Goal: Task Accomplishment & Management: Use online tool/utility

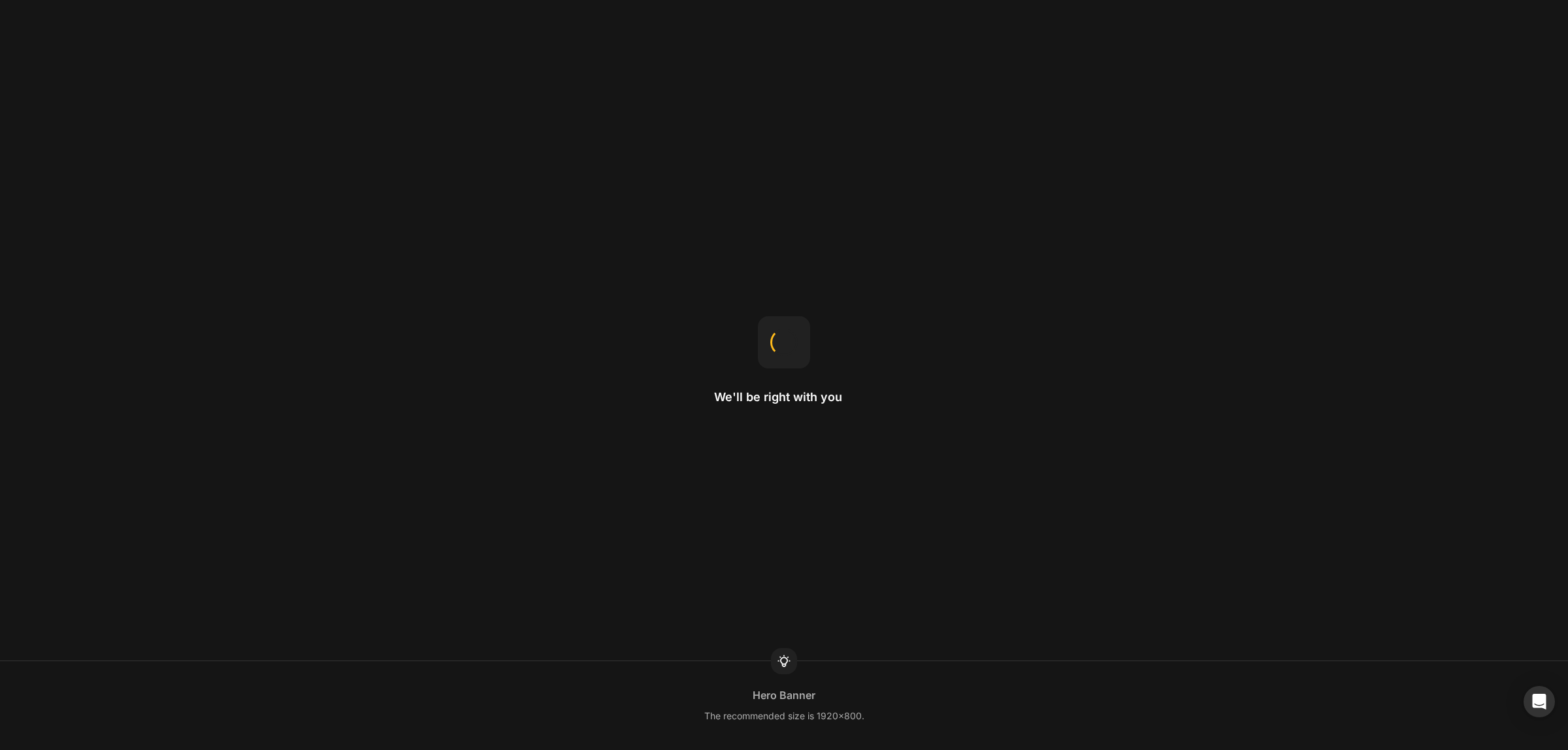
click at [1356, 582] on div "We'll be right with you Hero Banner The recommended size is 1920x800." at bounding box center [784, 375] width 1568 height 750
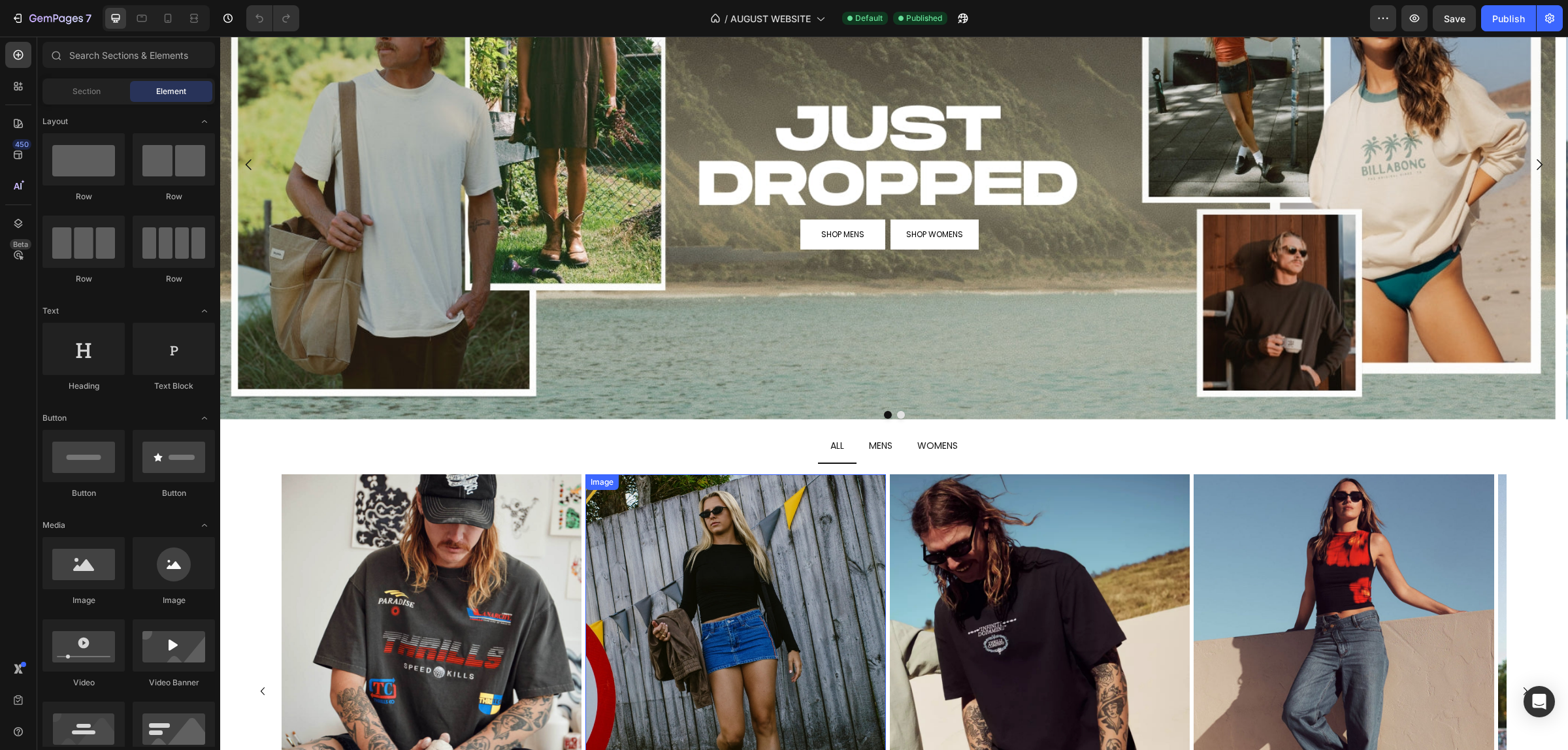
scroll to position [327, 0]
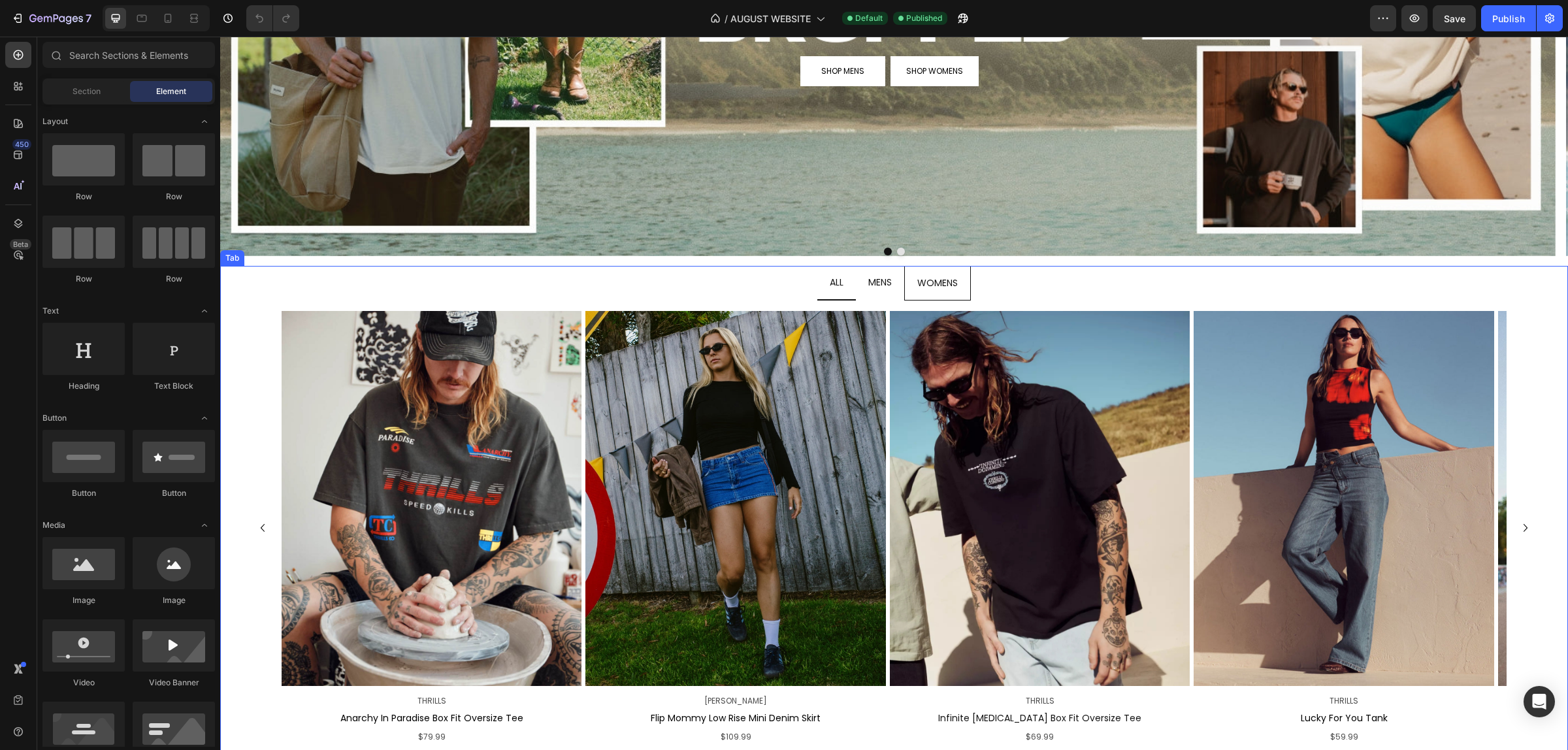
click at [885, 272] on div "MENS" at bounding box center [879, 282] width 28 height 23
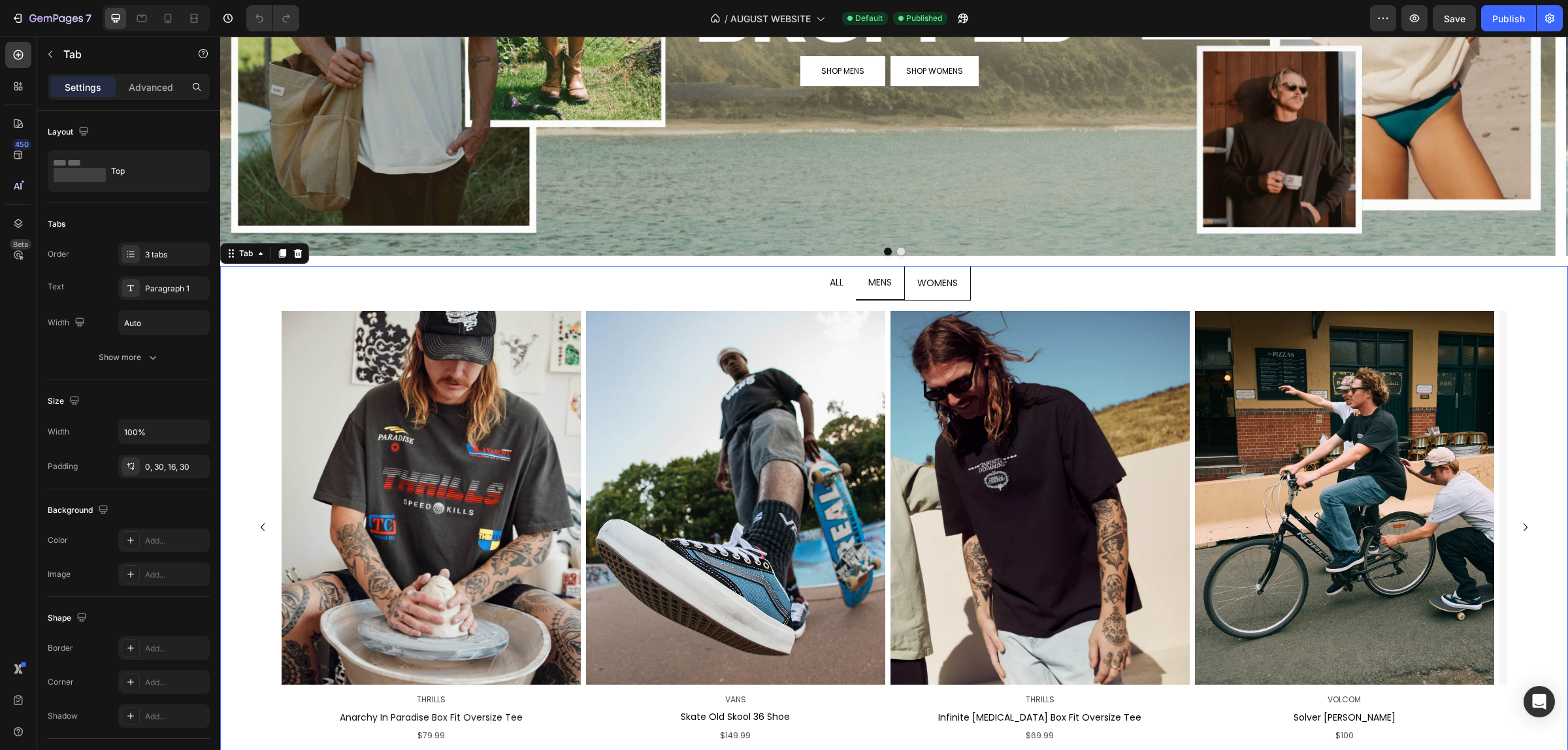
click at [919, 280] on span "WOMENS" at bounding box center [937, 283] width 40 height 13
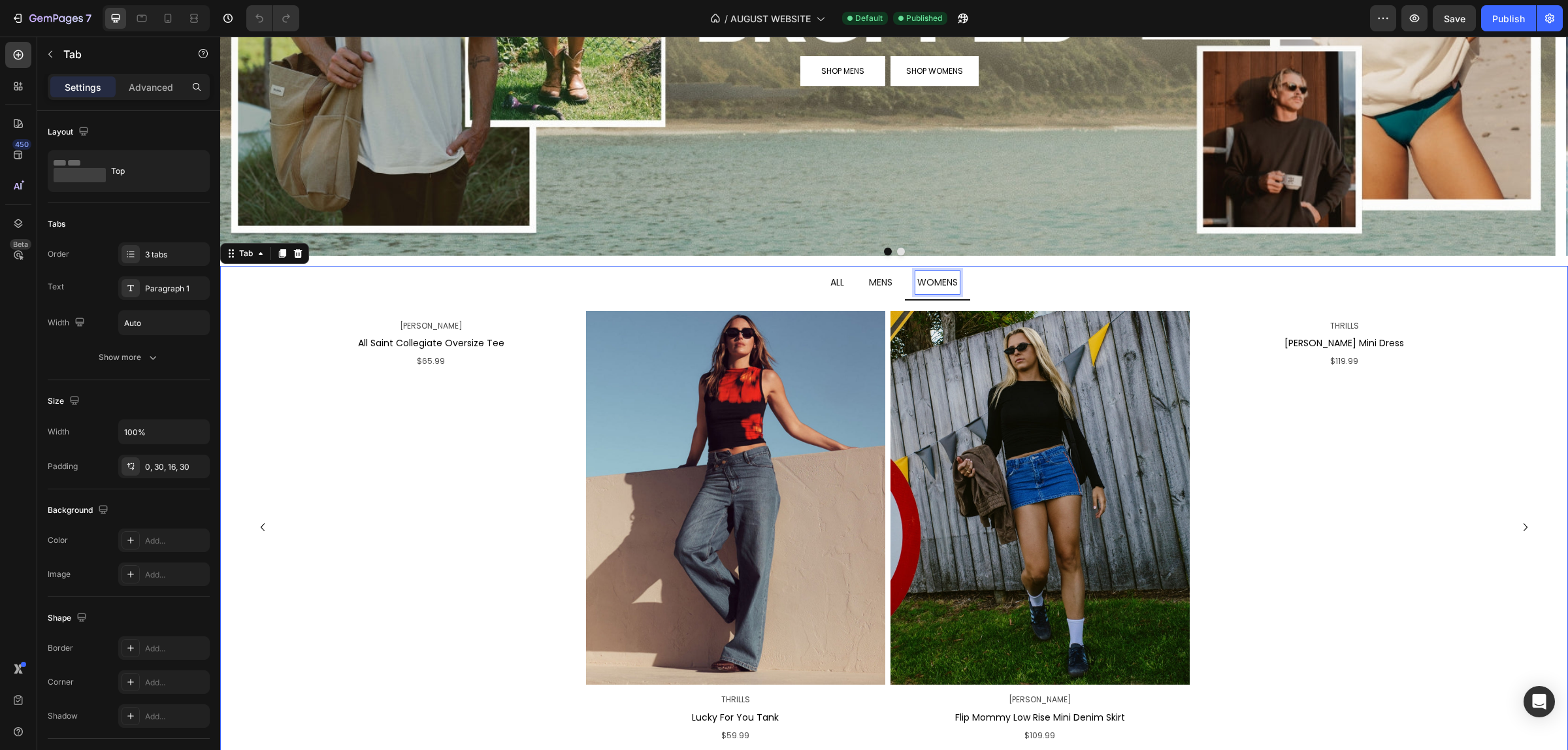
scroll to position [325, 0]
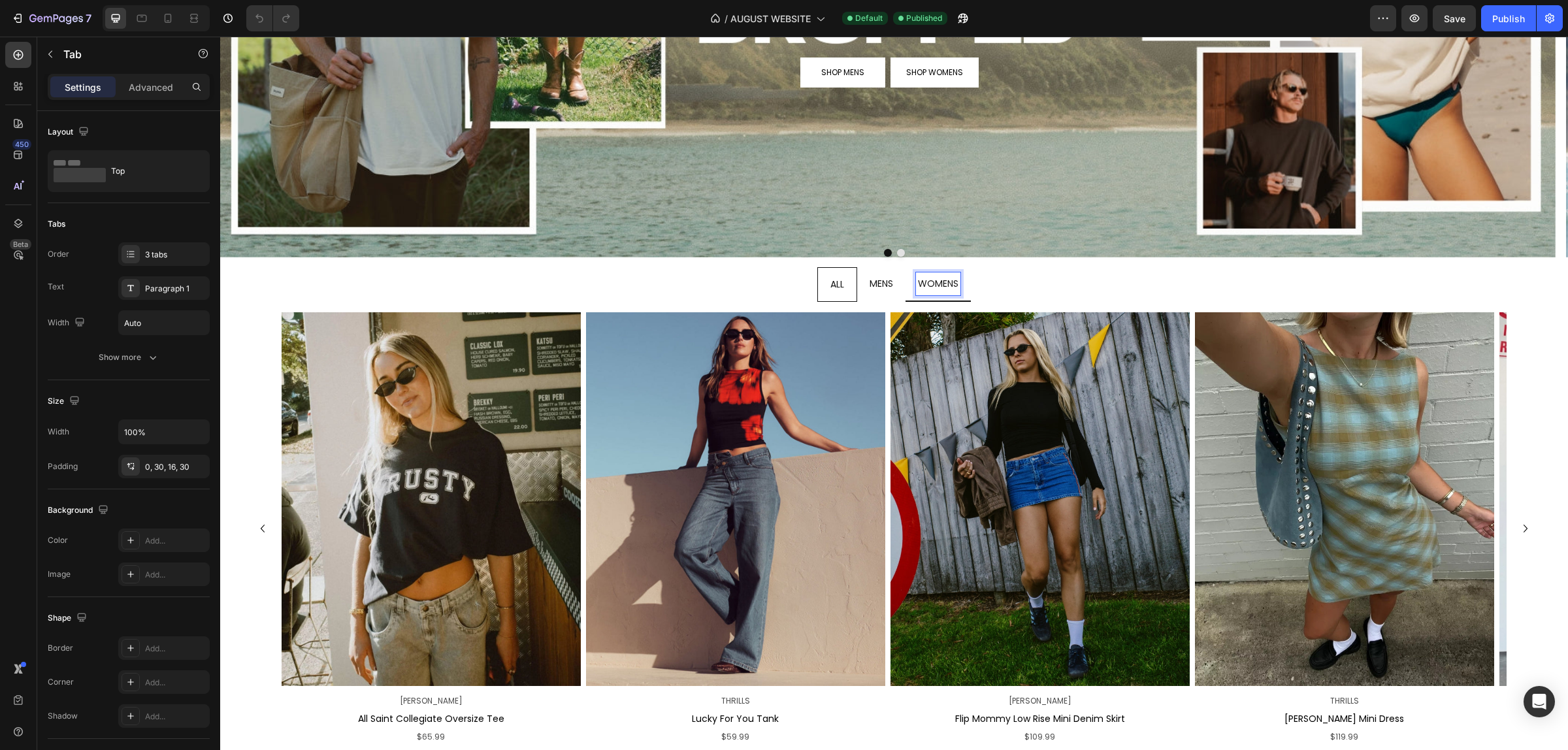
click at [841, 292] on li "ALL" at bounding box center [838, 284] width 40 height 34
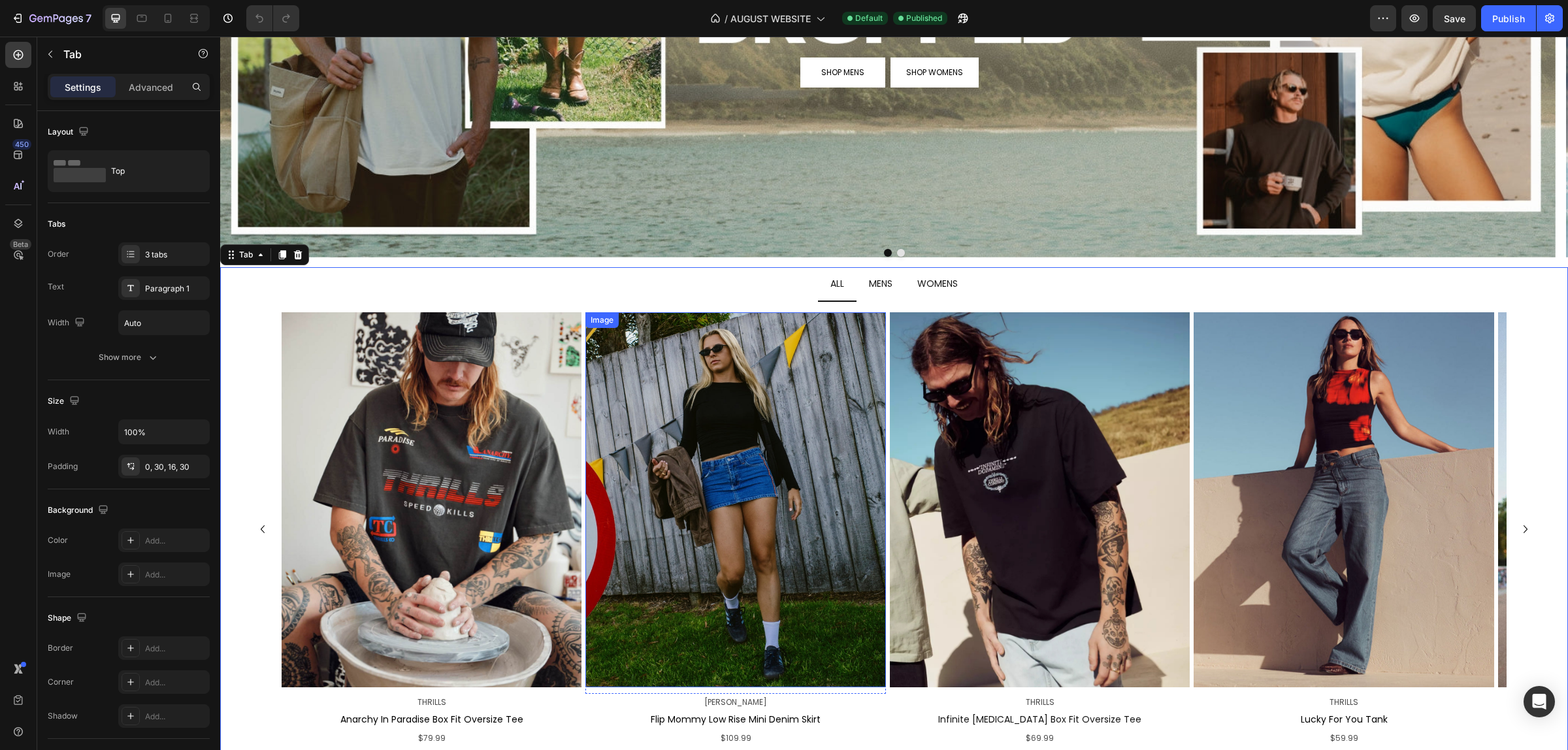
scroll to position [489, 0]
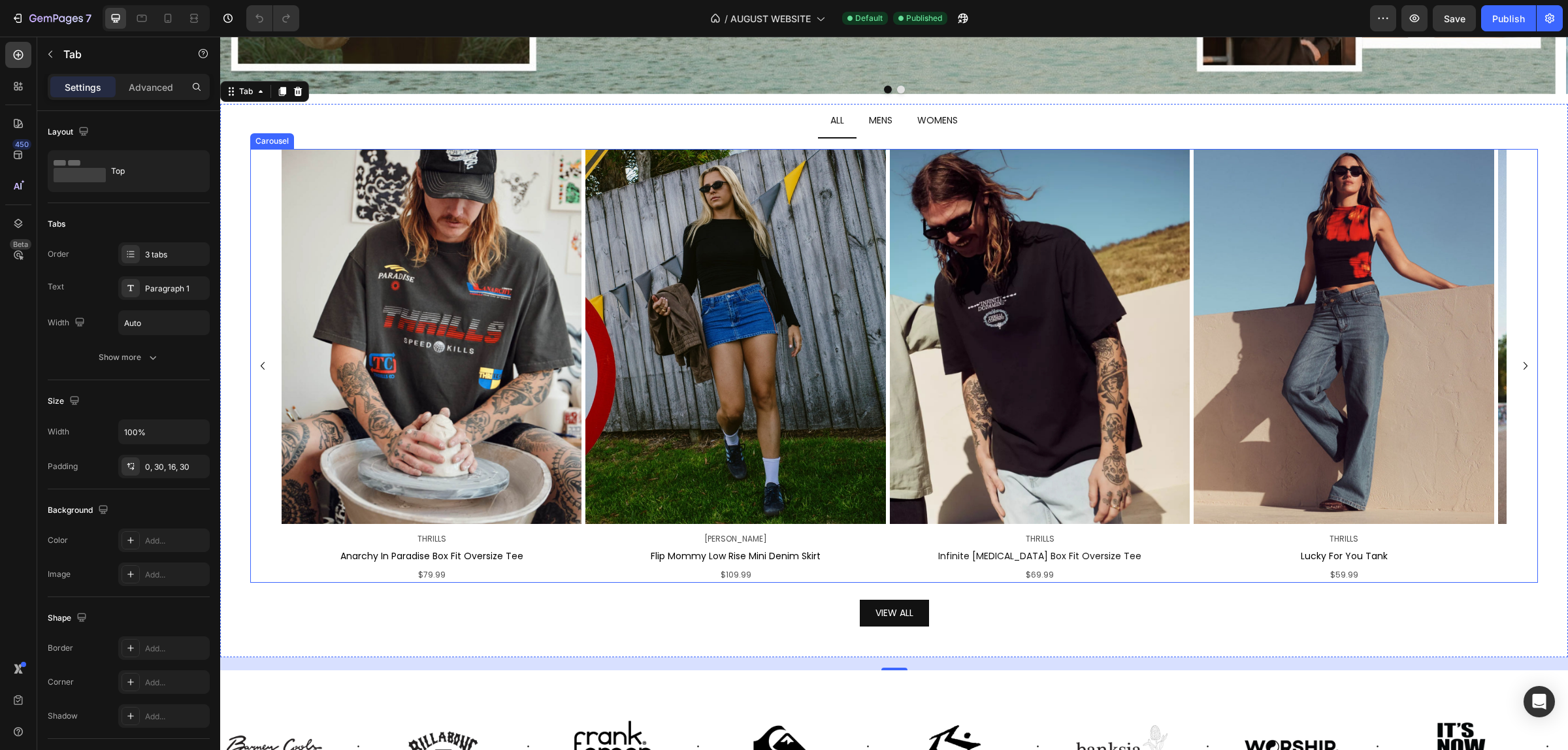
click at [261, 233] on div "Image THRILLS Text Block Anarchy In Paradise Box Fit Oversize Tee Text Block $7…" at bounding box center [894, 366] width 1287 height 435
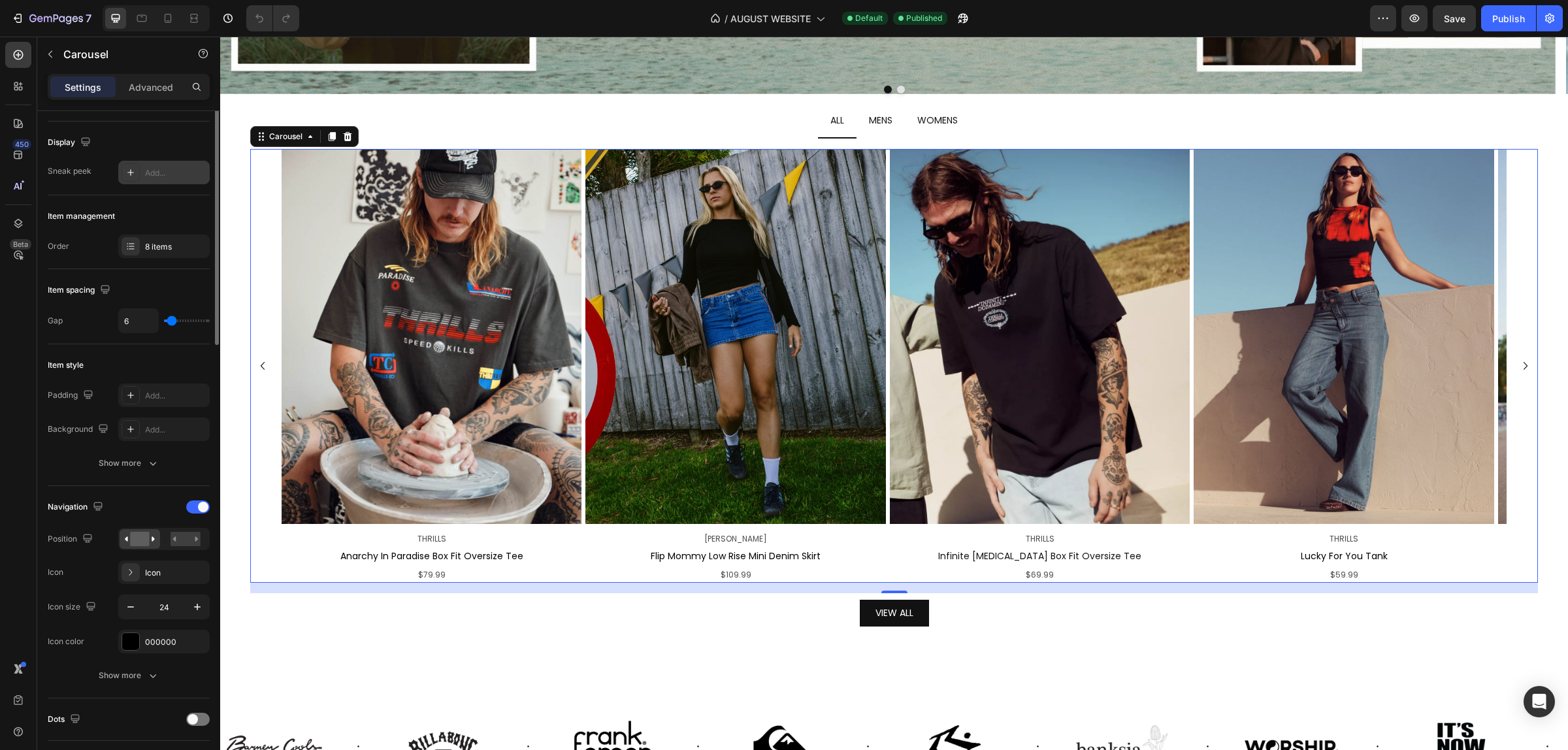
scroll to position [0, 0]
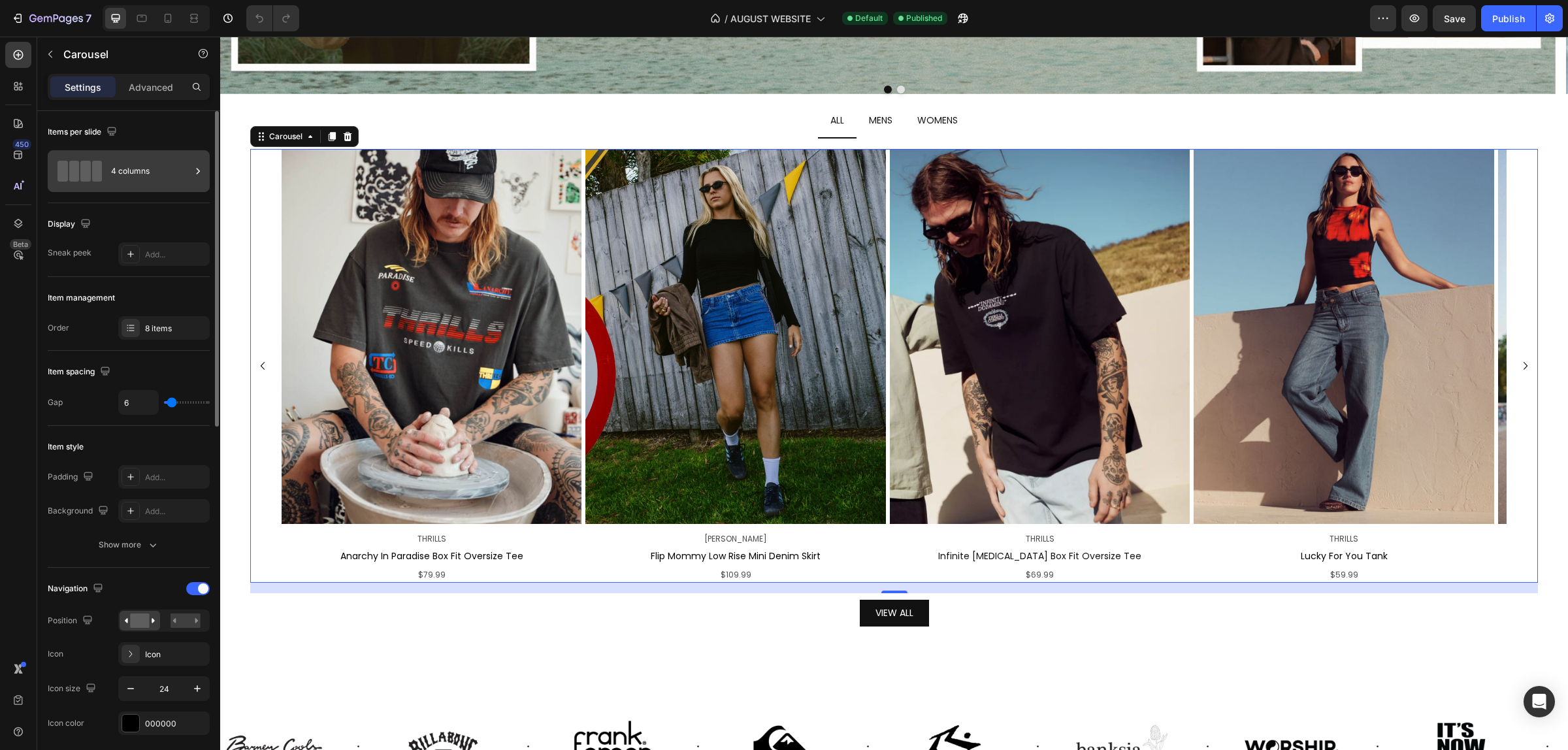
click at [154, 185] on div "4 columns" at bounding box center [151, 171] width 80 height 30
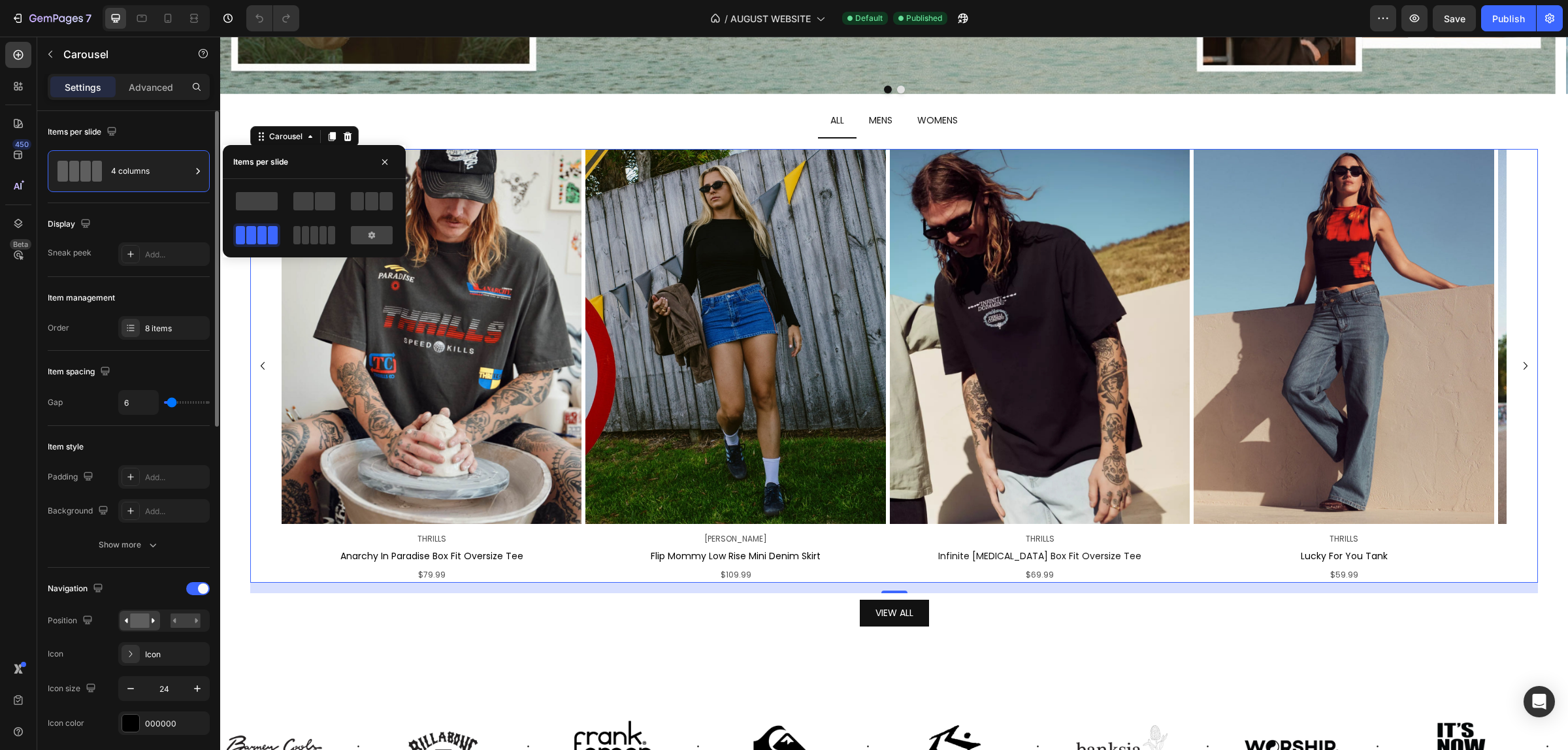
click at [171, 222] on div "Display" at bounding box center [128, 224] width 162 height 21
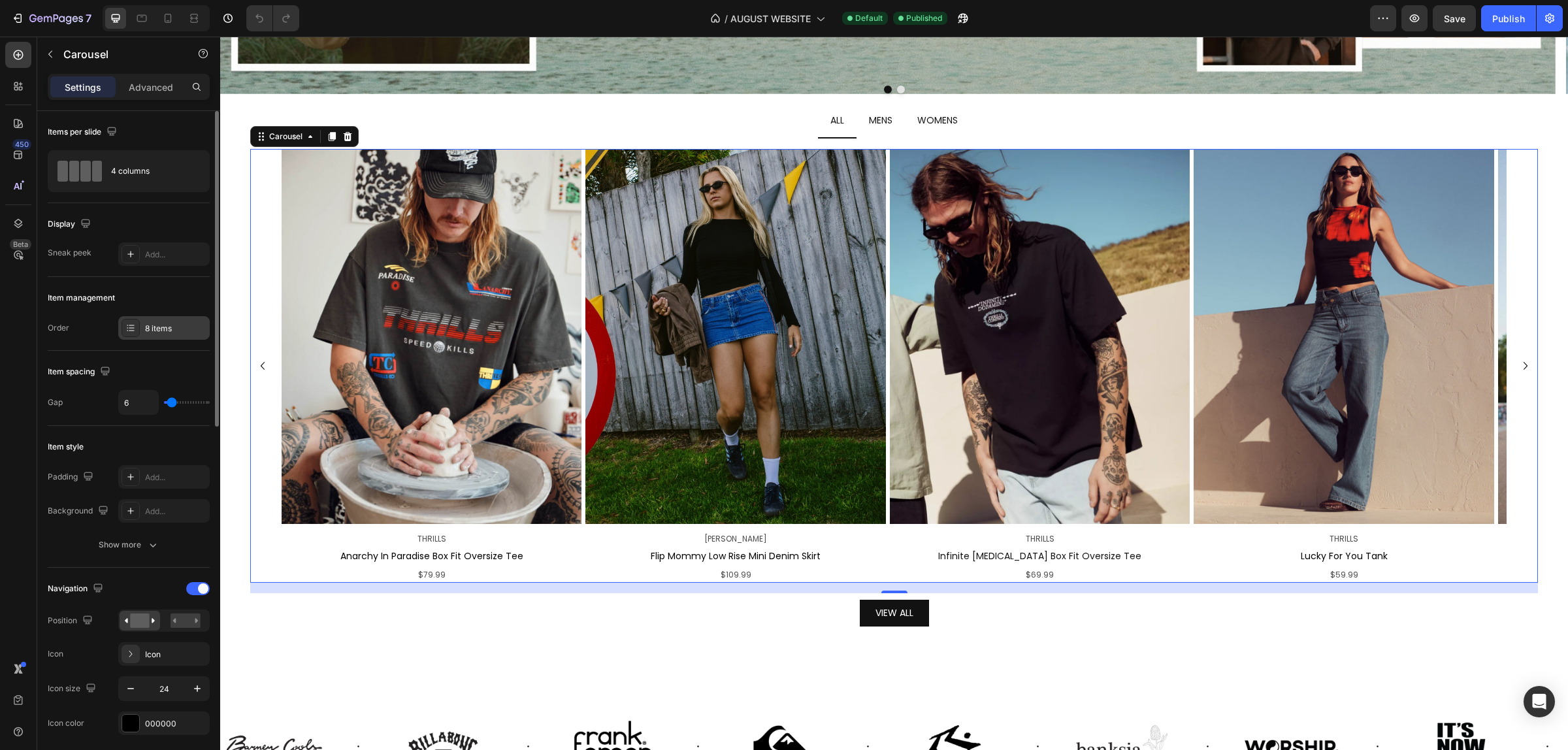
click at [168, 320] on div "8 items" at bounding box center [163, 328] width 91 height 23
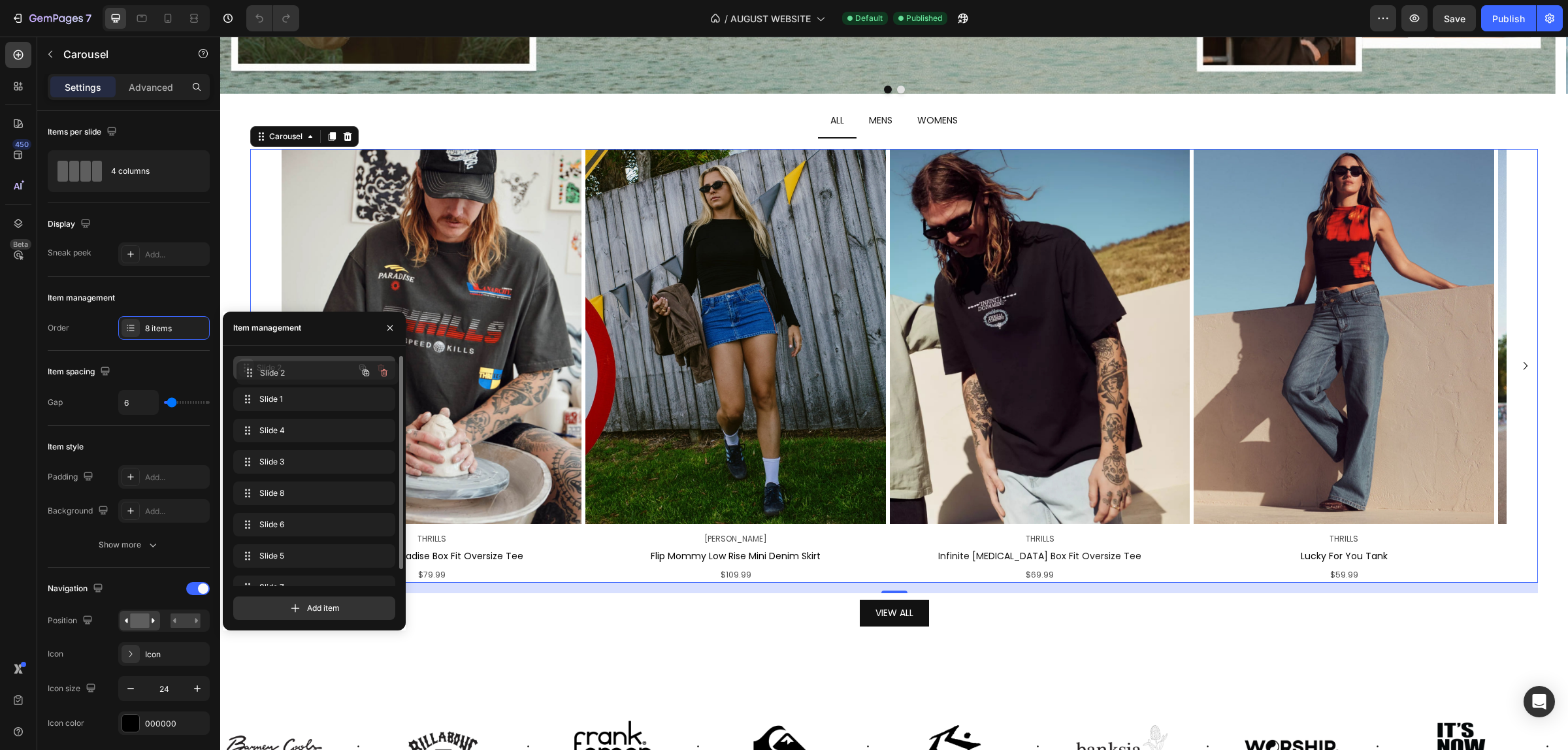
drag, startPoint x: 240, startPoint y: 458, endPoint x: 244, endPoint y: 370, distance: 88.1
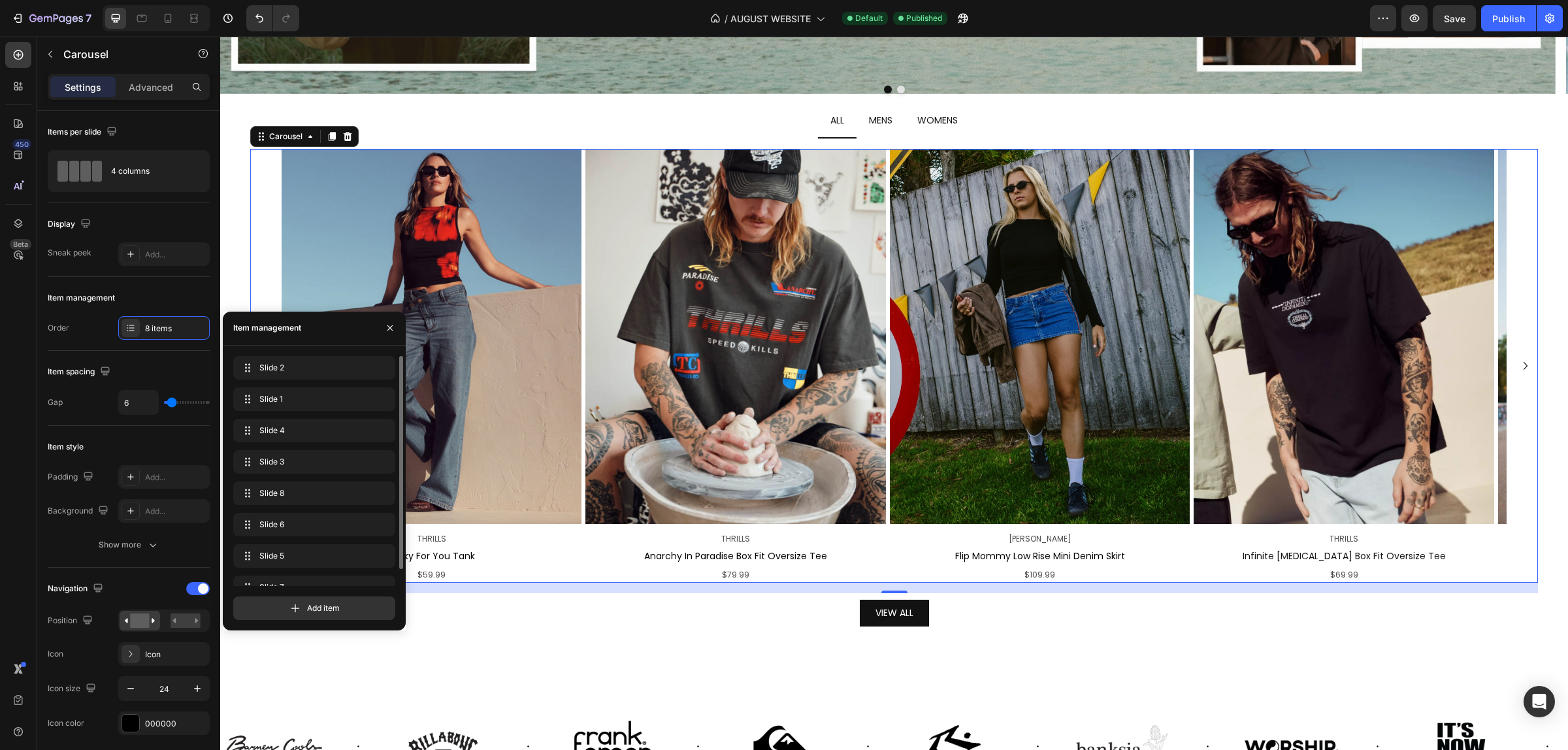
click at [1514, 378] on div "Image THRILLS Text Block Lucky For You Tank Text Block $59.99 Text Block Image …" at bounding box center [894, 366] width 1287 height 435
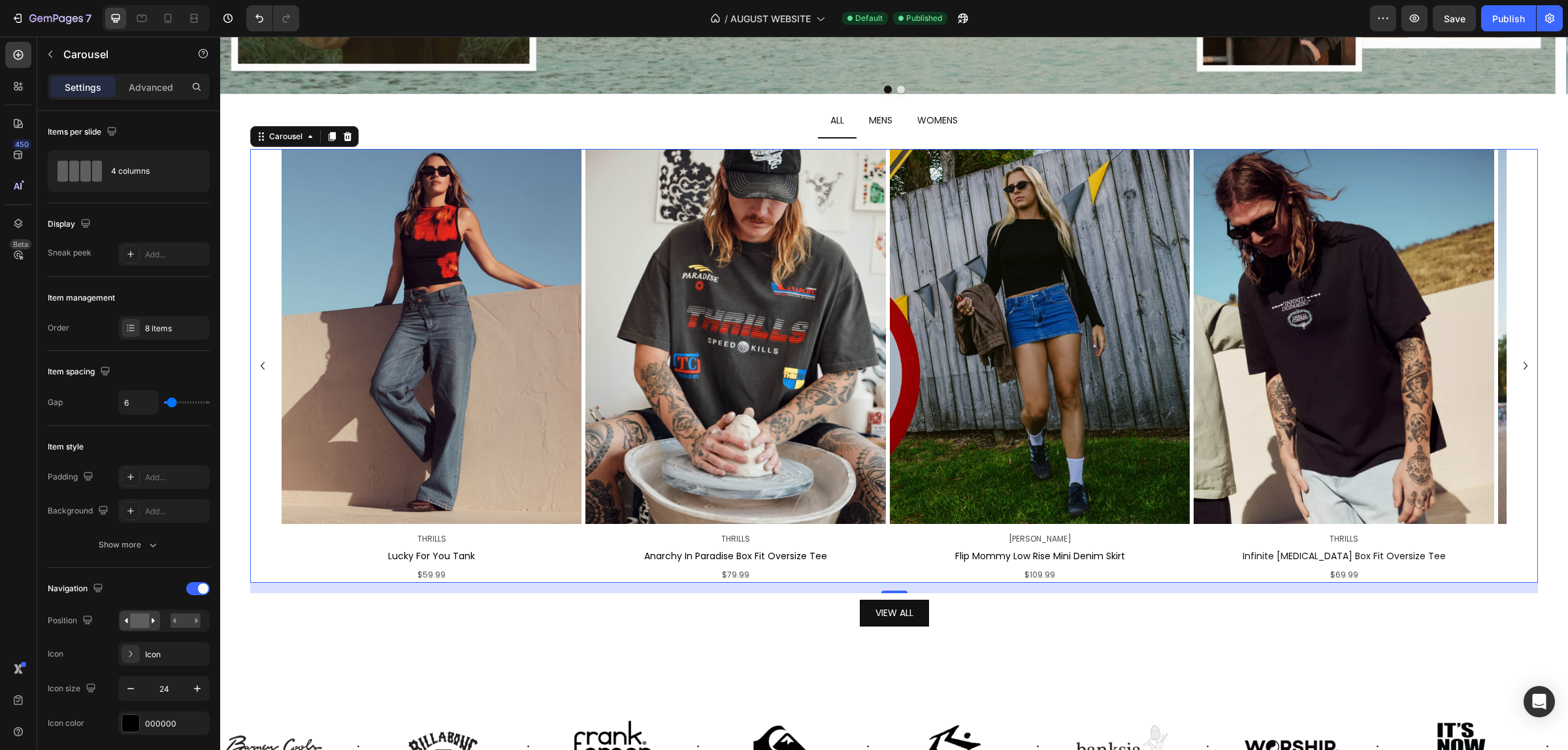
click at [1518, 370] on icon "Carousel Next Arrow" at bounding box center [1525, 365] width 16 height 16
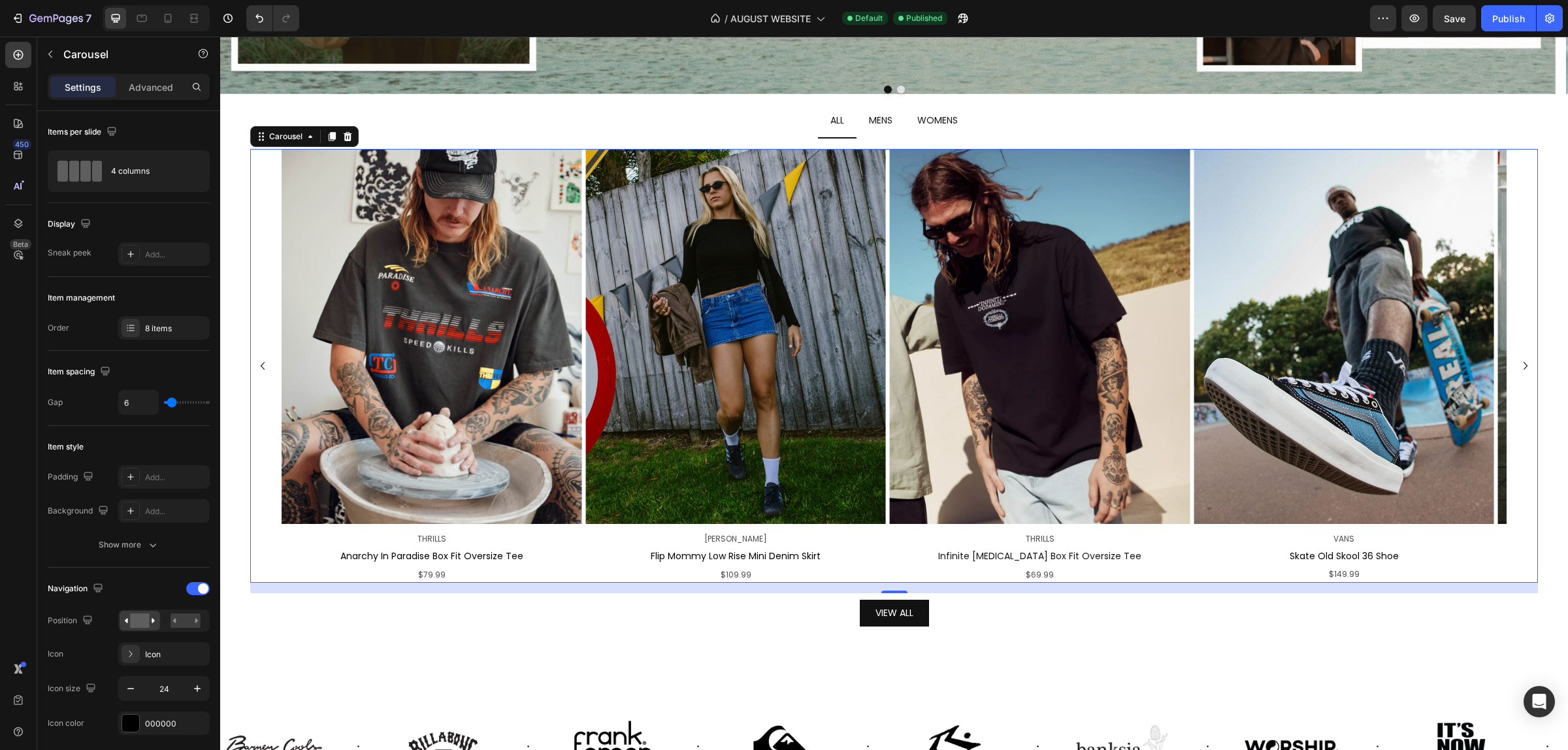
click at [1518, 370] on icon "Carousel Next Arrow" at bounding box center [1525, 365] width 16 height 16
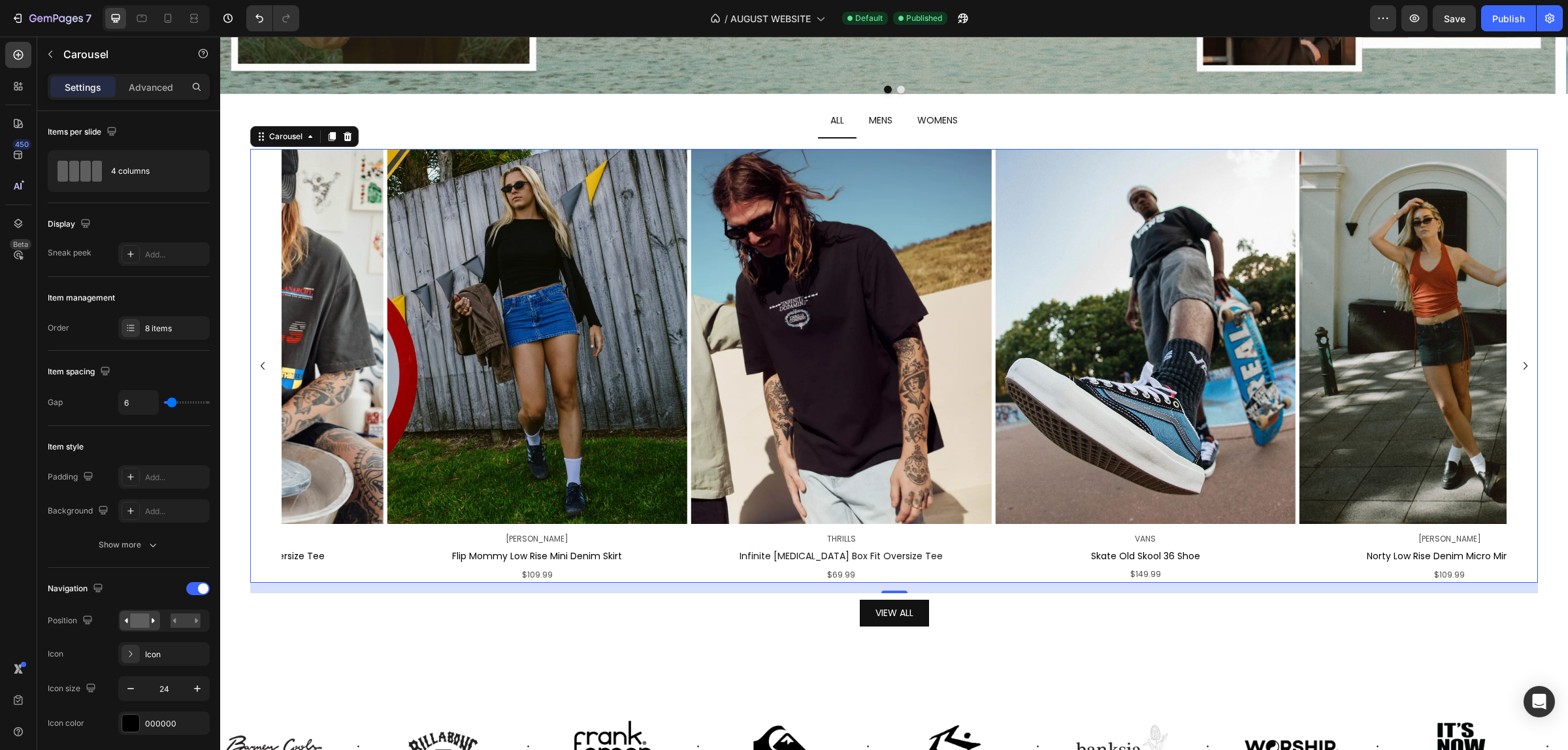
click at [1518, 370] on icon "Carousel Next Arrow" at bounding box center [1525, 365] width 16 height 16
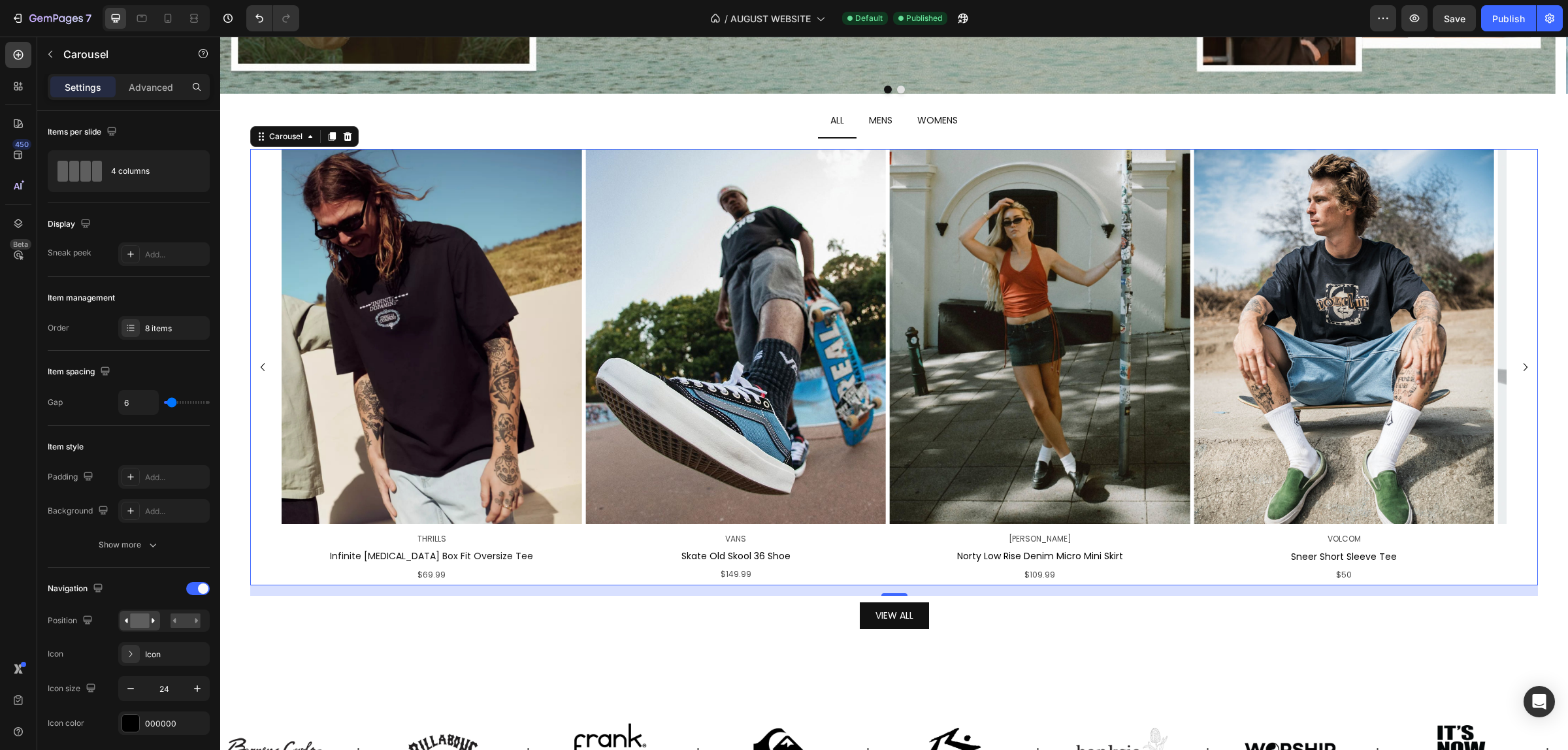
click at [1518, 370] on icon "Carousel Next Arrow" at bounding box center [1525, 367] width 16 height 16
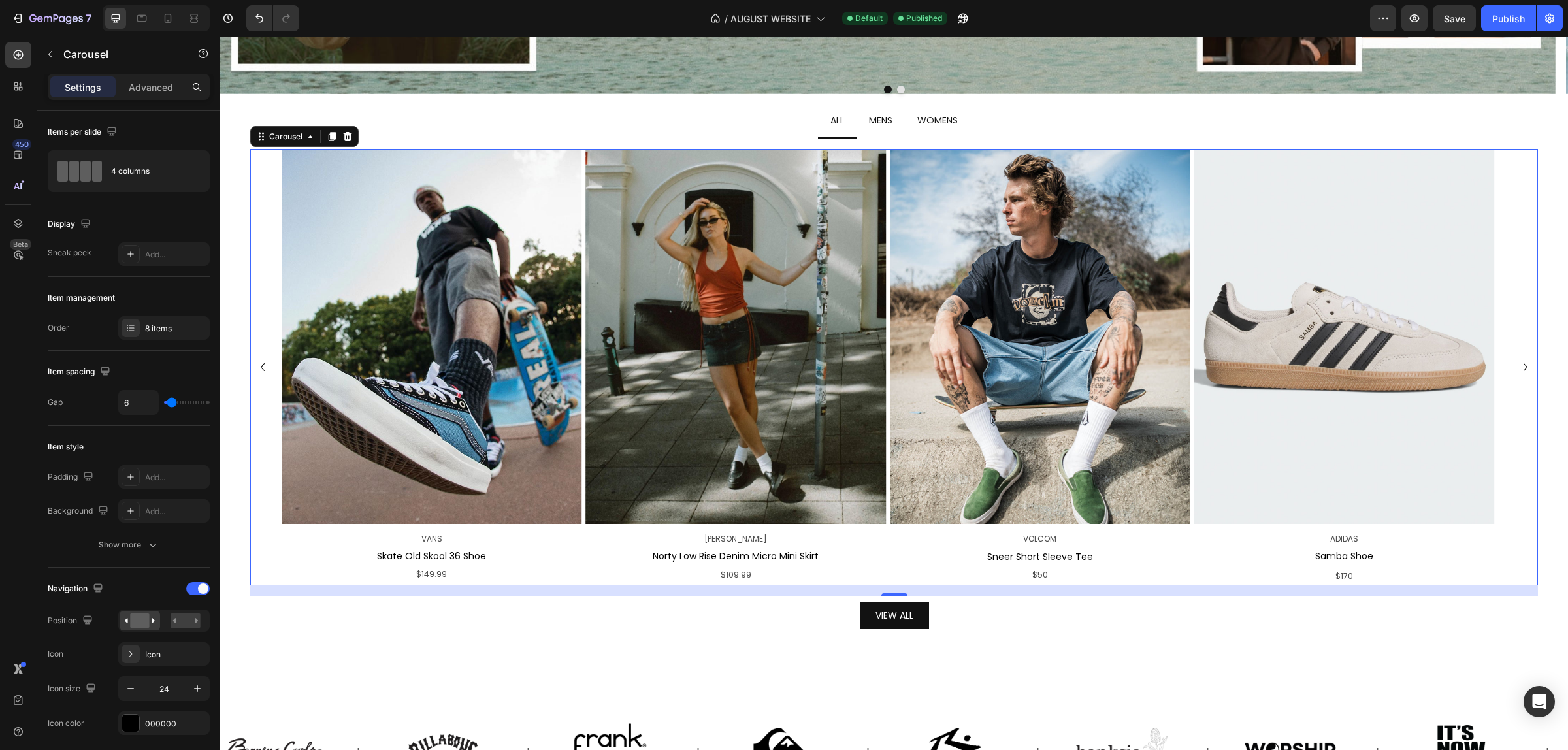
click at [1518, 370] on icon "Carousel Next Arrow" at bounding box center [1525, 367] width 16 height 16
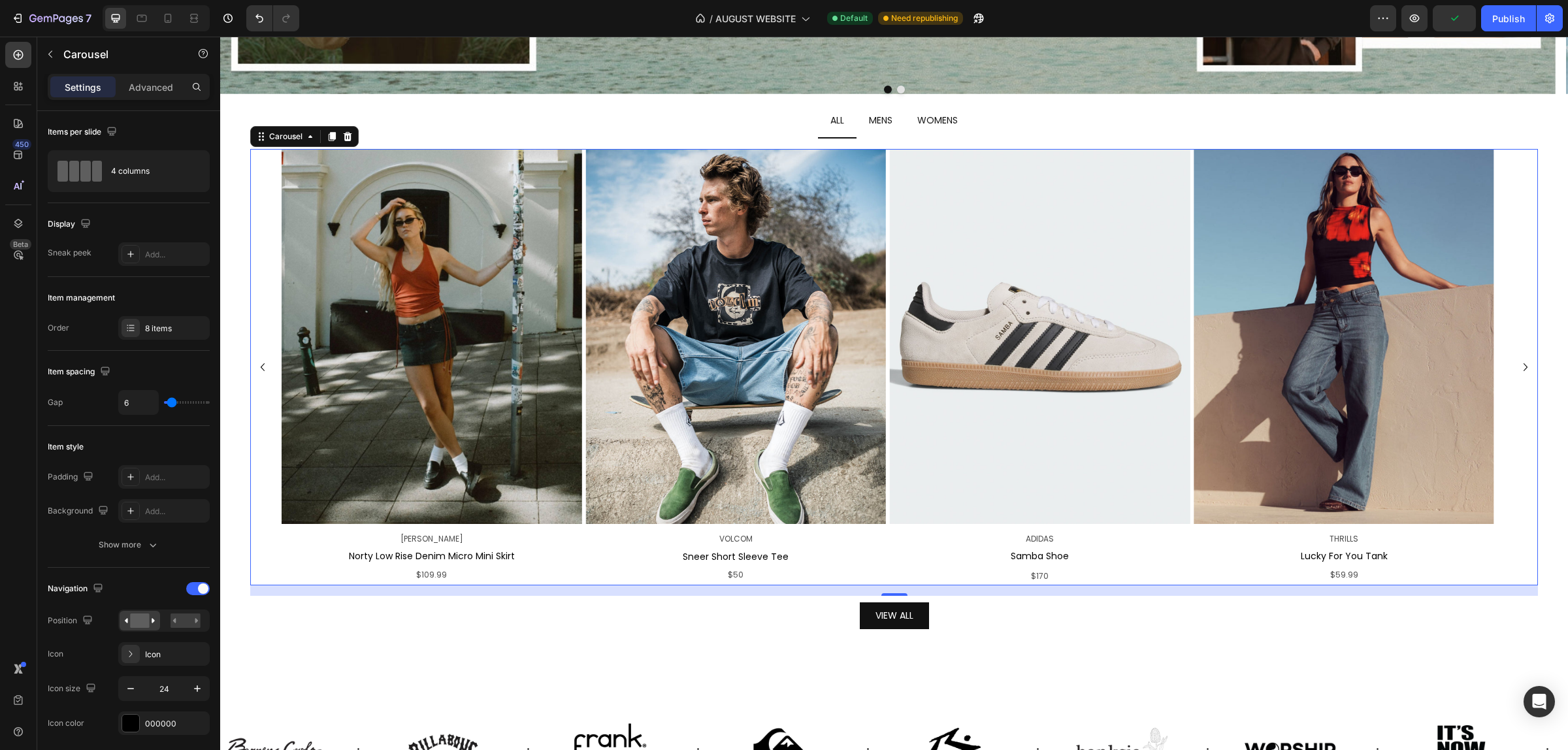
click at [1518, 370] on icon "Carousel Next Arrow" at bounding box center [1525, 367] width 16 height 16
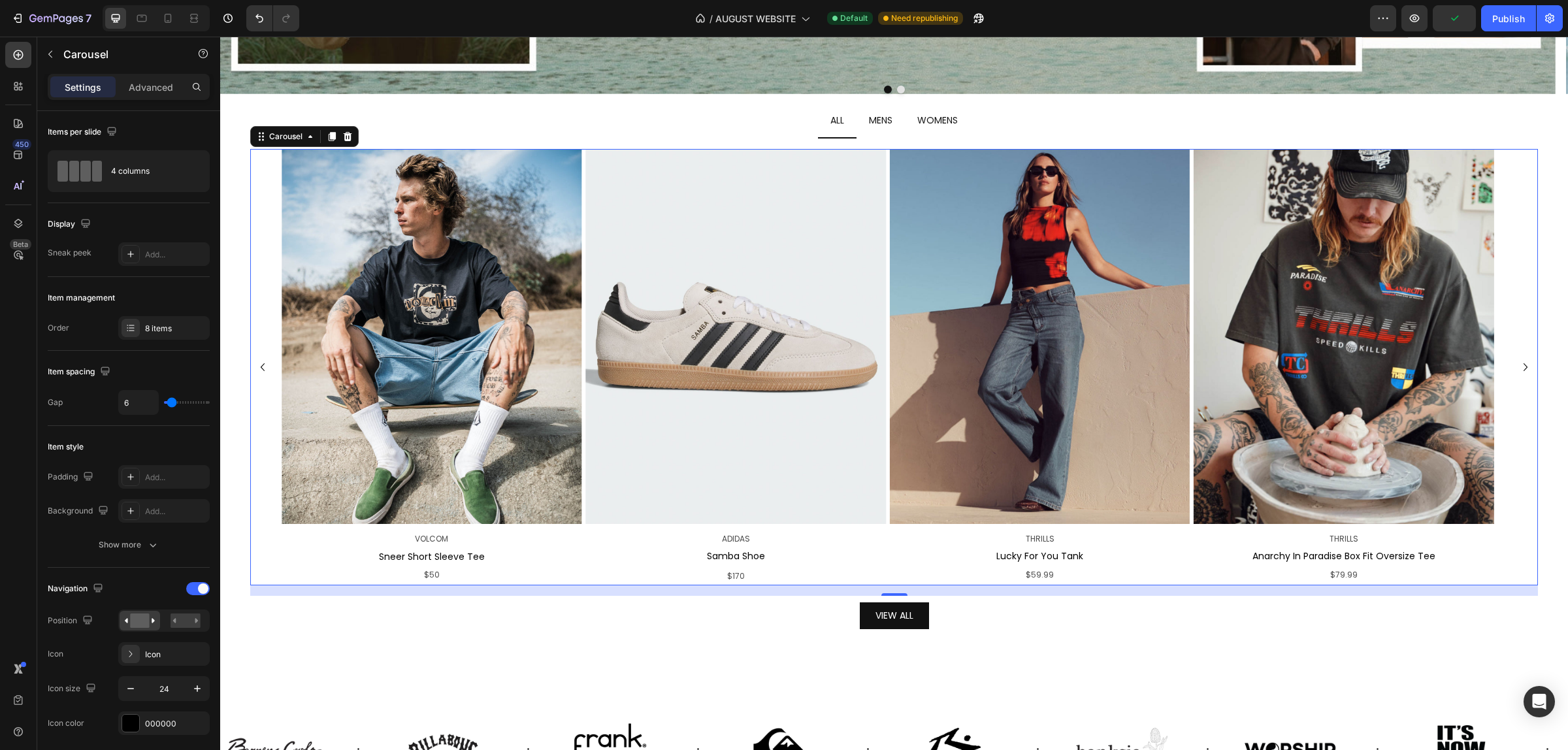
click at [1518, 370] on icon "Carousel Next Arrow" at bounding box center [1525, 367] width 16 height 16
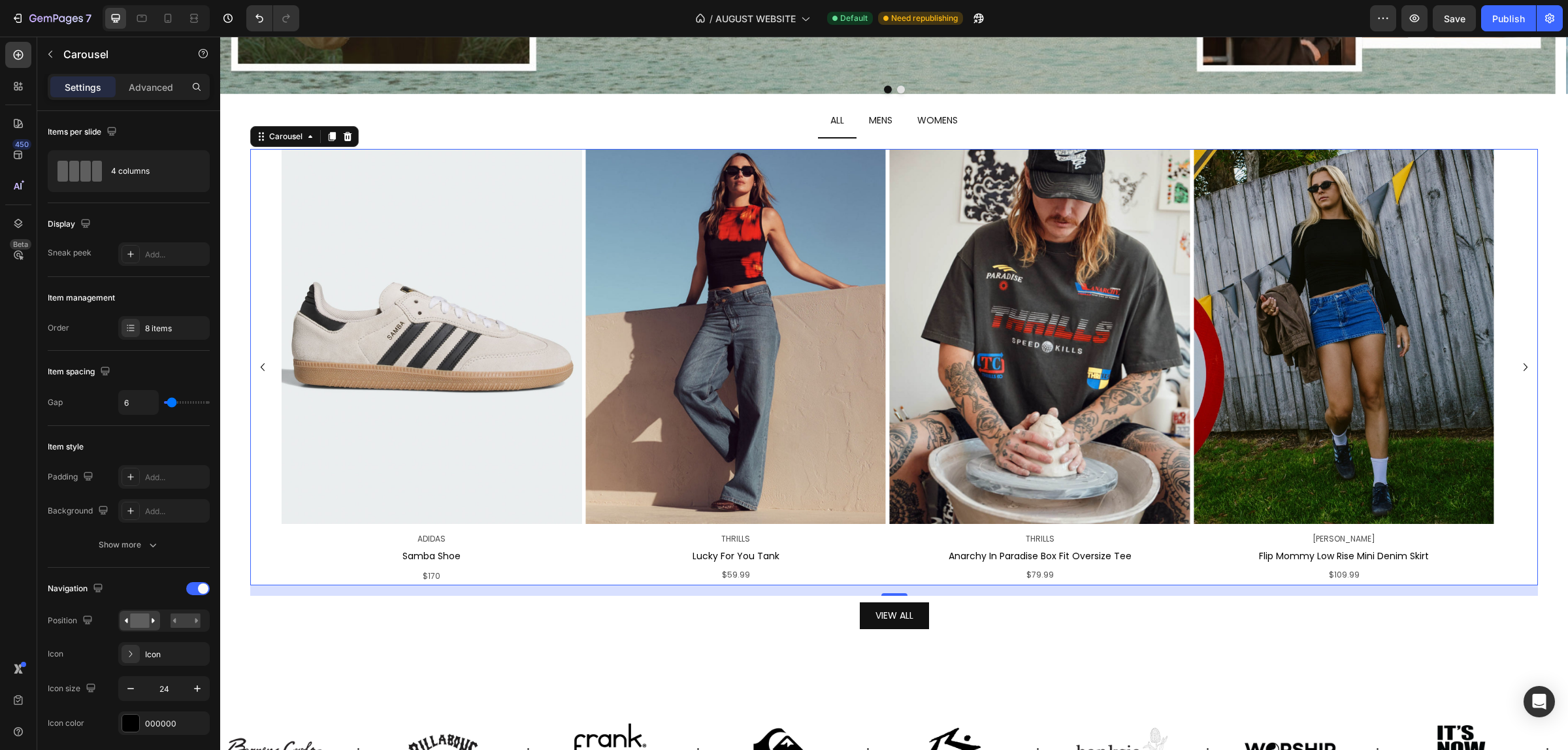
click at [1518, 370] on icon "Carousel Next Arrow" at bounding box center [1525, 367] width 16 height 16
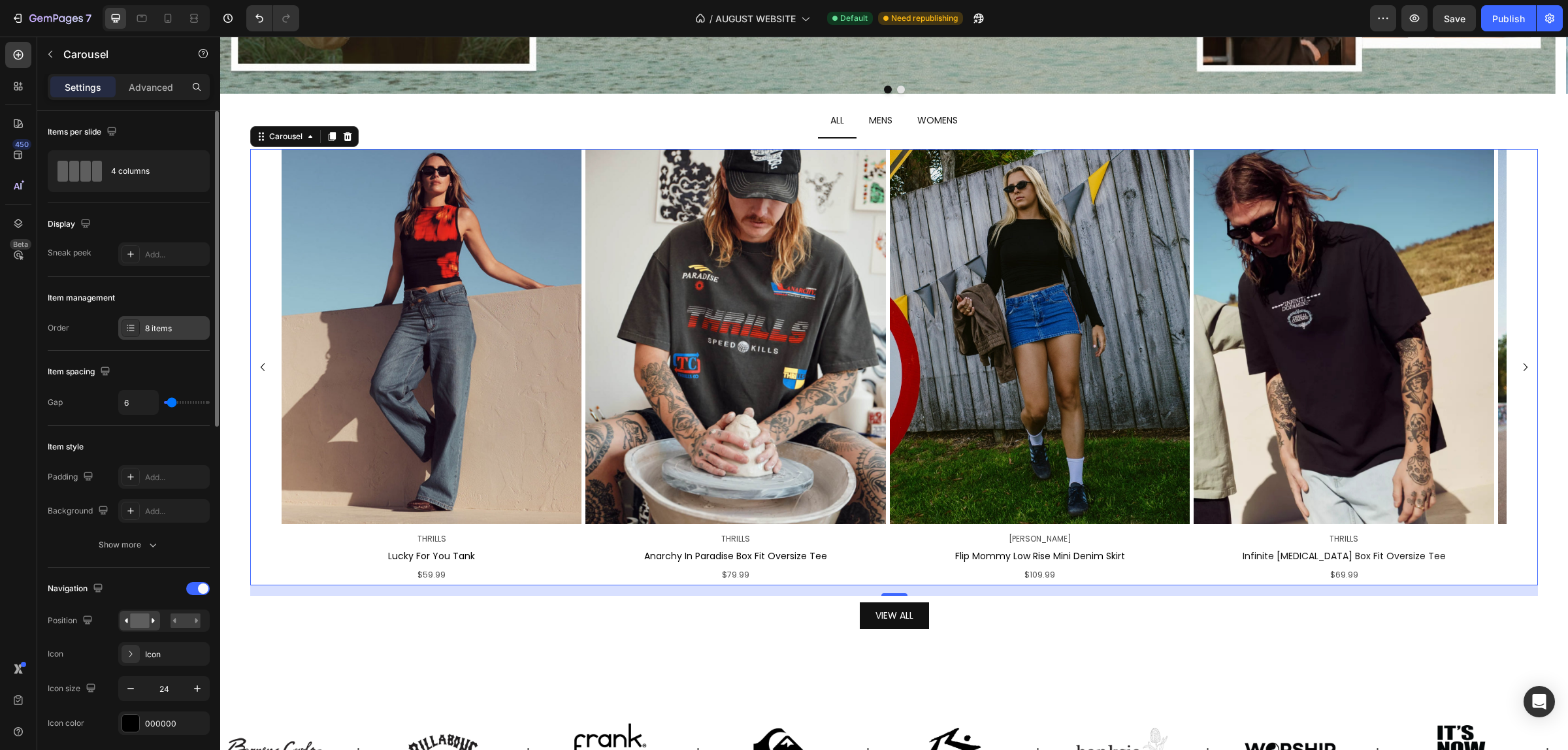
click at [179, 325] on div "8 items" at bounding box center [175, 328] width 61 height 12
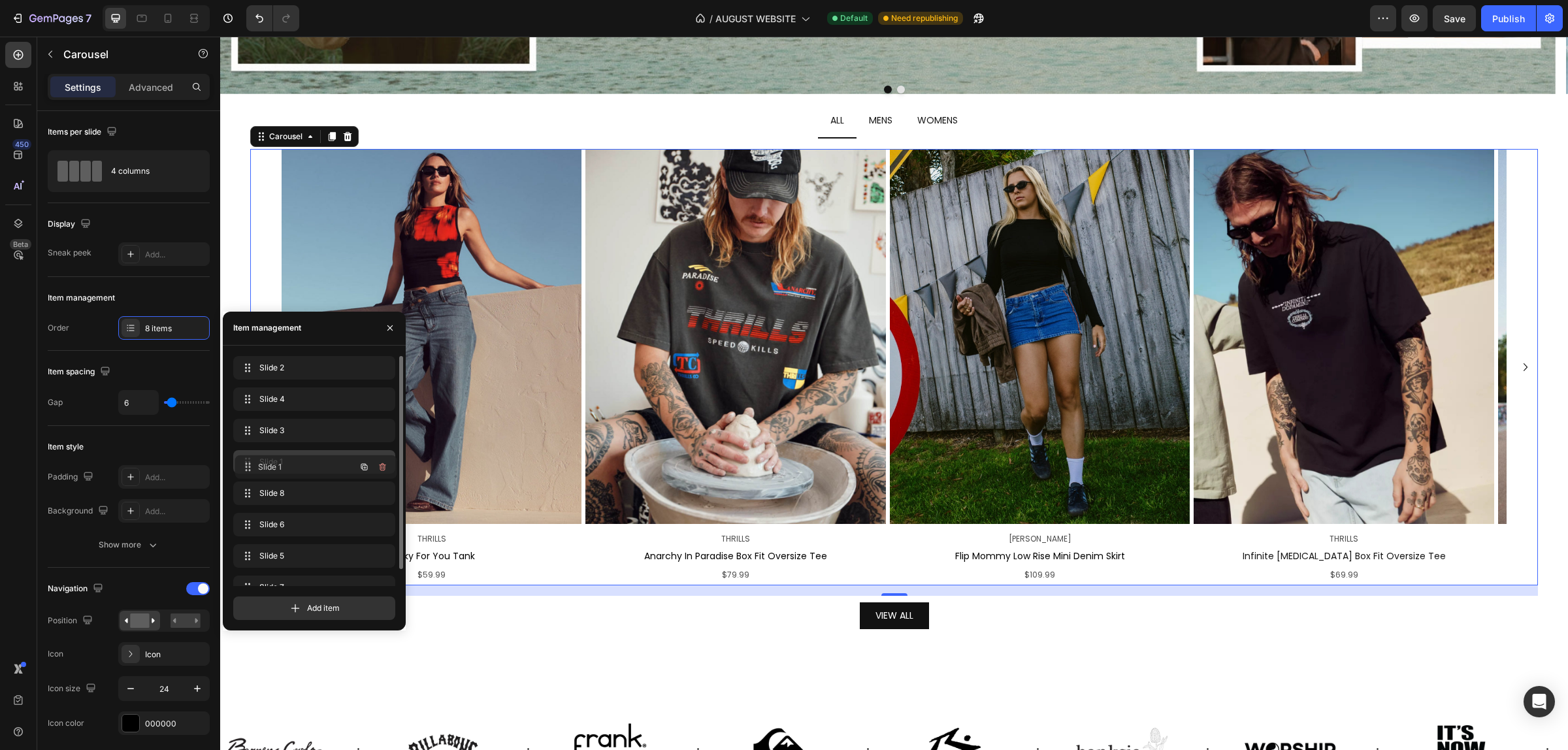
drag, startPoint x: 240, startPoint y: 406, endPoint x: 242, endPoint y: 473, distance: 67.0
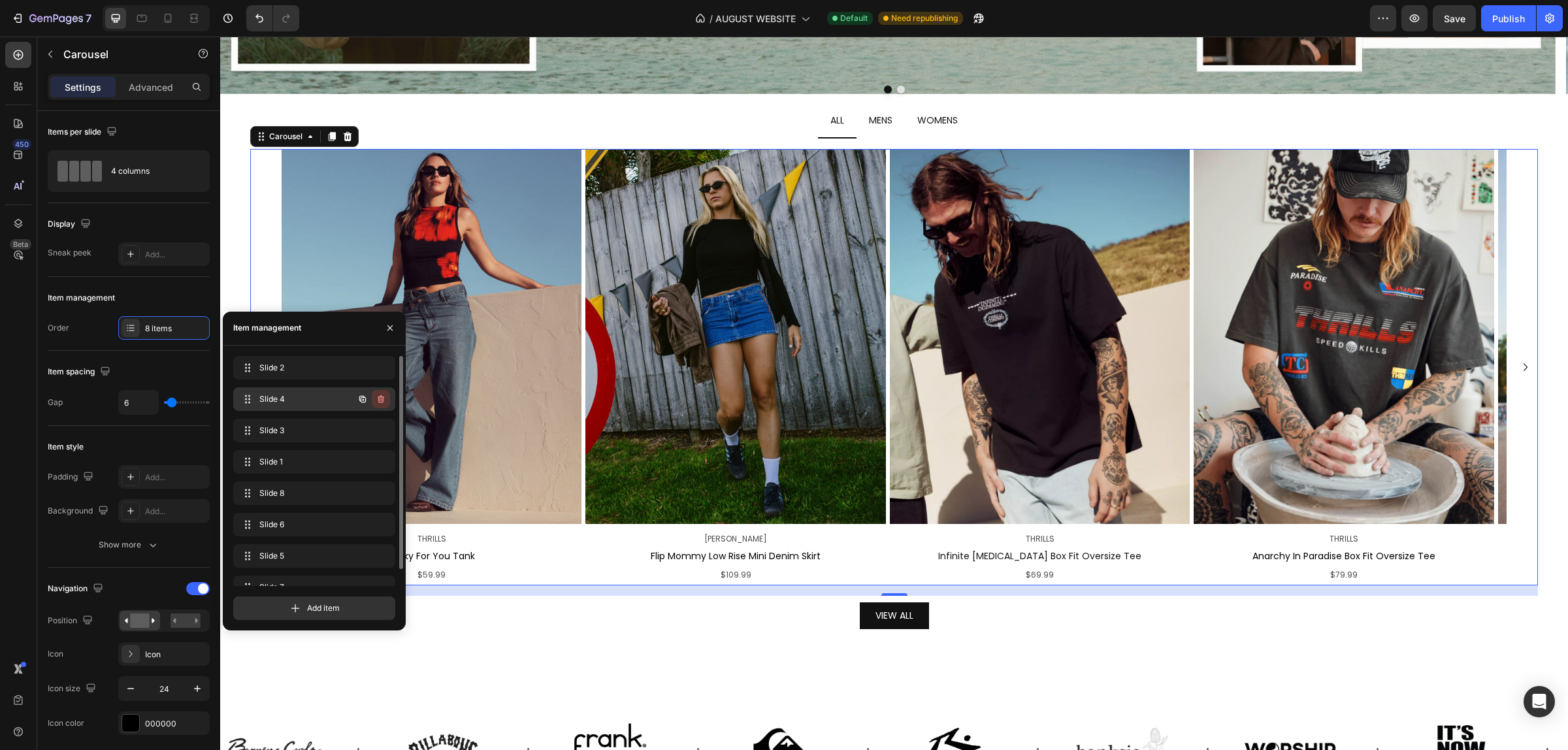
click at [380, 396] on icon "button" at bounding box center [381, 399] width 7 height 8
click at [371, 404] on div "Delete" at bounding box center [372, 399] width 24 height 12
click at [513, 131] on ul "ALL MENS WOMENS" at bounding box center [894, 121] width 1308 height 34
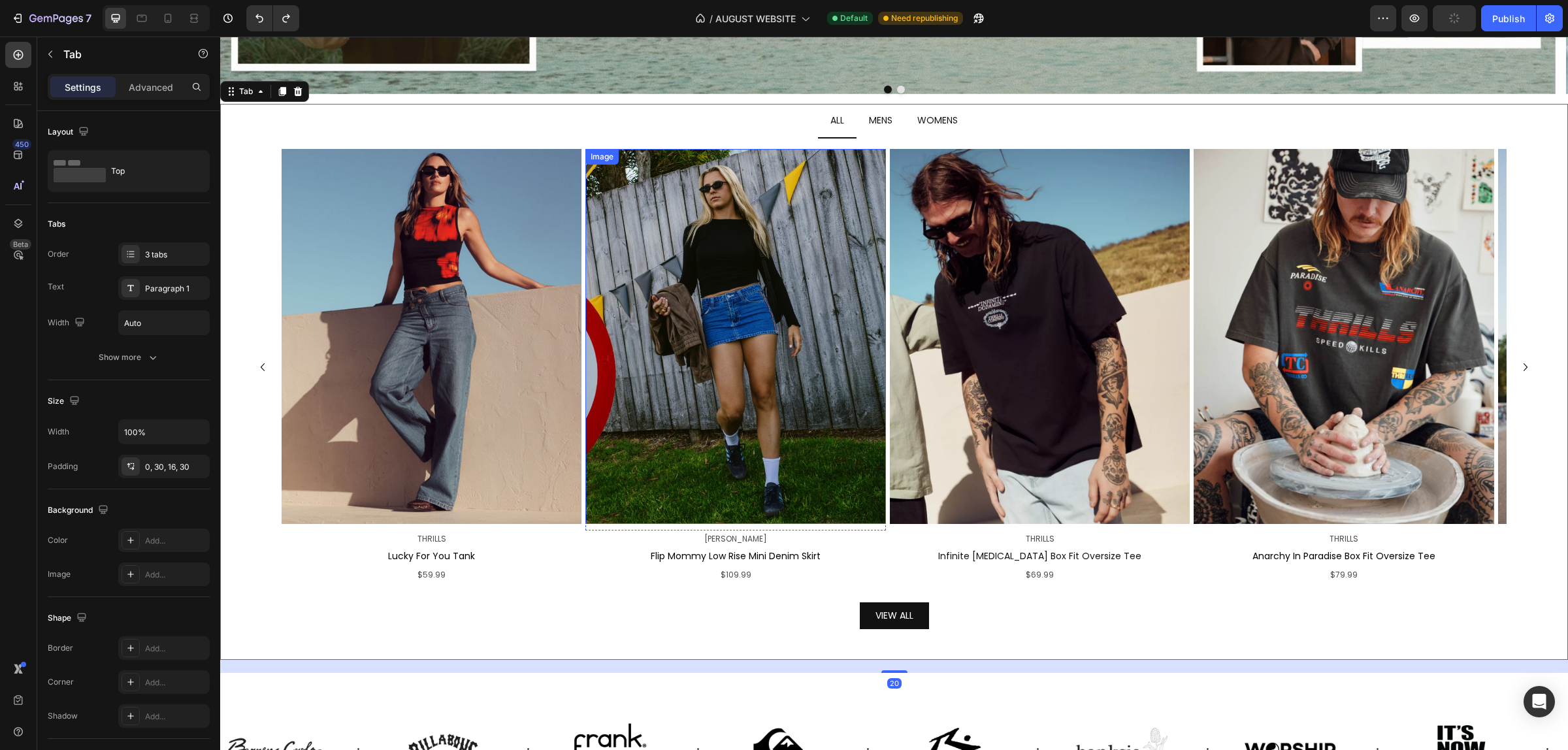
click at [643, 209] on img at bounding box center [735, 337] width 300 height 375
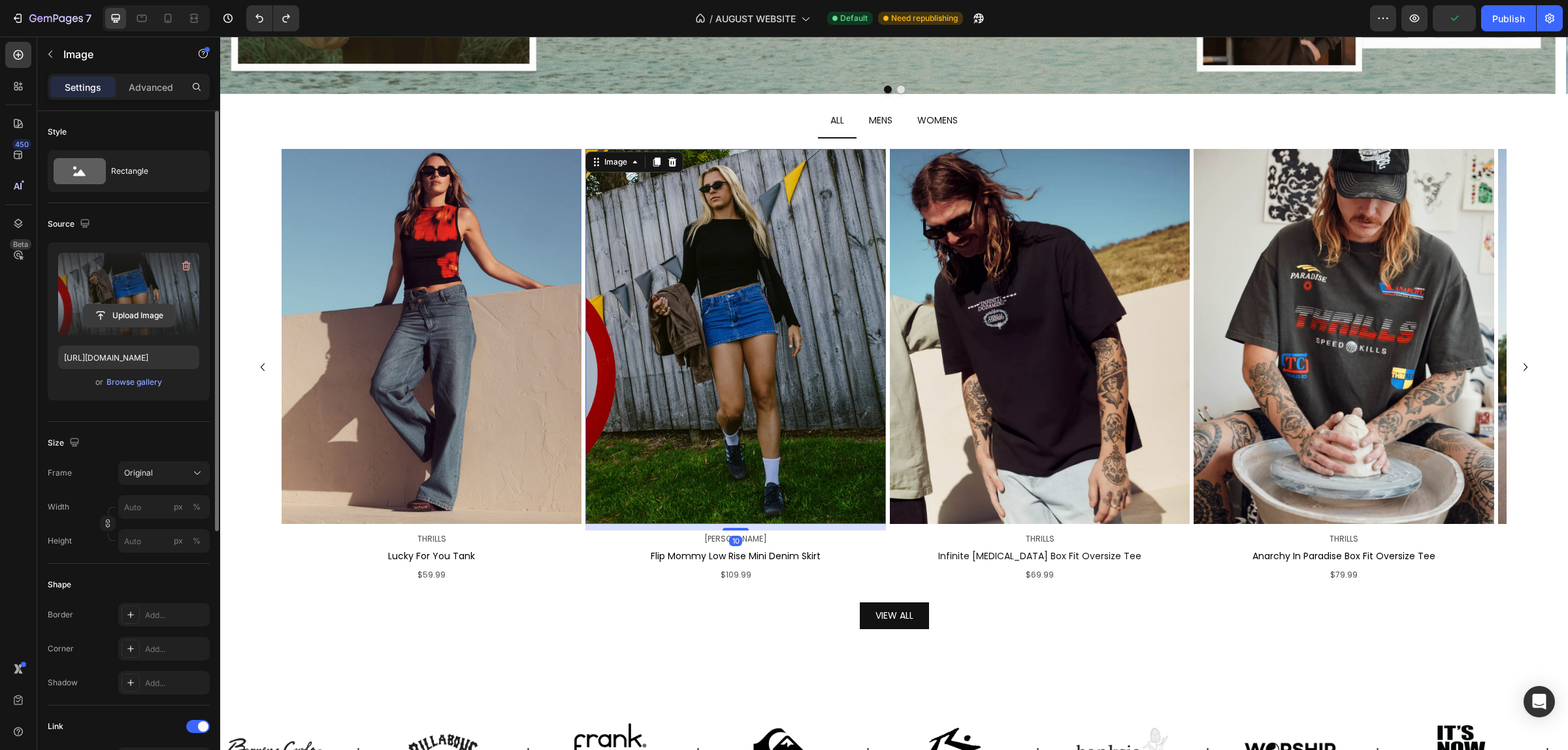
click at [137, 318] on input "file" at bounding box center [129, 315] width 90 height 23
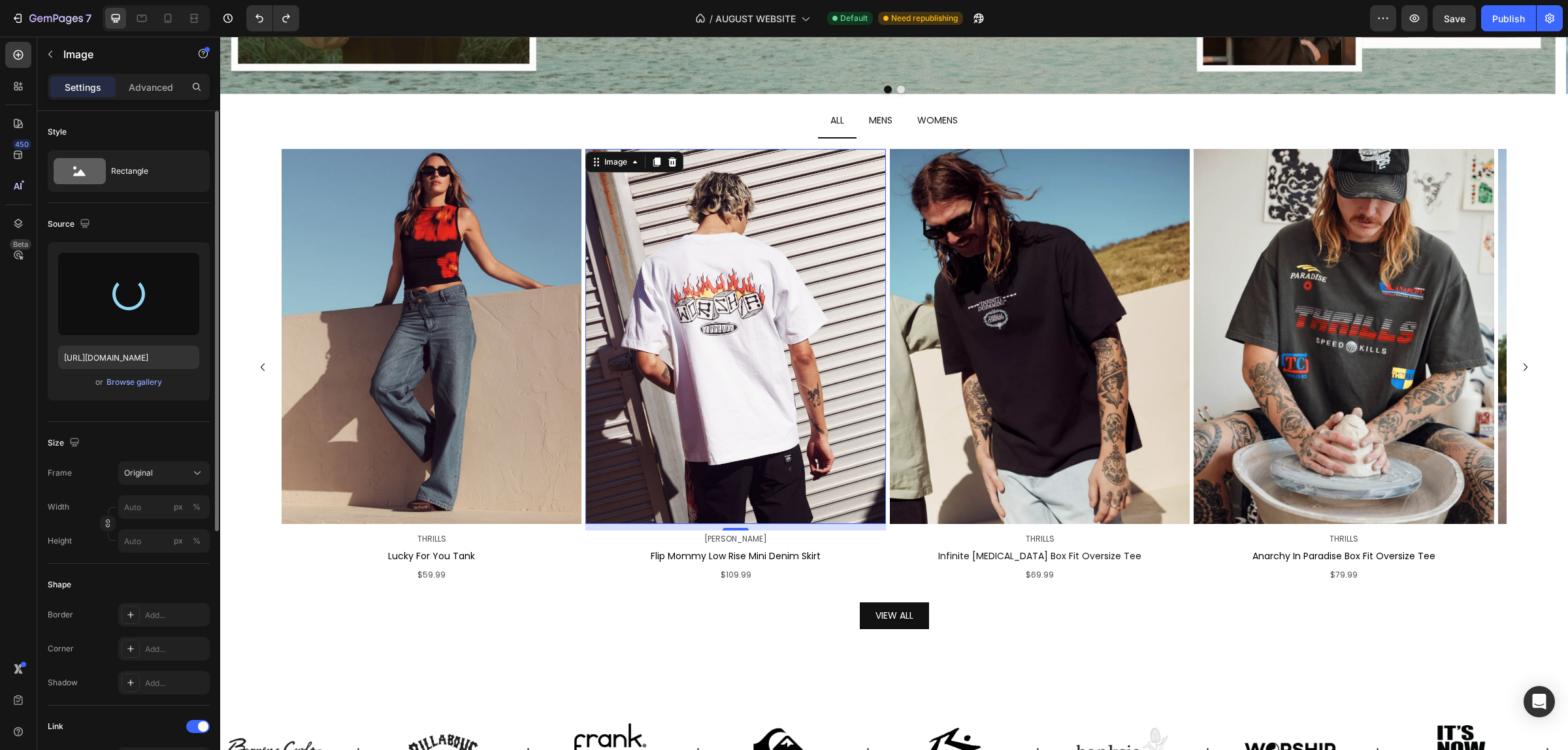
type input "[URL][DOMAIN_NAME]"
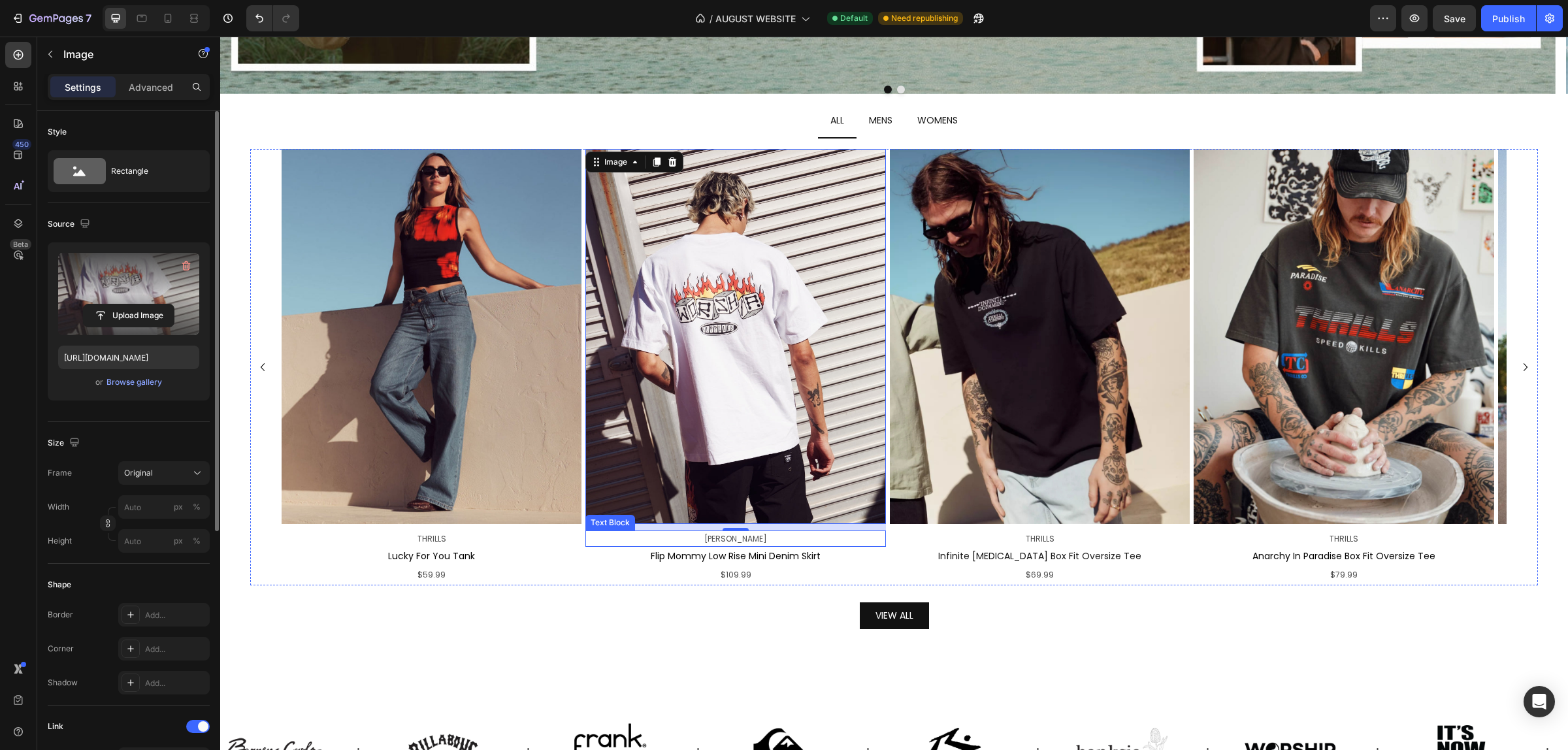
click at [761, 543] on p "[PERSON_NAME]" at bounding box center [735, 539] width 297 height 14
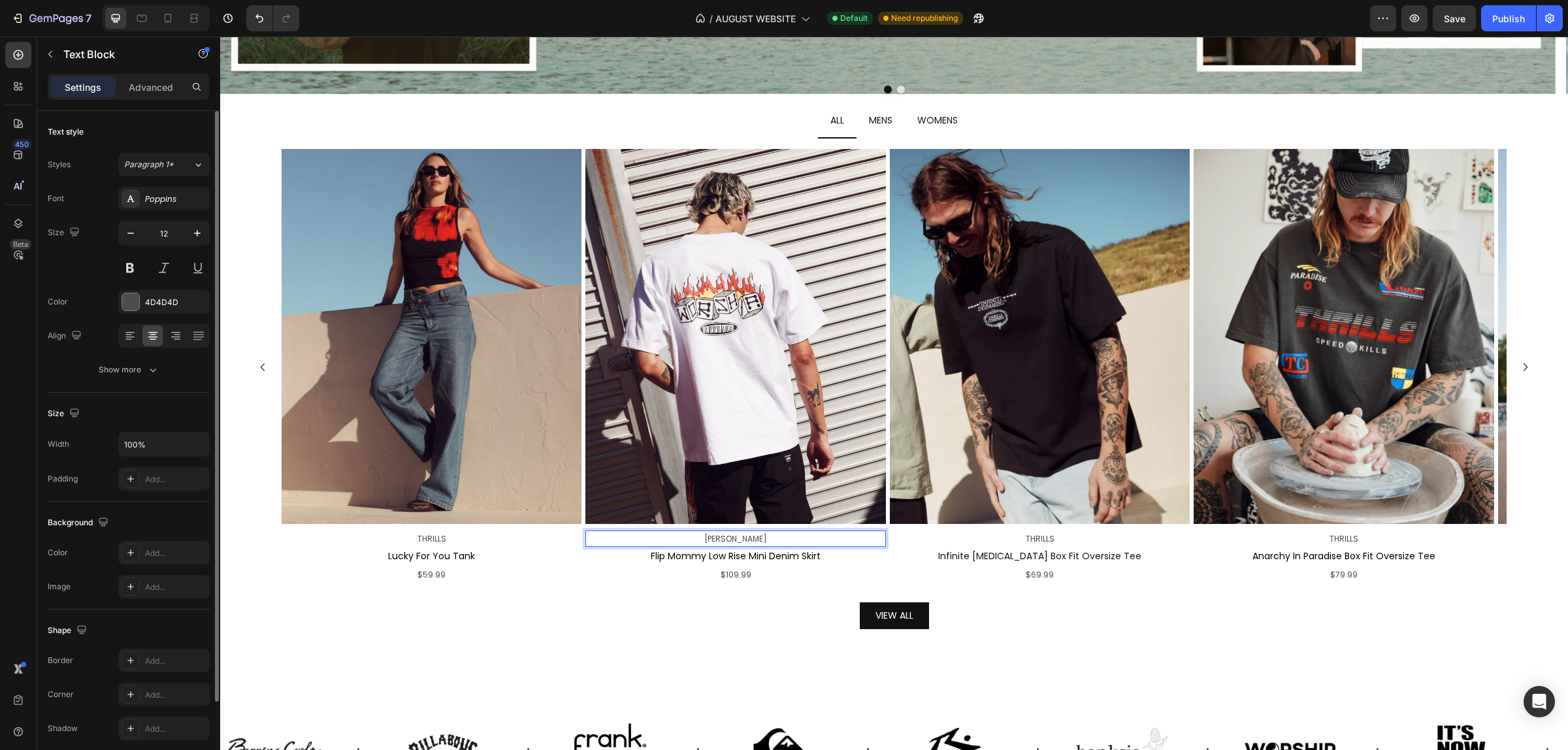
click at [741, 542] on p "[PERSON_NAME]" at bounding box center [735, 539] width 297 height 14
click at [713, 561] on p "Flip Mommy Low Rise Mini Denim Skirt" at bounding box center [735, 556] width 297 height 16
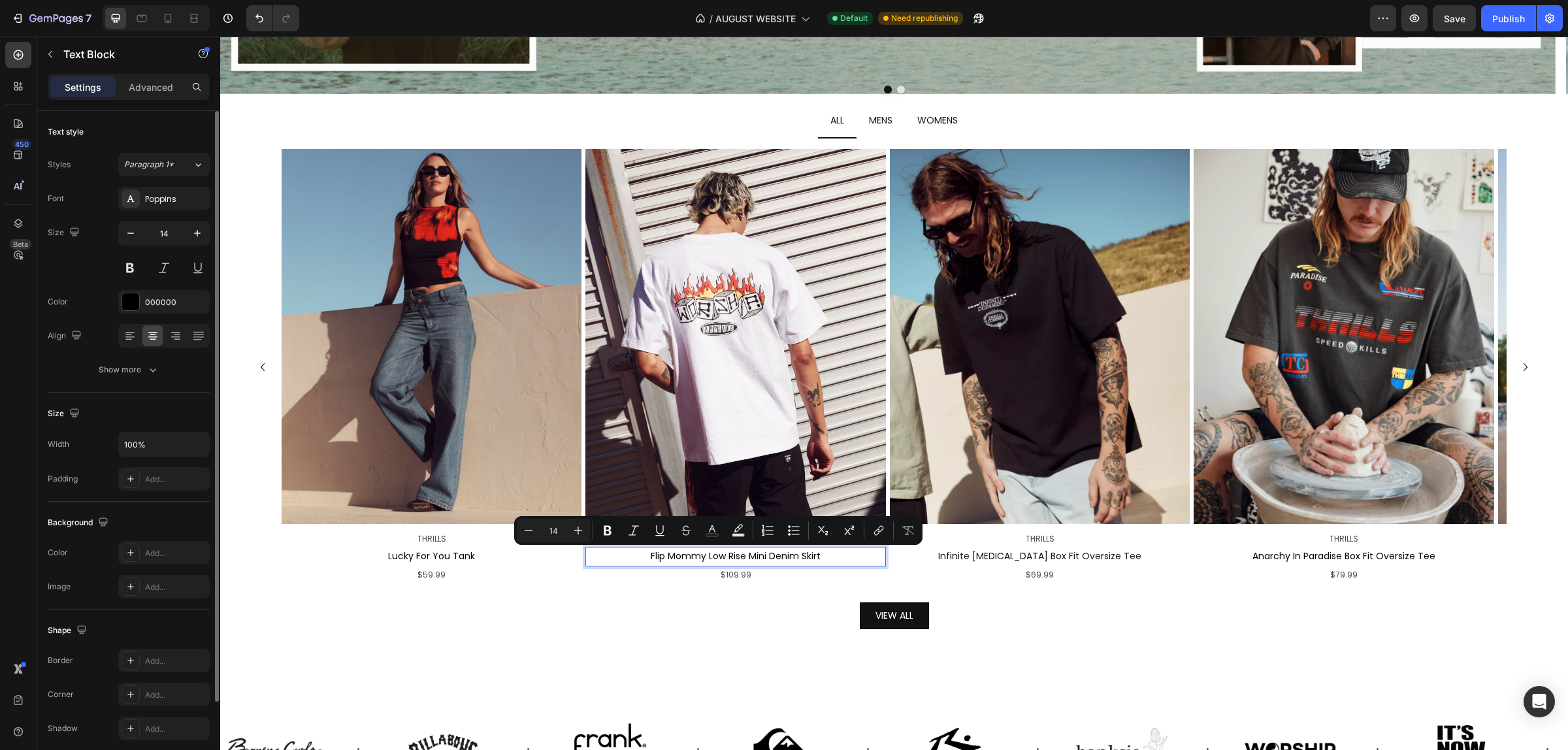
click at [658, 556] on p "Flip Mommy Low Rise Mini Denim Skirt" at bounding box center [735, 556] width 297 height 16
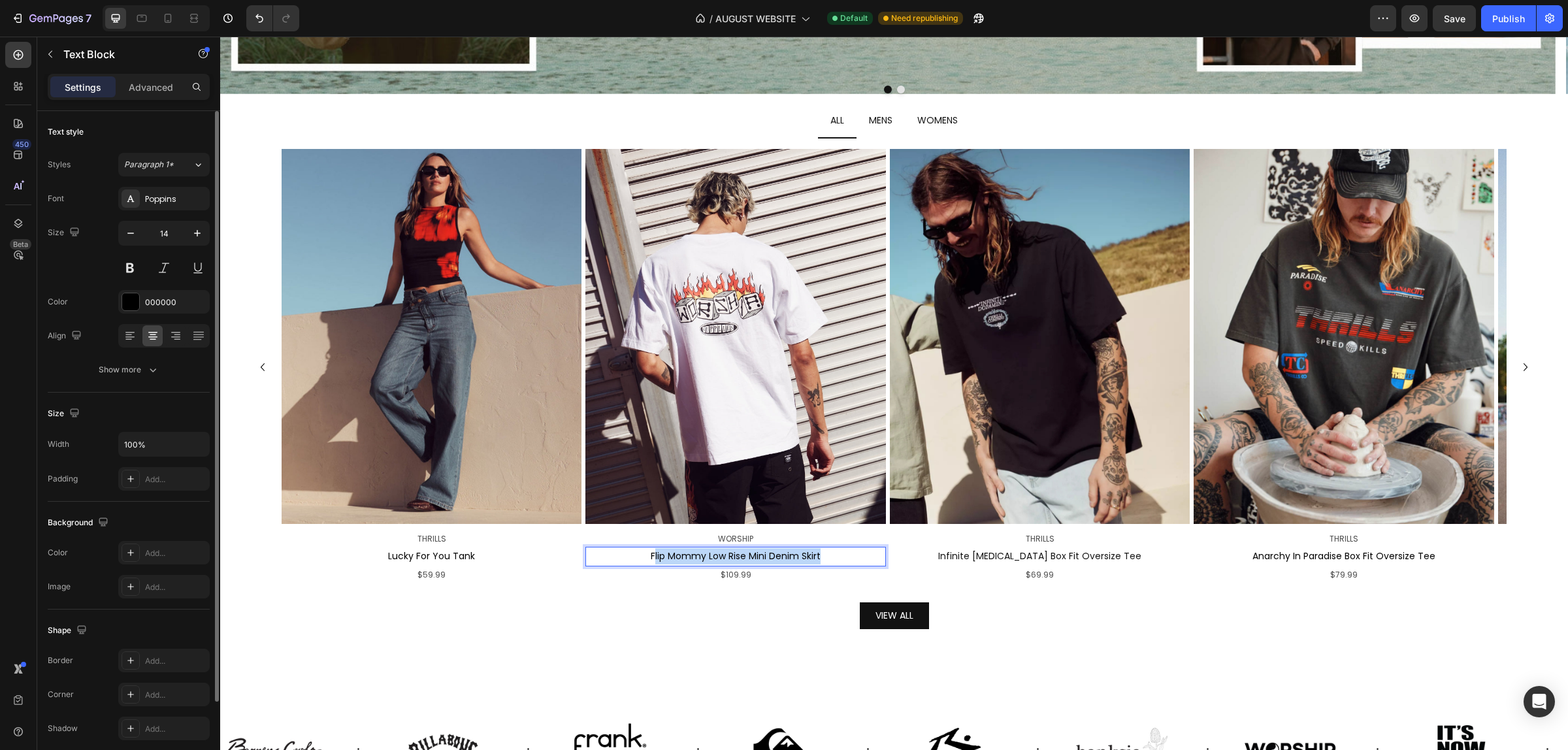
drag, startPoint x: 654, startPoint y: 556, endPoint x: 843, endPoint y: 556, distance: 189.0
click at [843, 556] on p "Flip Mommy Low Rise Mini Denim Skirt" at bounding box center [735, 556] width 297 height 16
click at [725, 577] on span "$109.99" at bounding box center [735, 574] width 31 height 11
click at [996, 448] on img at bounding box center [1039, 337] width 300 height 375
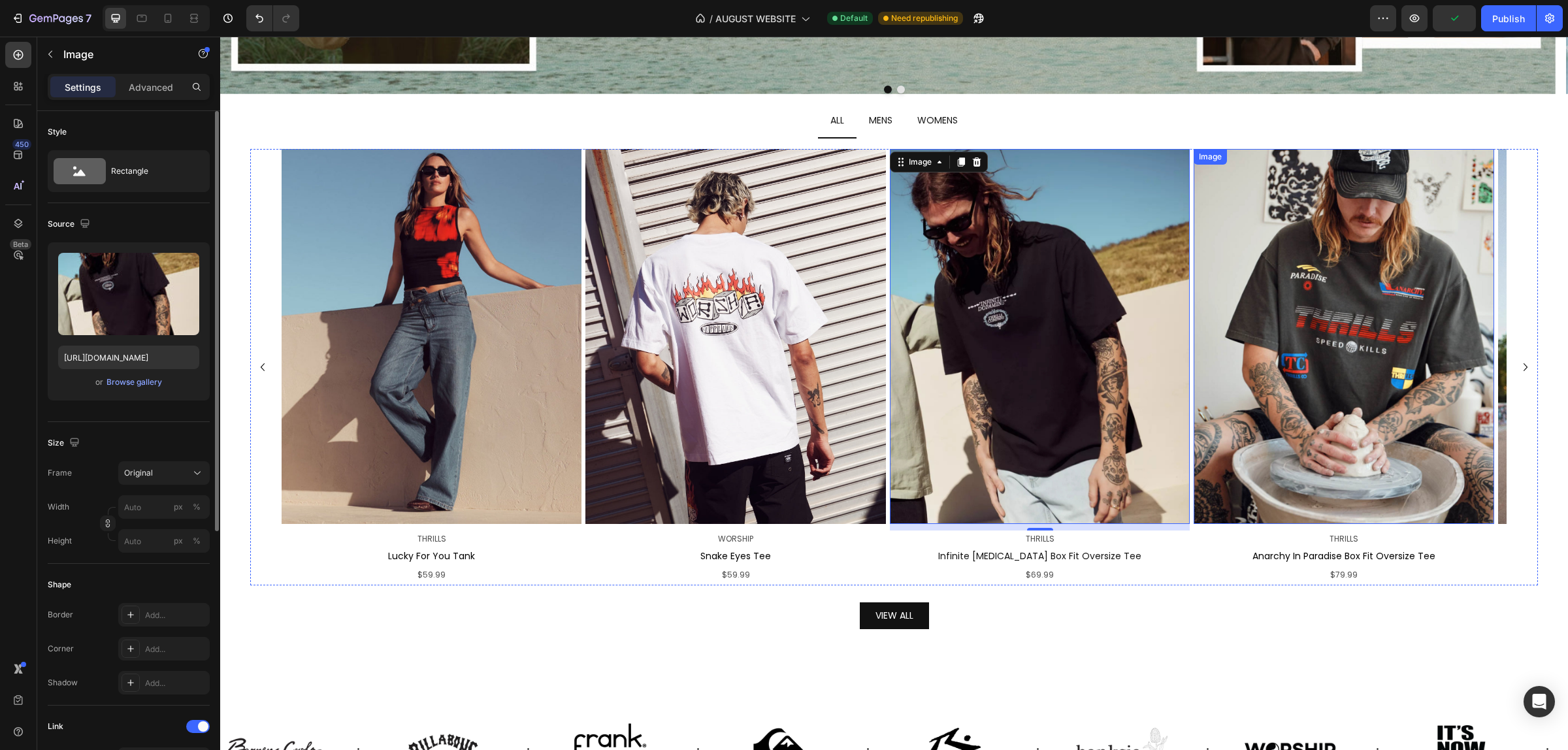
click at [1360, 354] on img at bounding box center [1344, 337] width 300 height 375
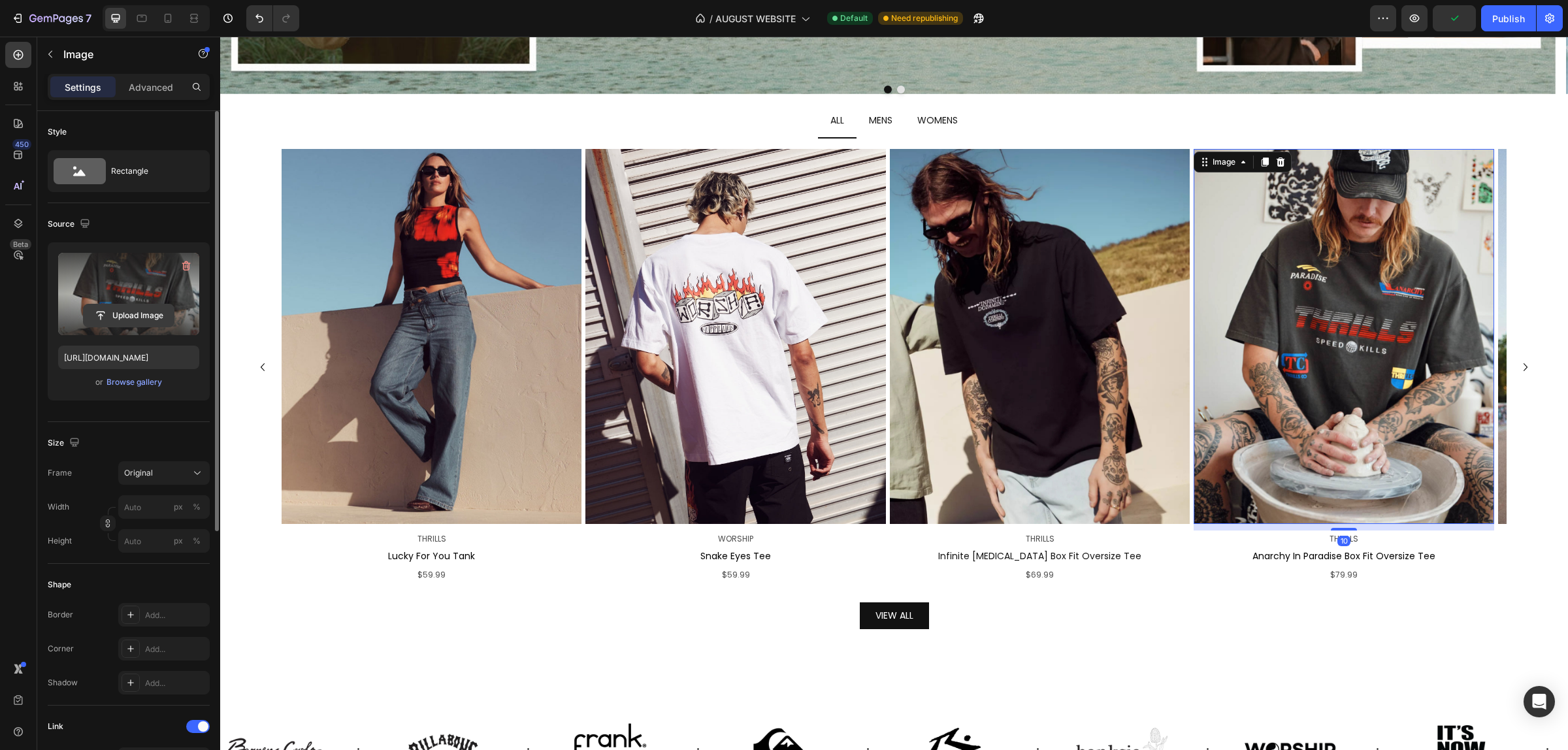
click at [128, 321] on input "file" at bounding box center [129, 315] width 90 height 23
type input "[URL][DOMAIN_NAME]"
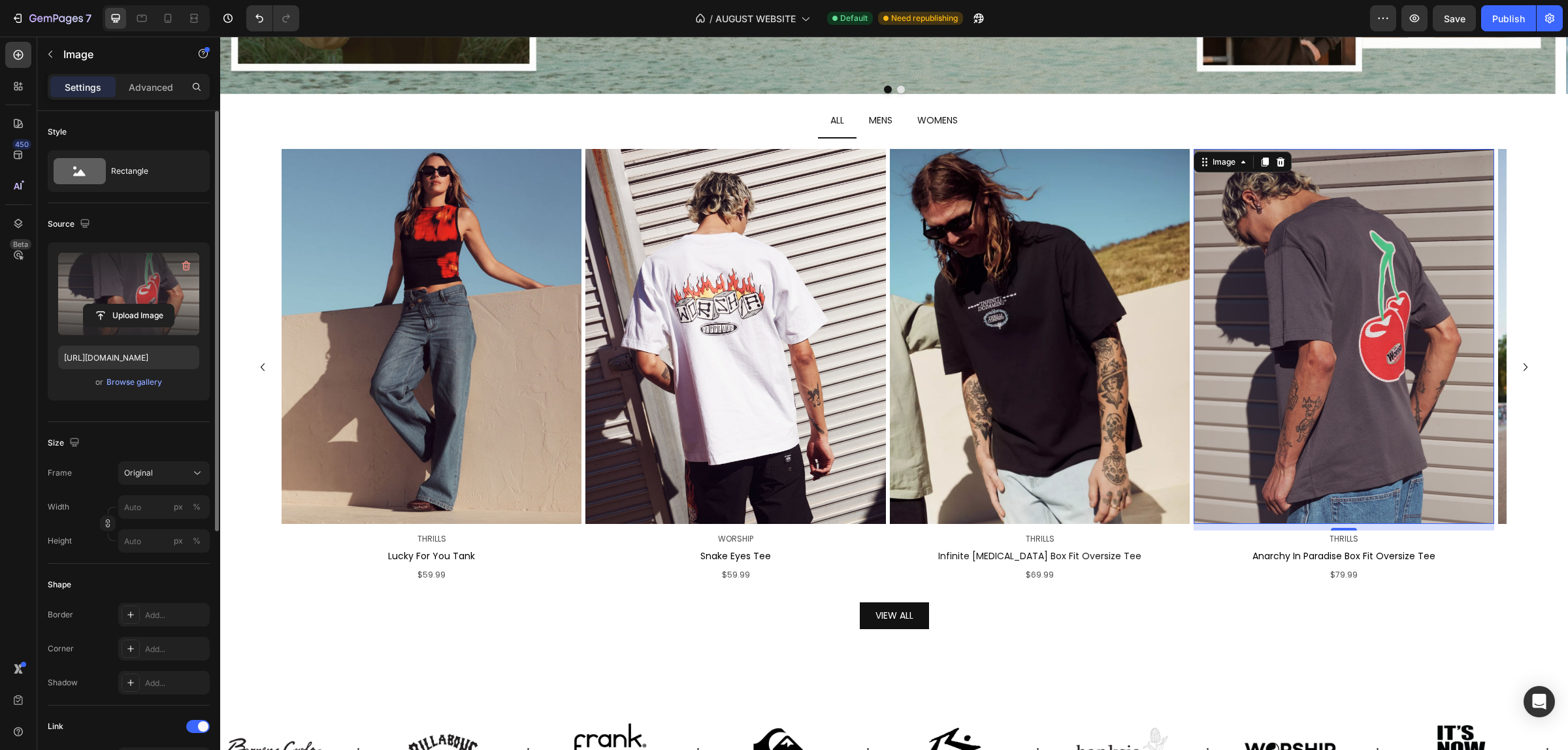
click at [1349, 544] on div "10" at bounding box center [1344, 541] width 13 height 10
click at [1359, 537] on p "THRILLS" at bounding box center [1343, 539] width 297 height 14
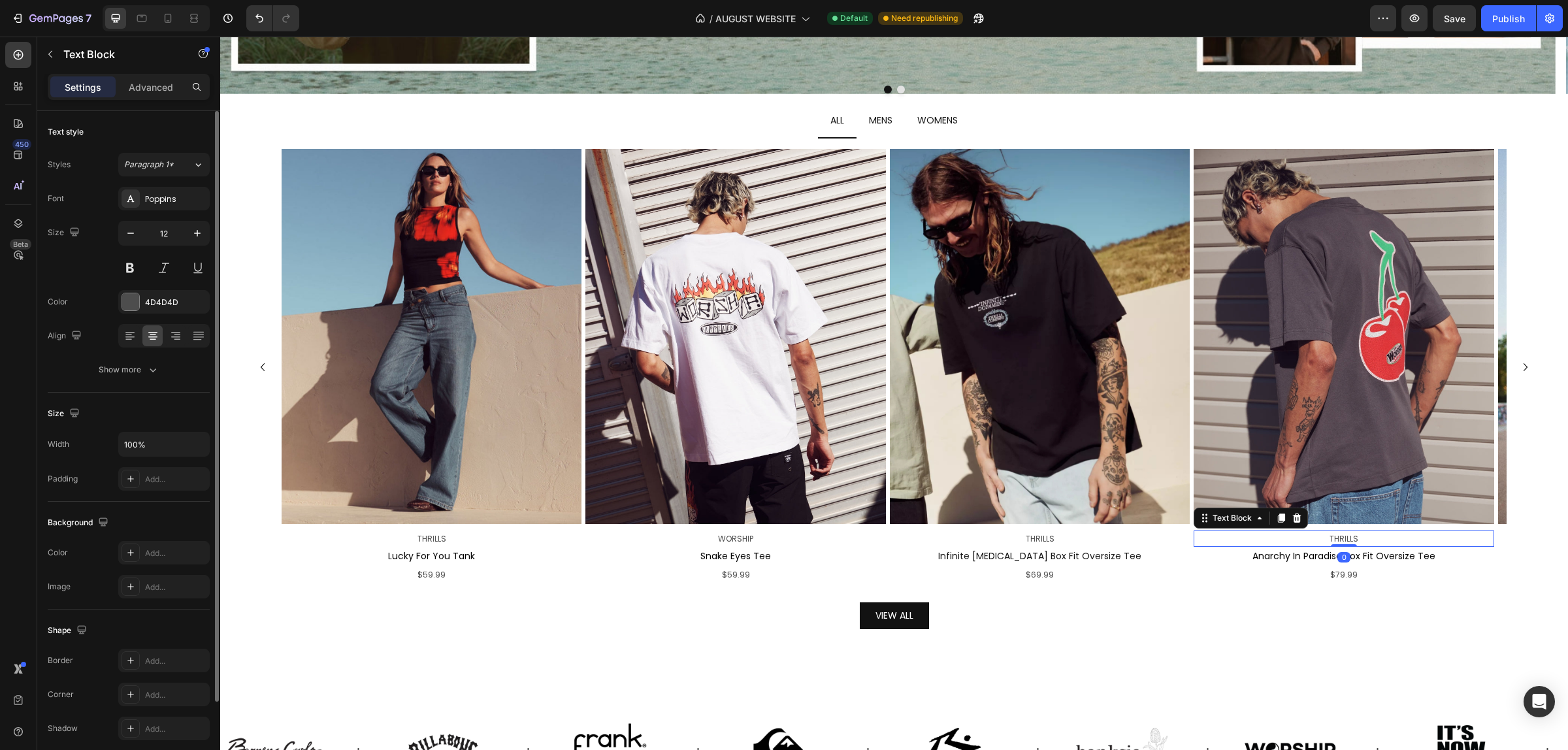
click at [1357, 538] on span "THRILLS" at bounding box center [1344, 538] width 28 height 11
click at [1344, 538] on span "THRILLS" at bounding box center [1344, 538] width 28 height 11
click at [1386, 562] on span "Anarchy In Paradise Box Fit Oversize Tee" at bounding box center [1344, 556] width 183 height 13
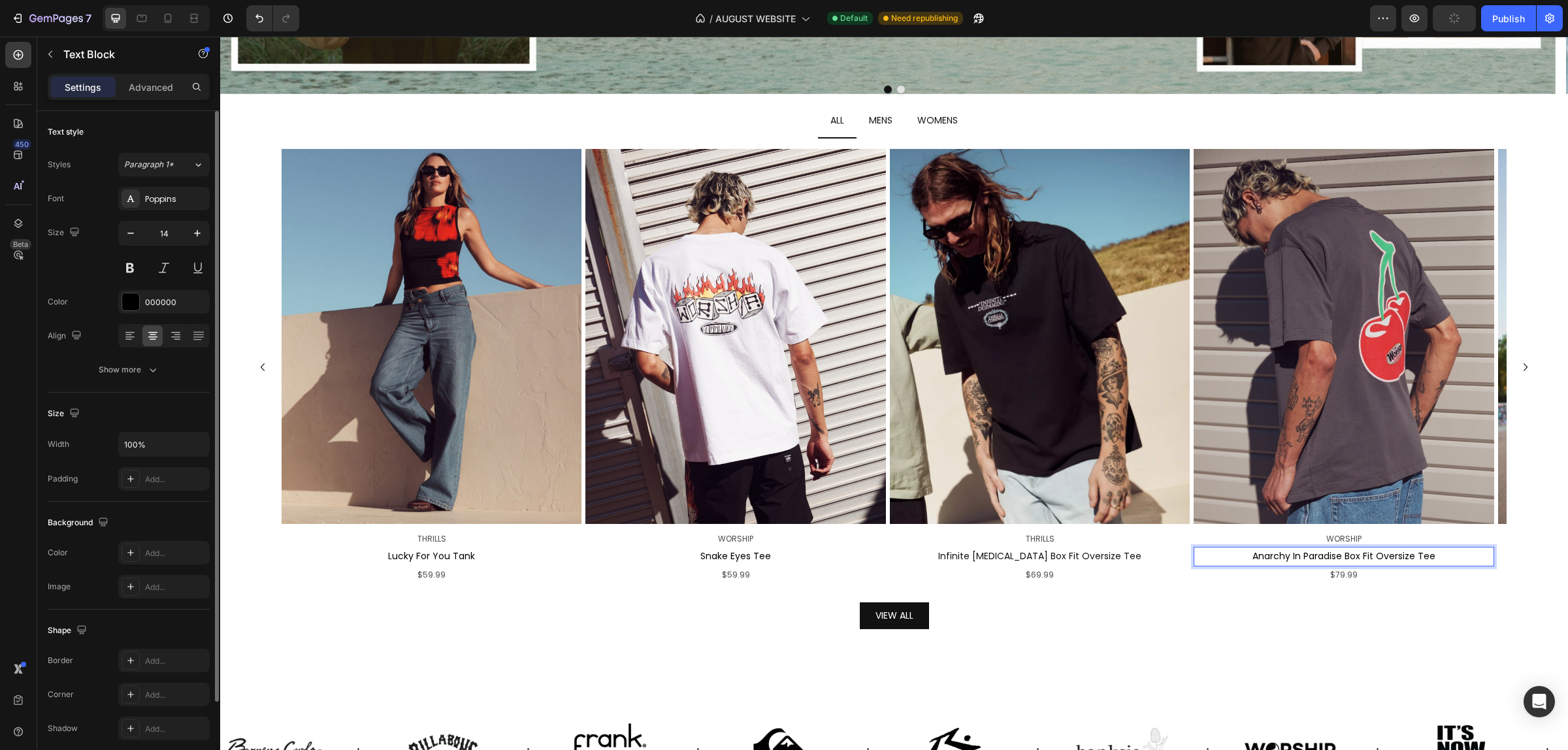
click at [1386, 562] on span "Anarchy In Paradise Box Fit Oversize Tee" at bounding box center [1344, 556] width 183 height 13
click at [1449, 559] on p "Anarchy In Paradise Box Fit Oversize Tee" at bounding box center [1343, 556] width 297 height 16
drag, startPoint x: 1449, startPoint y: 559, endPoint x: 1174, endPoint y: 559, distance: 275.0
click at [1174, 559] on div "Image THRILLS Text Block Lucky For You Tank Text Block $59.99 Text Block Image …" at bounding box center [894, 367] width 1225 height 437
click at [1375, 577] on p "$79.99" at bounding box center [1343, 575] width 297 height 14
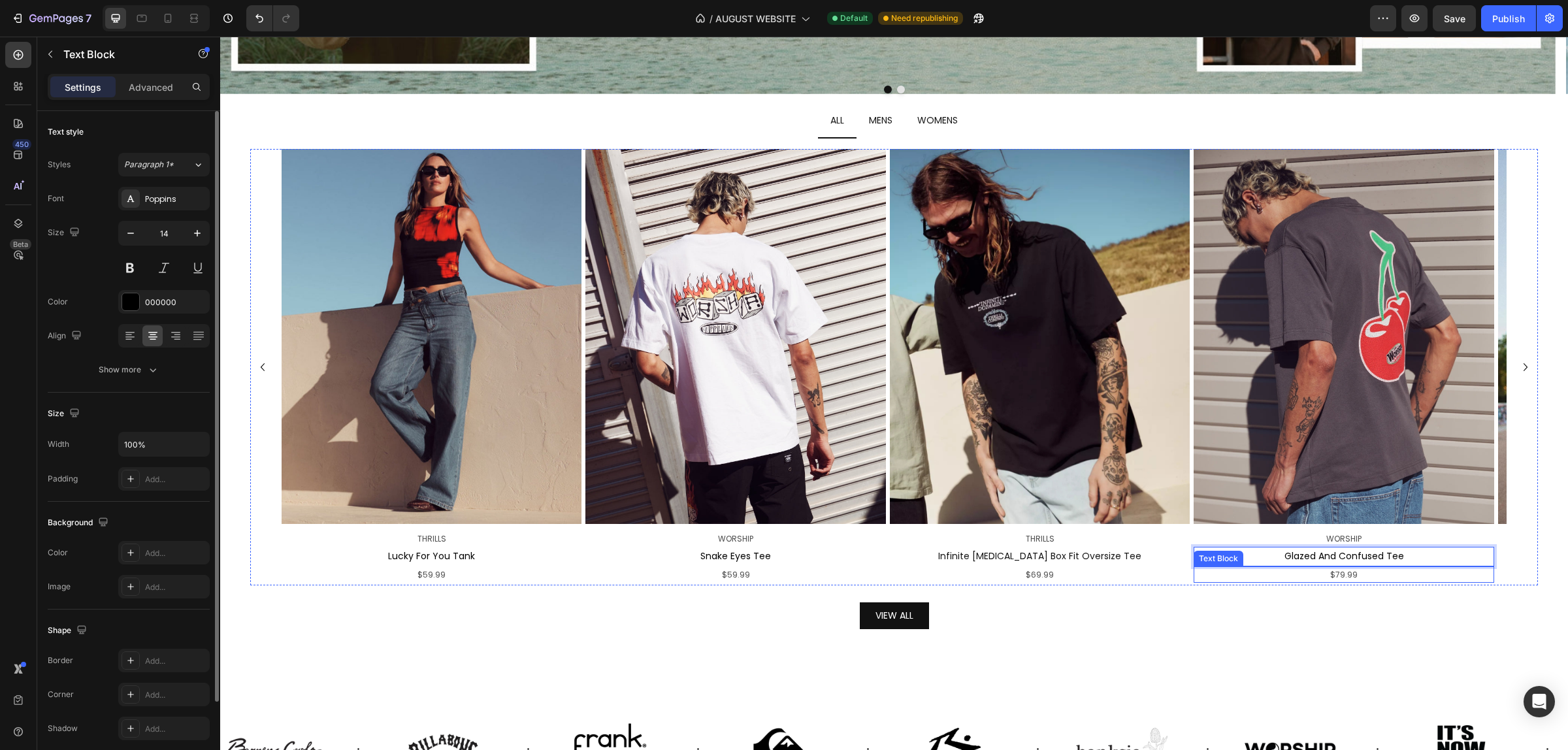
click at [1375, 577] on p "$79.99" at bounding box center [1343, 575] width 297 height 14
click at [1034, 453] on img at bounding box center [1039, 337] width 300 height 375
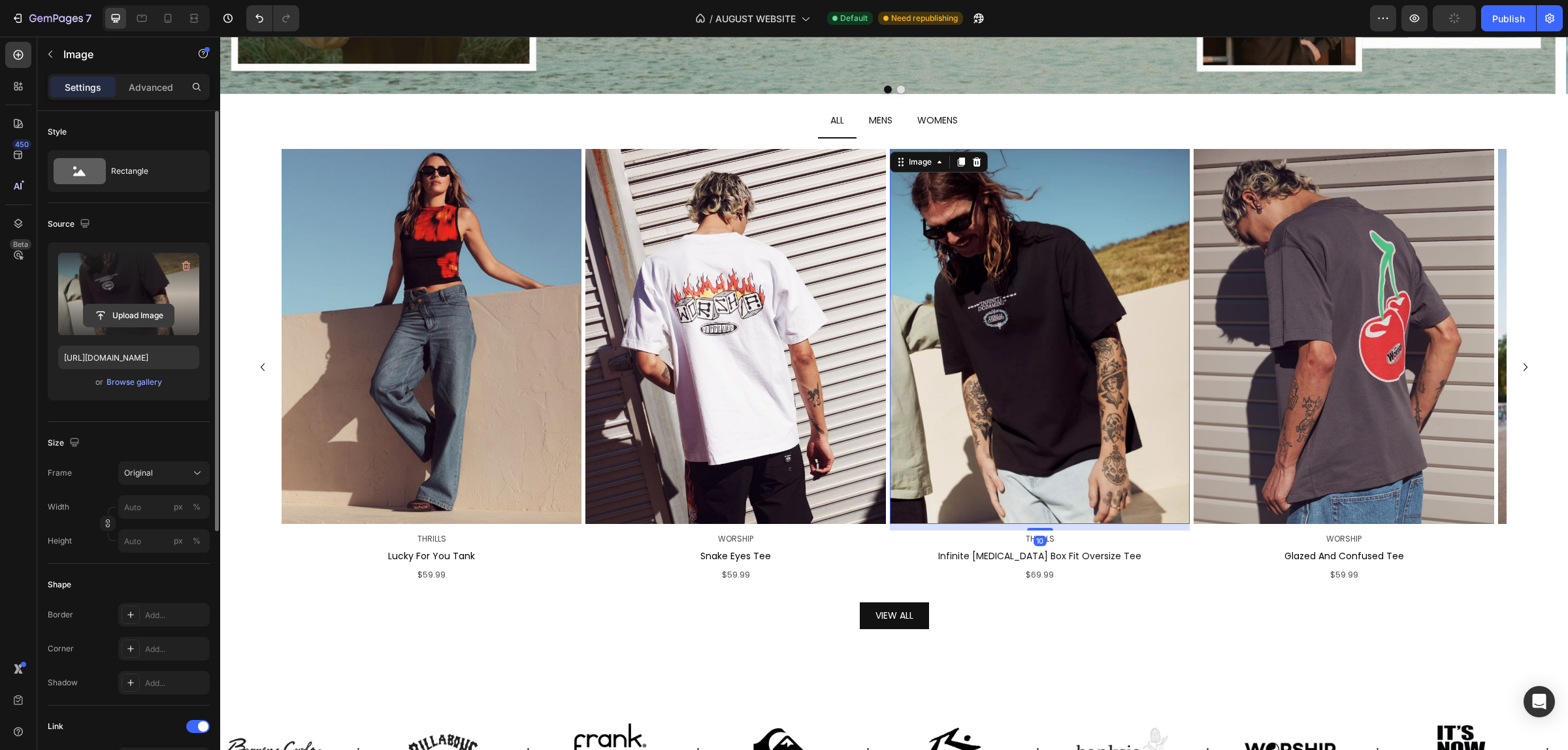
click at [114, 322] on input "file" at bounding box center [129, 315] width 90 height 23
type input "[URL][DOMAIN_NAME]"
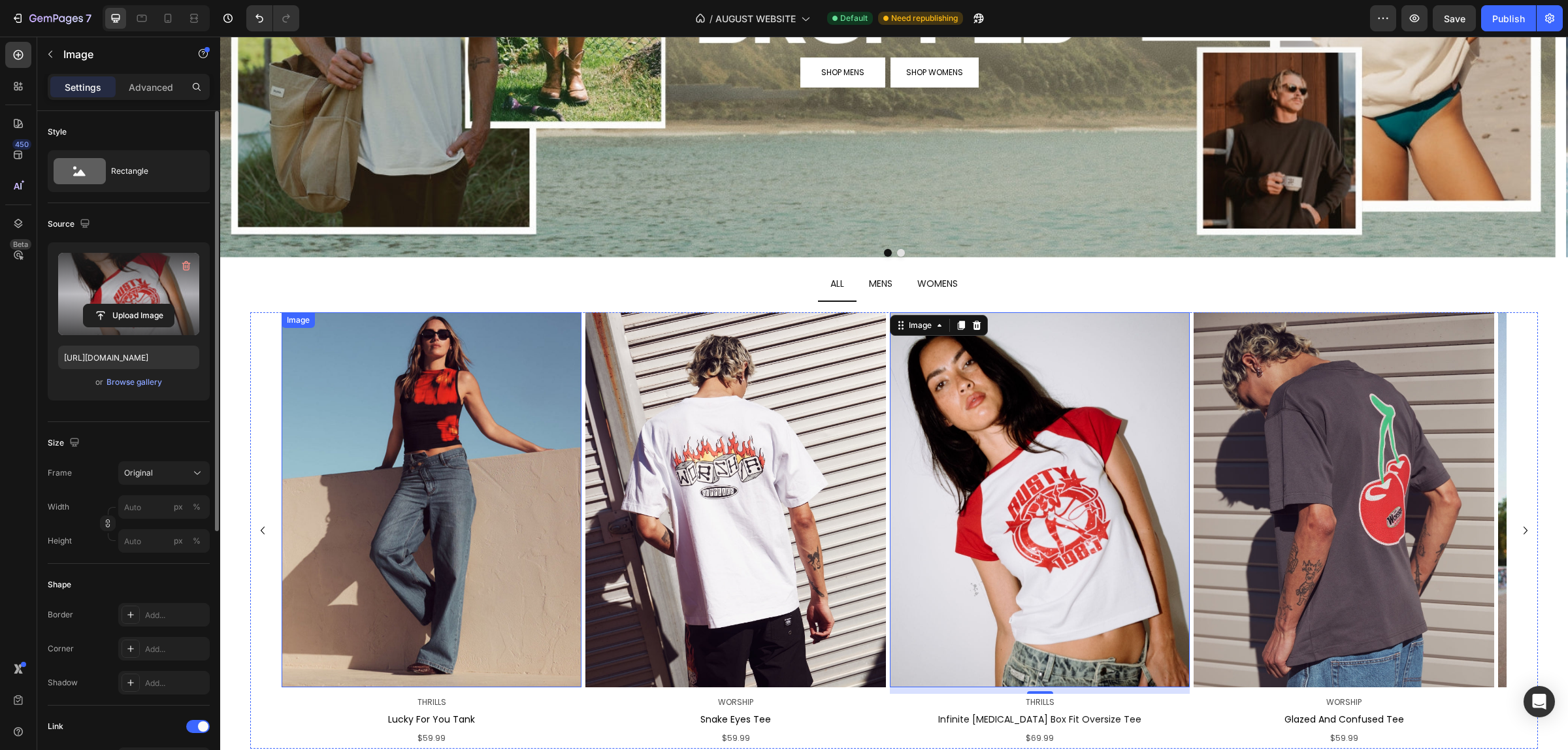
scroll to position [489, 0]
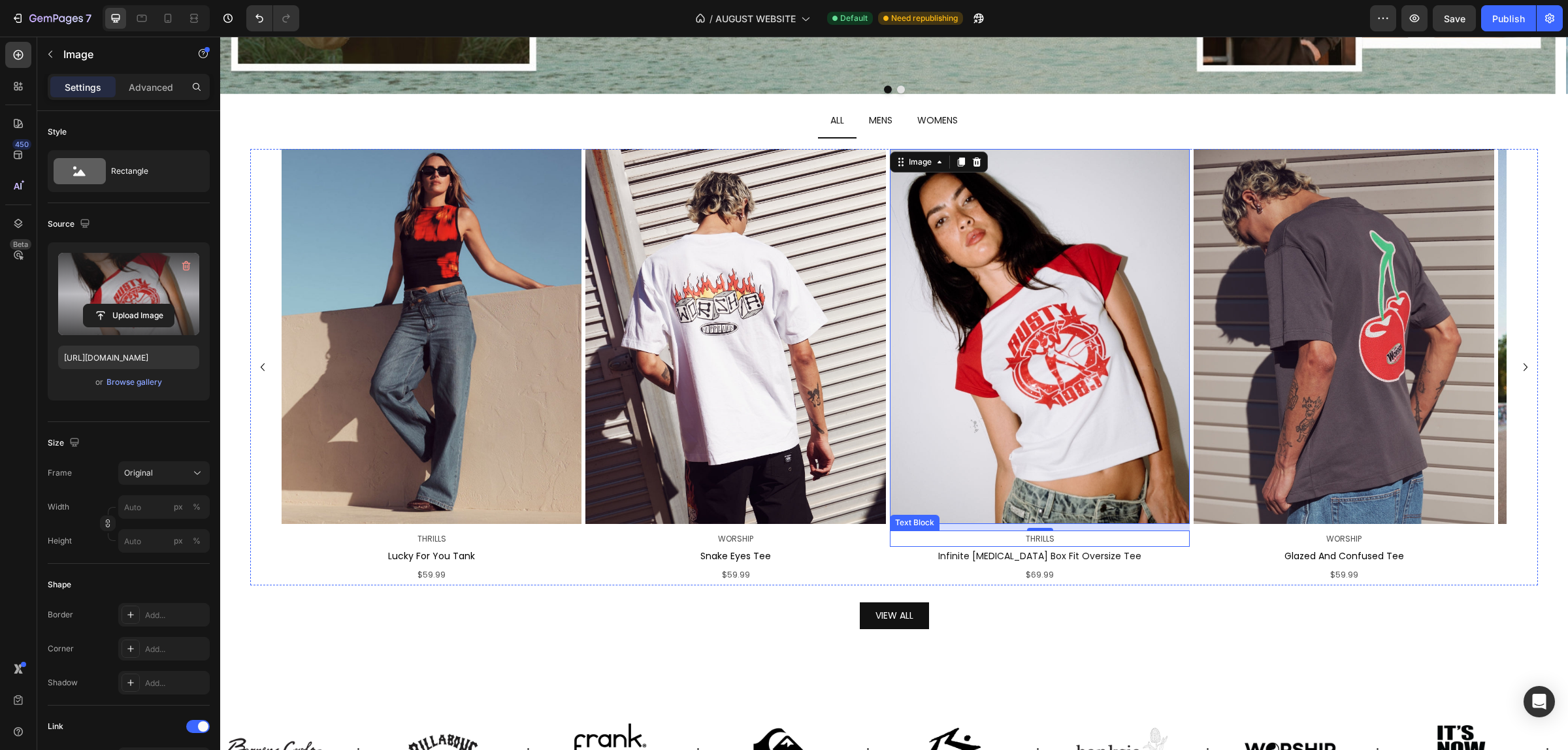
drag, startPoint x: 1017, startPoint y: 541, endPoint x: 1031, endPoint y: 539, distance: 14.1
click at [1017, 541] on p "THRILLS" at bounding box center [1039, 539] width 297 height 14
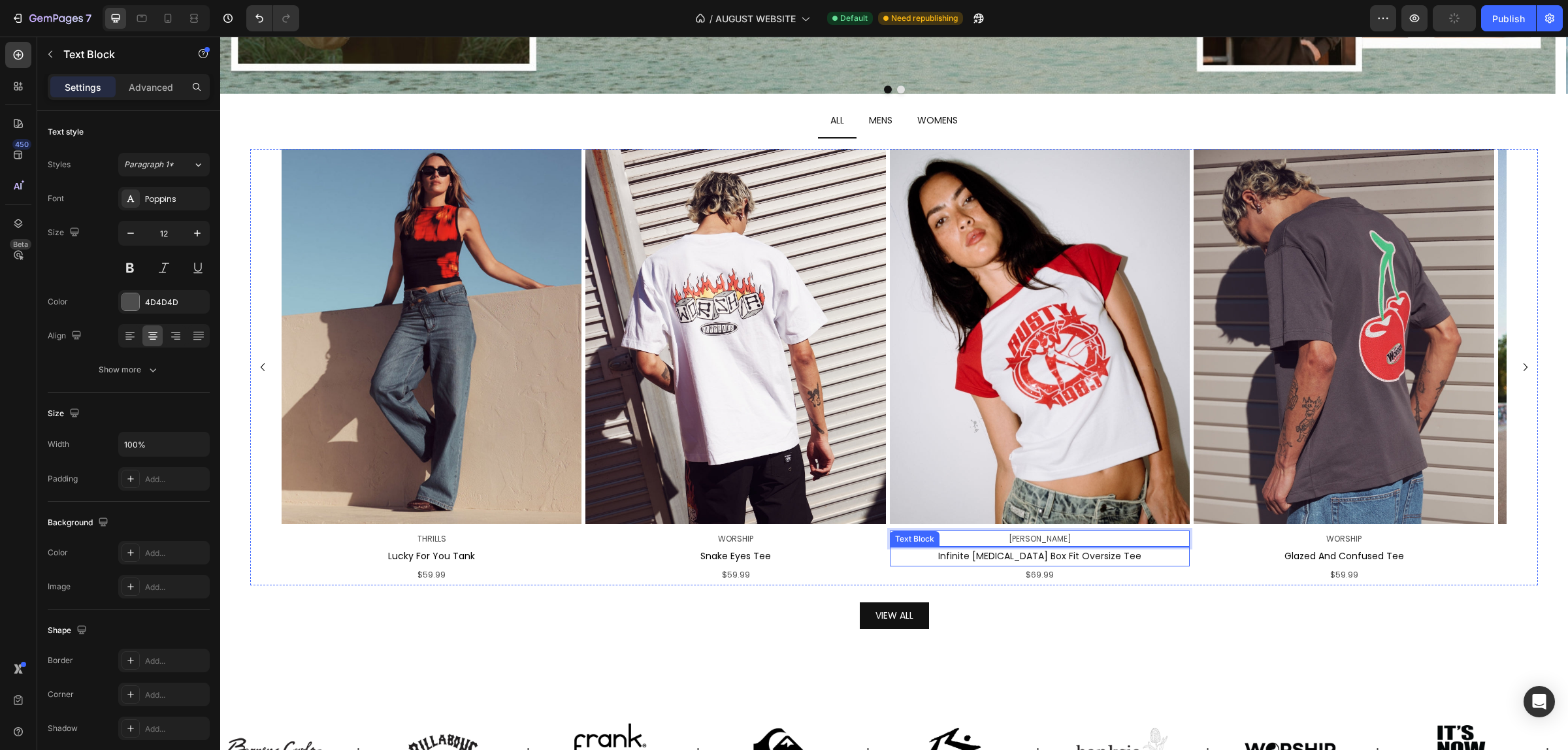
click at [1075, 556] on span "Infinite [MEDICAL_DATA] Box Fit Oversize Tee" at bounding box center [1039, 556] width 204 height 13
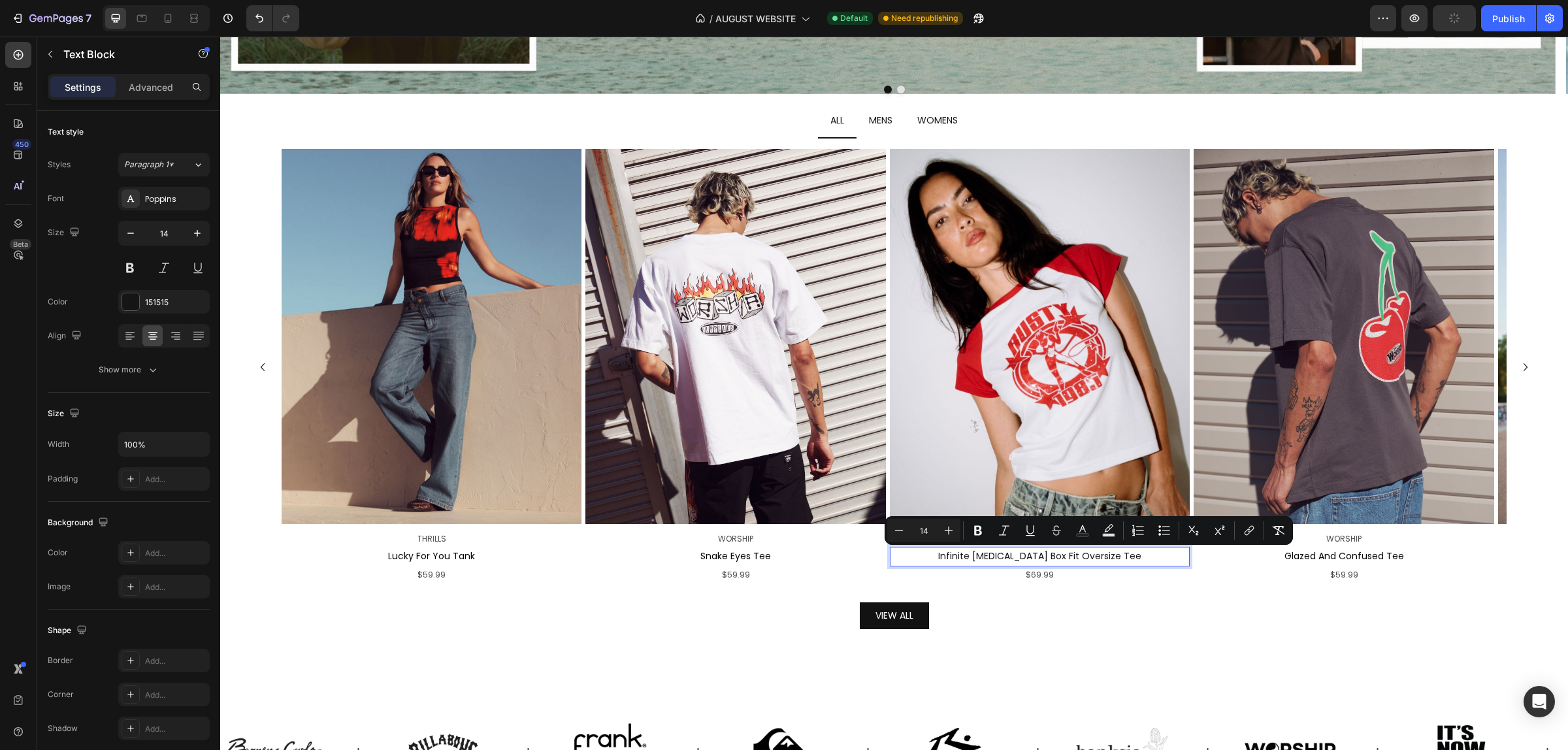
click at [967, 556] on span "Infinite [MEDICAL_DATA] Box Fit Oversize Tee" at bounding box center [1039, 556] width 204 height 13
drag, startPoint x: 945, startPoint y: 556, endPoint x: 1148, endPoint y: 560, distance: 203.0
click at [1148, 560] on p "Infinite [MEDICAL_DATA] Box Fit Oversize Tee" at bounding box center [1039, 556] width 297 height 16
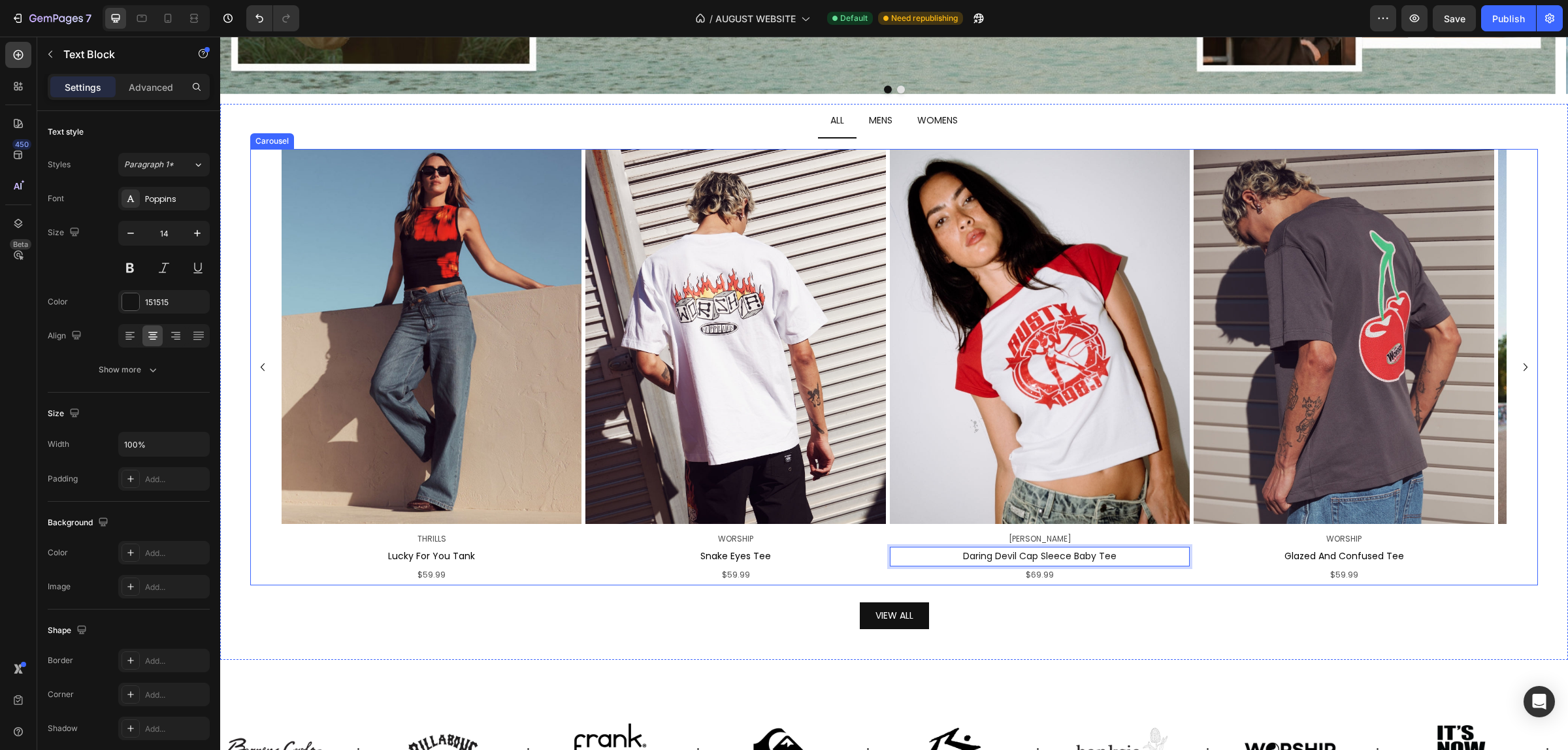
click at [1088, 581] on p "$69.99" at bounding box center [1039, 575] width 297 height 14
click at [1056, 561] on span "Daring Devil Cap Sleece Baby Tee" at bounding box center [1039, 556] width 153 height 13
click at [1060, 560] on span "Daring Devil Cap Sleece Baby Tee" at bounding box center [1039, 556] width 153 height 13
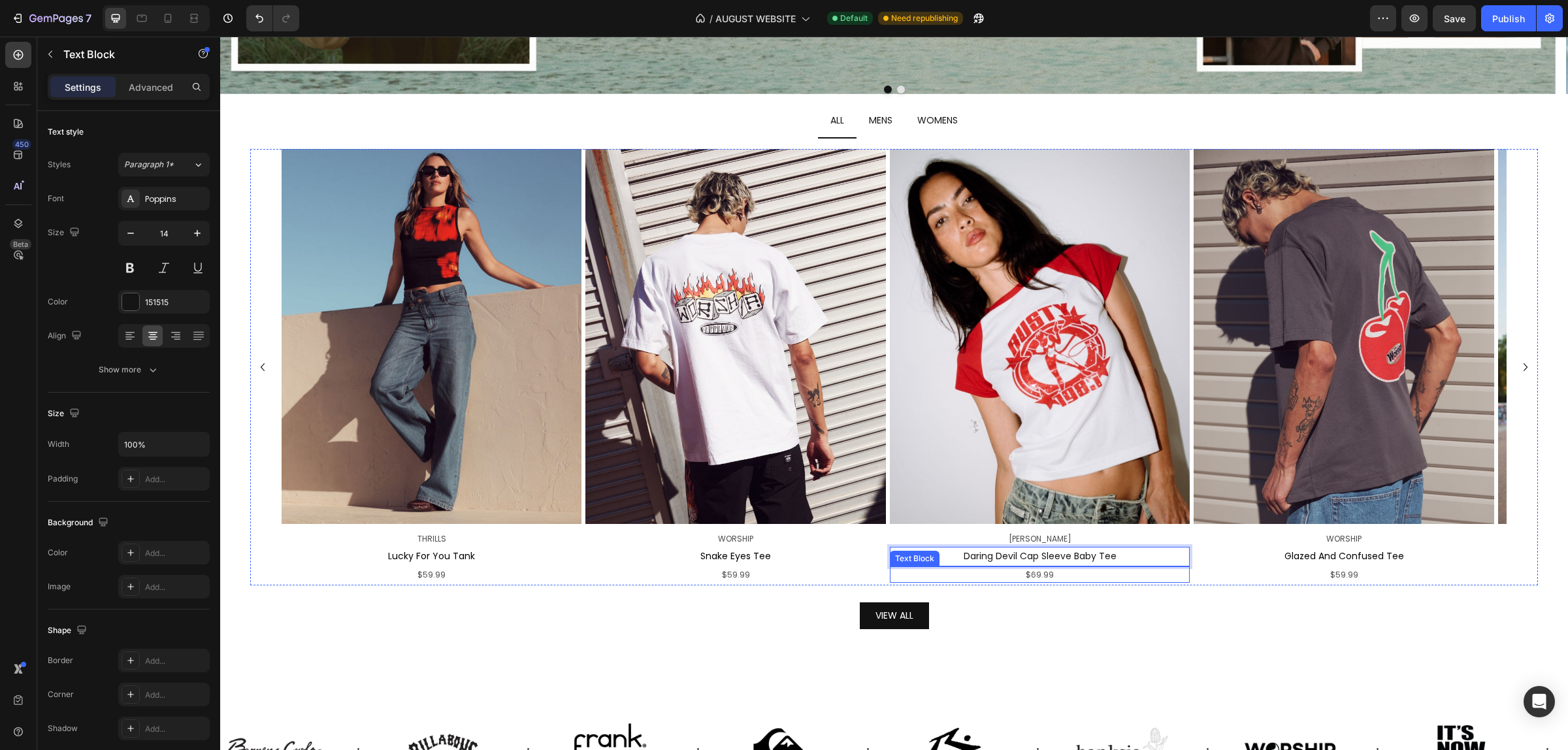
click at [1081, 582] on p "$69.99" at bounding box center [1039, 575] width 297 height 14
click at [1057, 578] on p "$69.99" at bounding box center [1039, 575] width 297 height 14
drag, startPoint x: 1065, startPoint y: 574, endPoint x: 1020, endPoint y: 569, distance: 45.3
click at [1020, 569] on p "$69.99" at bounding box center [1039, 575] width 297 height 14
click at [1071, 576] on p "$69.99" at bounding box center [1039, 575] width 297 height 14
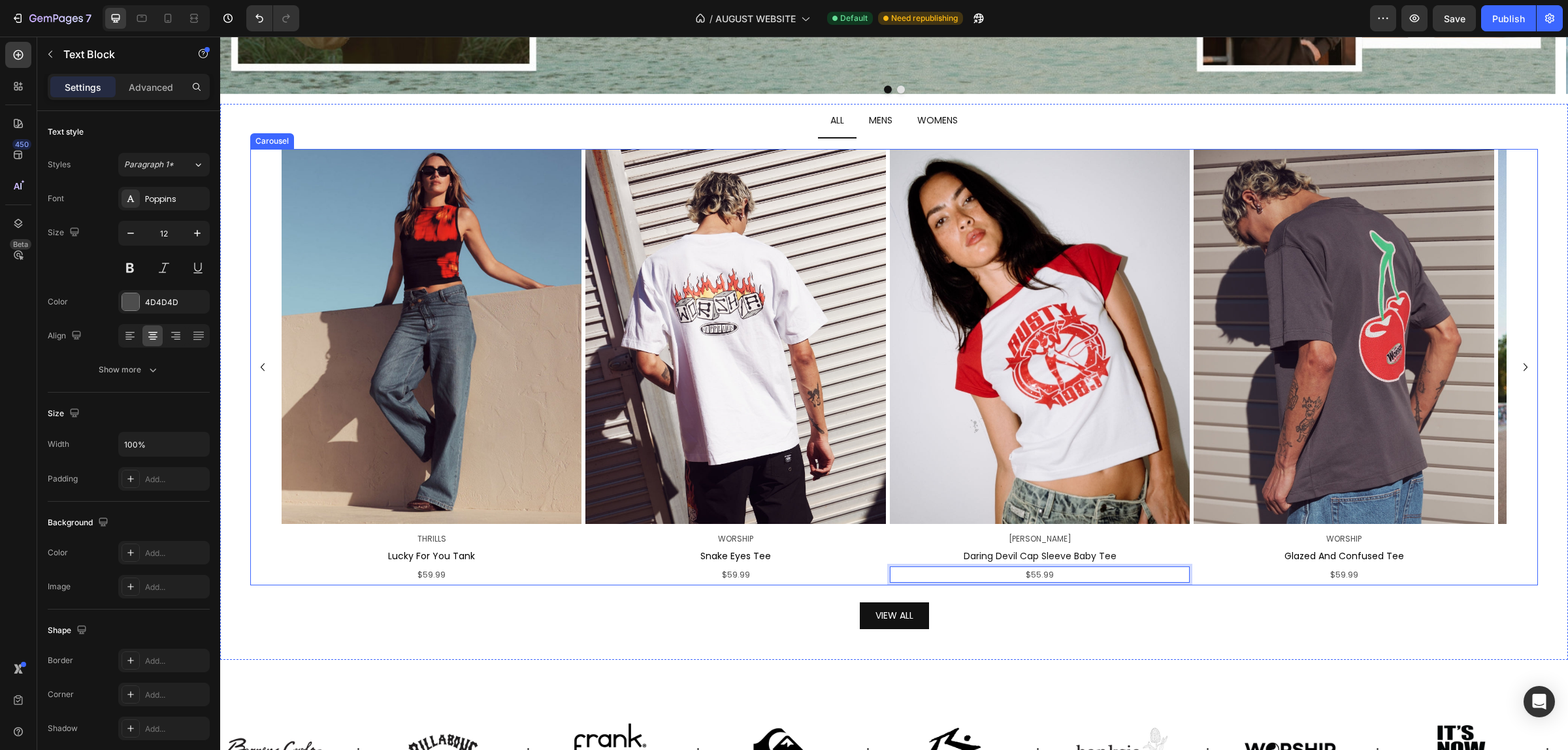
click at [1518, 365] on icon "Carousel Next Arrow" at bounding box center [1525, 367] width 16 height 16
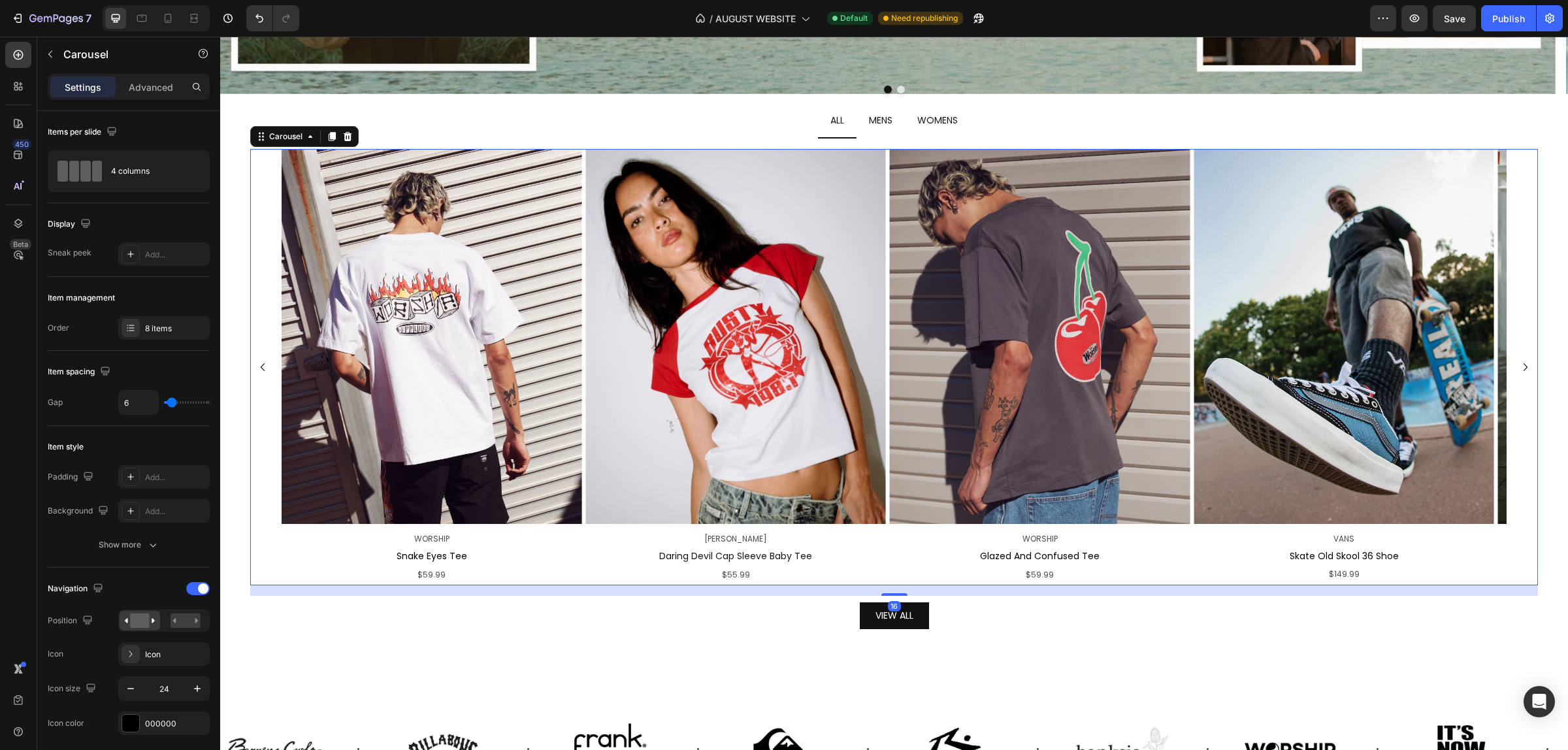
click at [255, 363] on icon "Carousel Back Arrow" at bounding box center [262, 367] width 16 height 16
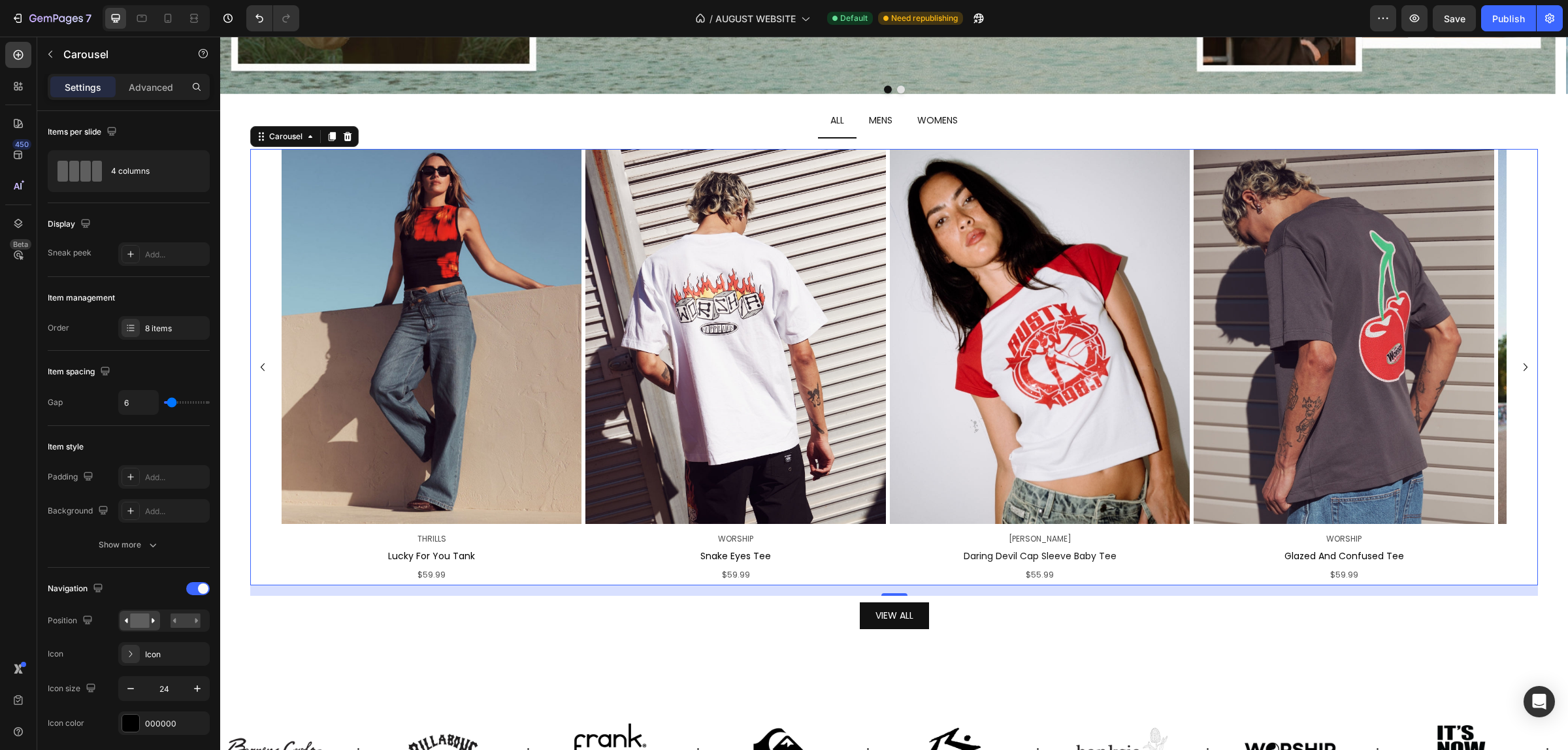
click at [255, 363] on icon "Carousel Back Arrow" at bounding box center [262, 367] width 16 height 16
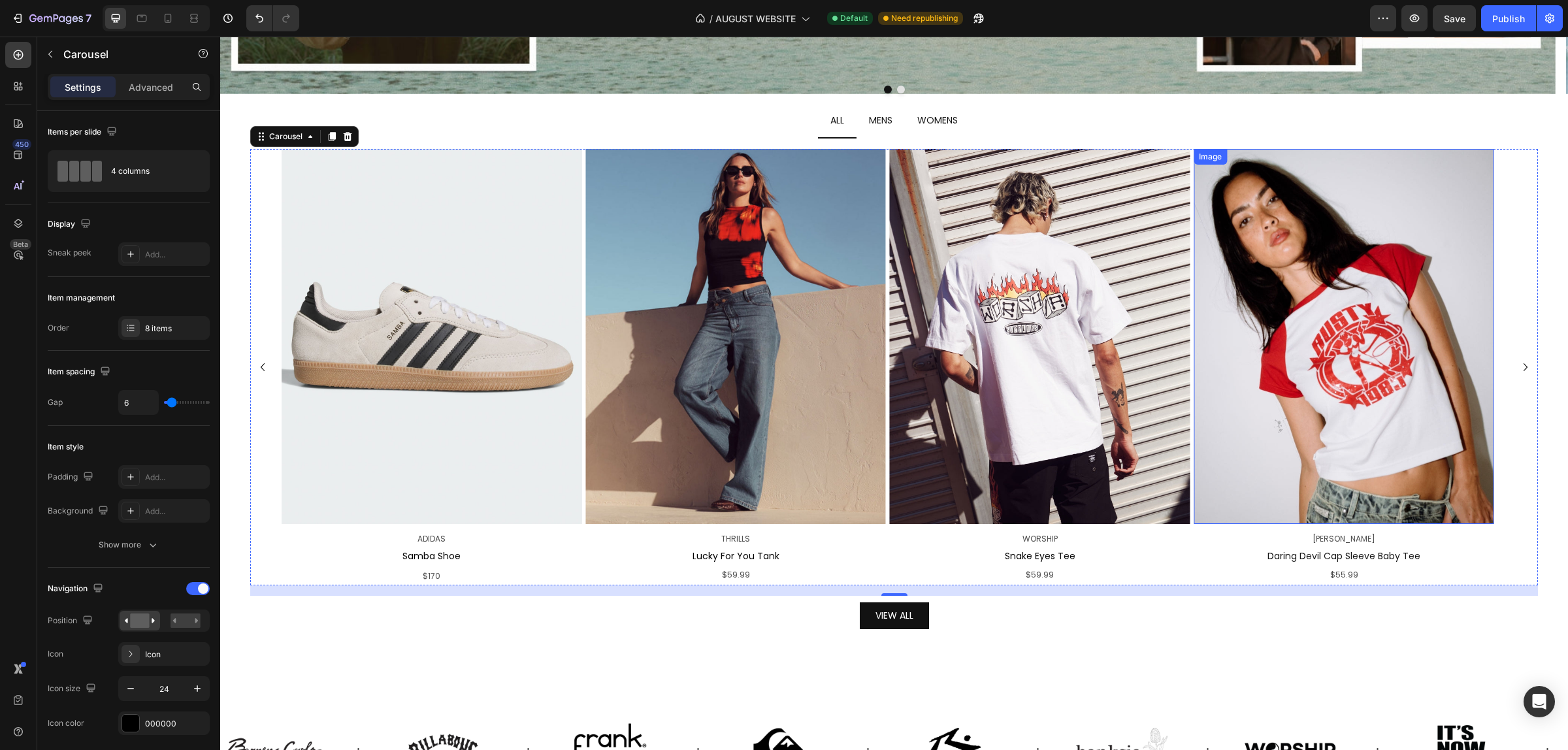
drag, startPoint x: 1406, startPoint y: 359, endPoint x: 648, endPoint y: 425, distance: 760.9
click at [1406, 359] on img at bounding box center [1344, 337] width 300 height 375
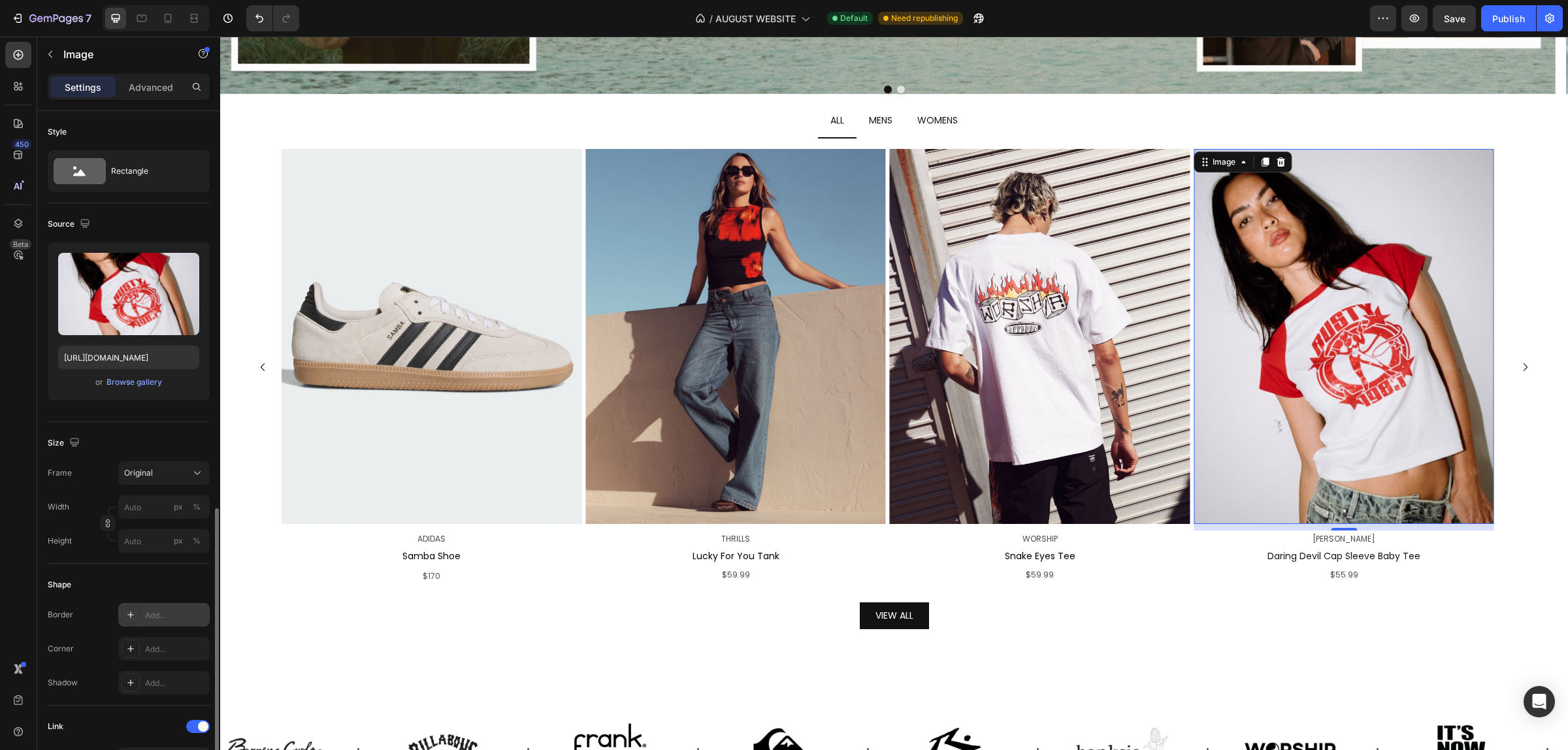
scroll to position [413, 0]
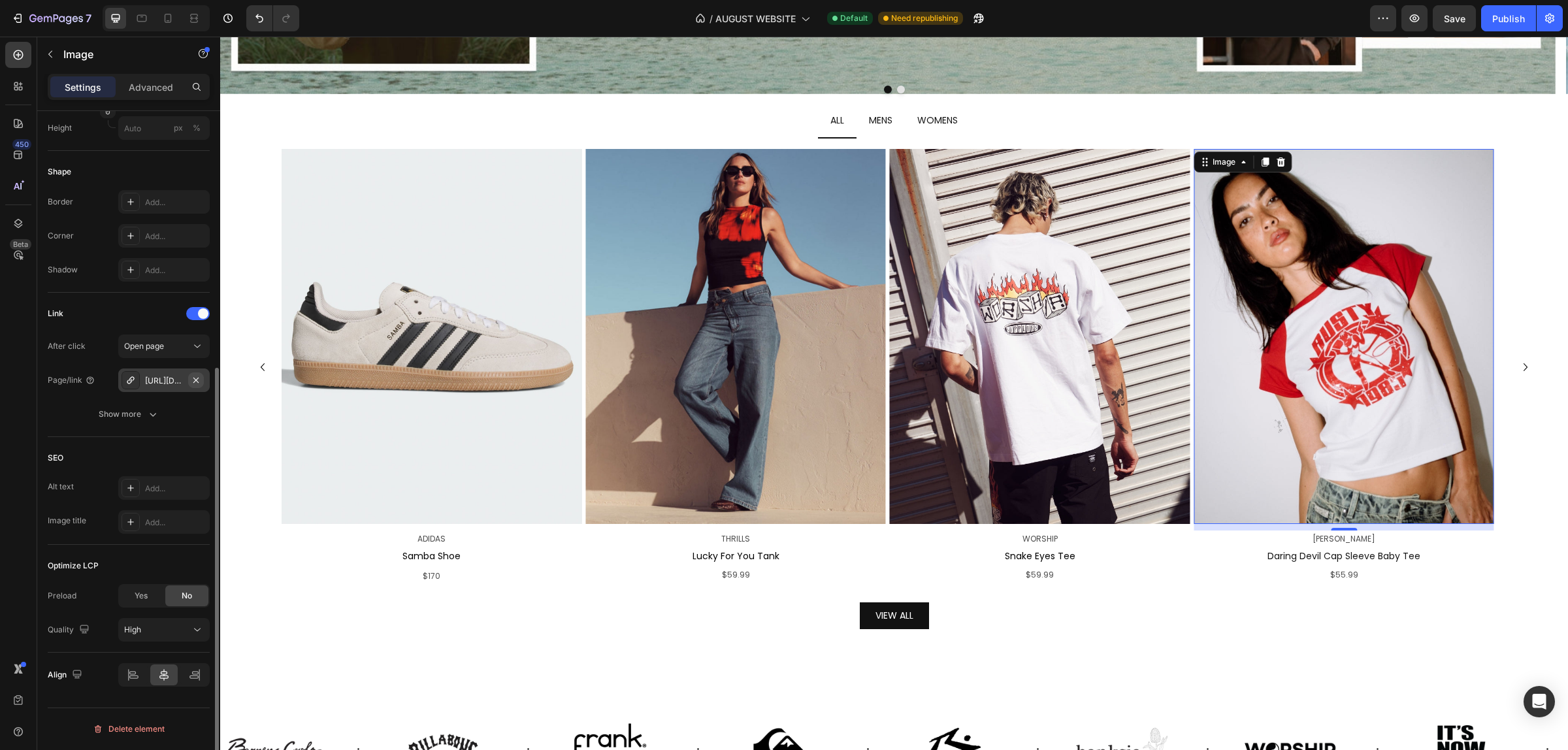
click at [191, 375] on icon "button" at bounding box center [196, 380] width 10 height 10
click at [178, 400] on div "After click Open page Page/link Add..." at bounding box center [128, 397] width 162 height 58
click at [178, 409] on div "Add..." at bounding box center [175, 415] width 61 height 12
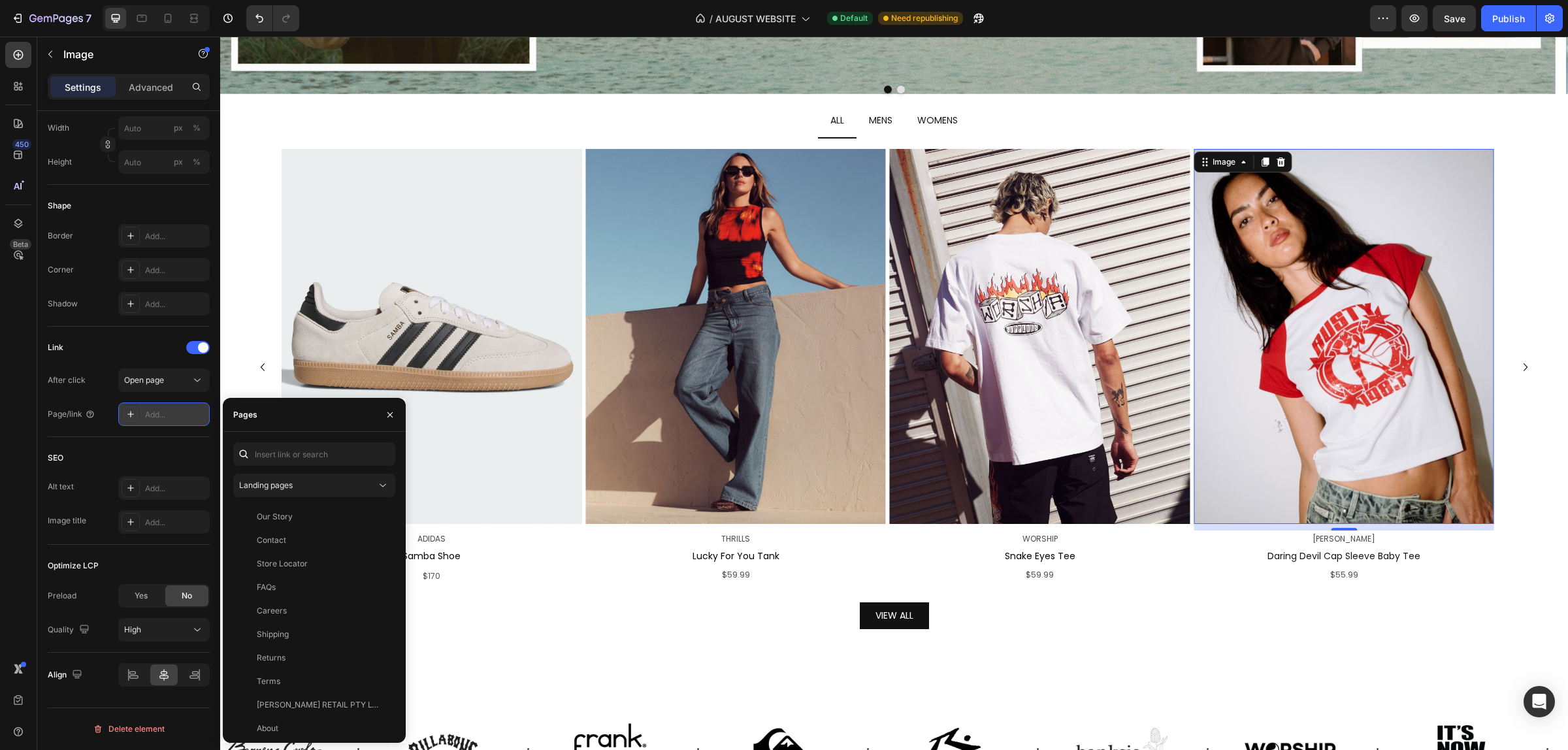
click at [172, 411] on div "Add..." at bounding box center [175, 415] width 61 height 12
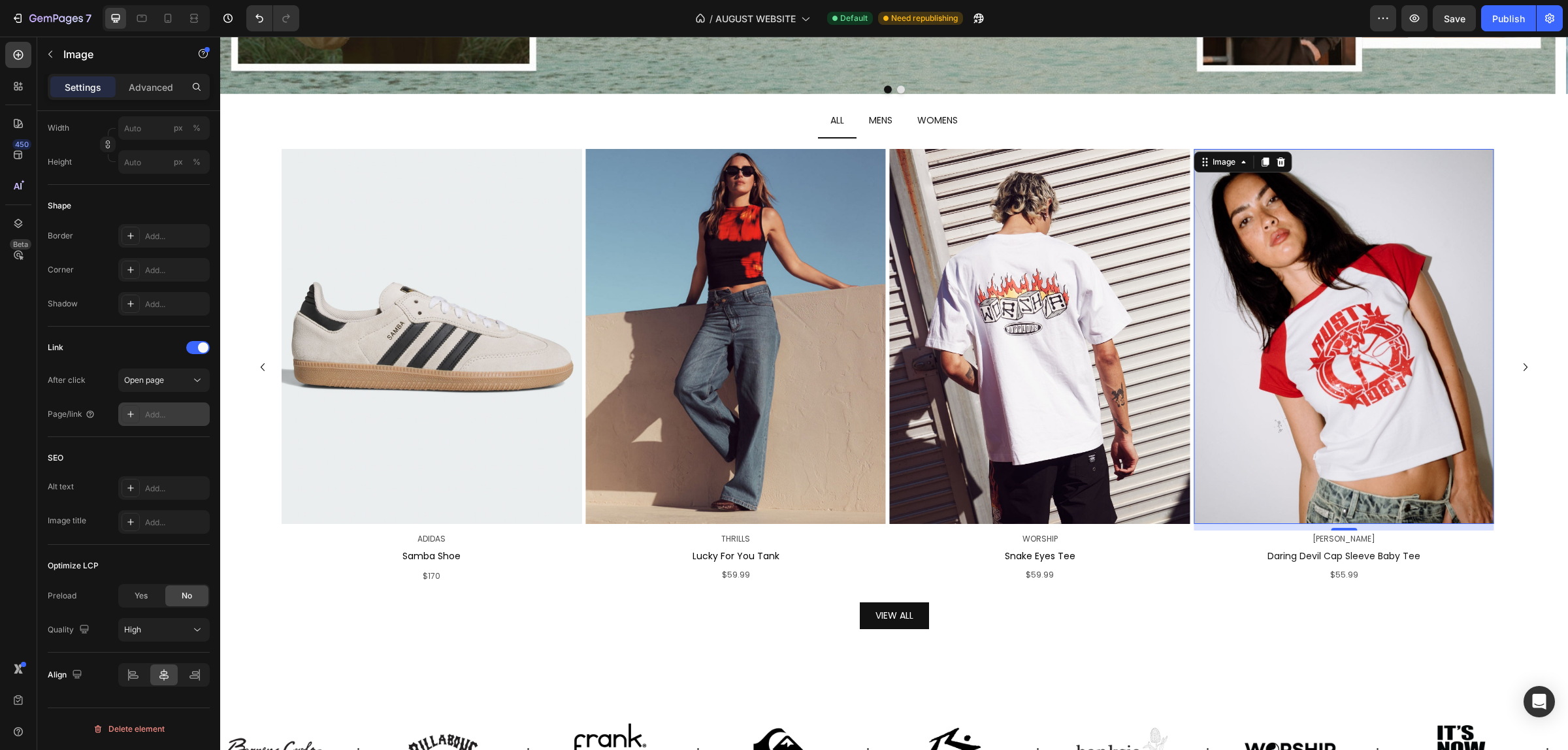
click at [194, 423] on div "Add..." at bounding box center [163, 414] width 91 height 23
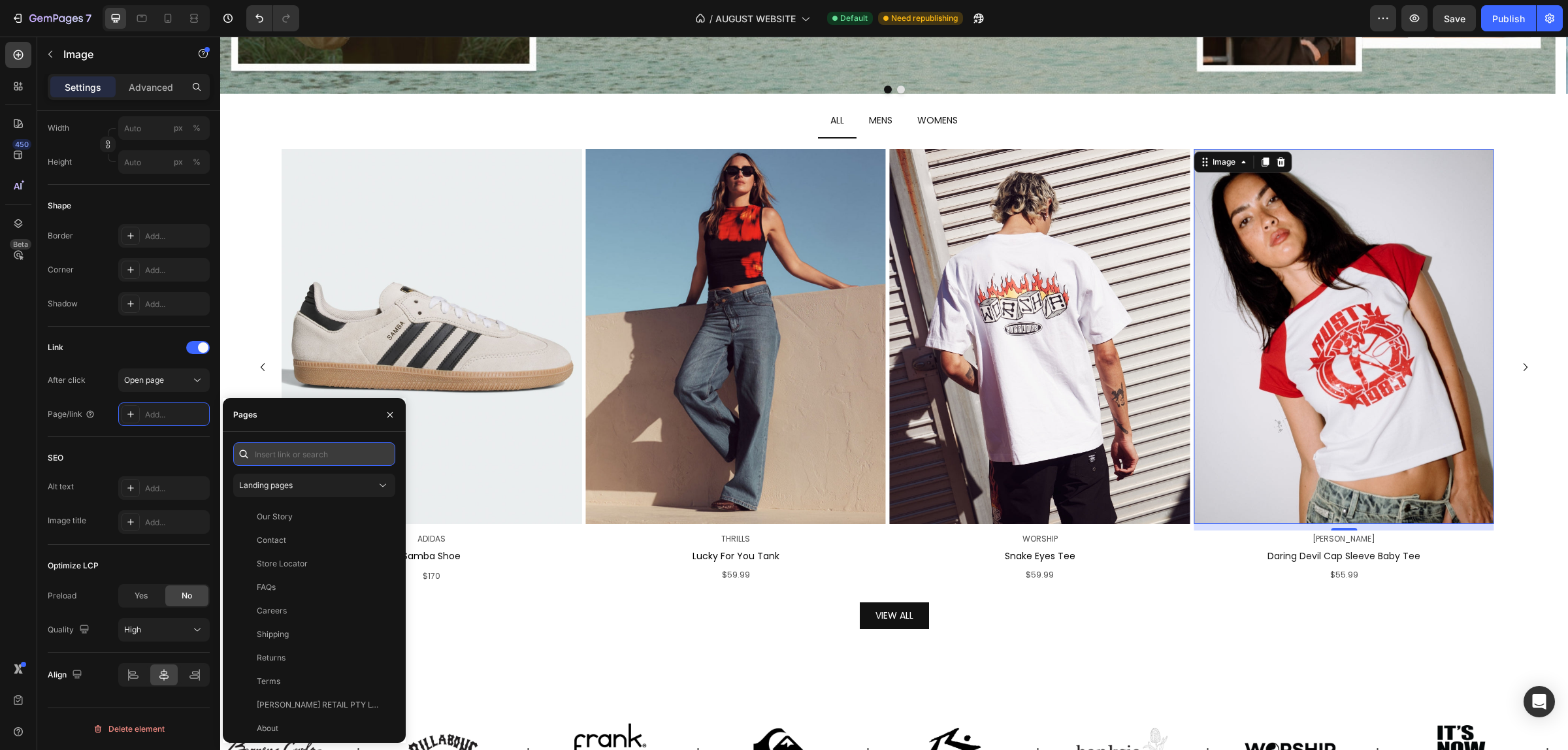
click at [294, 455] on input "text" at bounding box center [313, 454] width 162 height 23
paste input "[URL][DOMAIN_NAME]"
type input "[URL][DOMAIN_NAME]"
click at [341, 489] on div "[URL][DOMAIN_NAME]" at bounding box center [298, 485] width 85 height 12
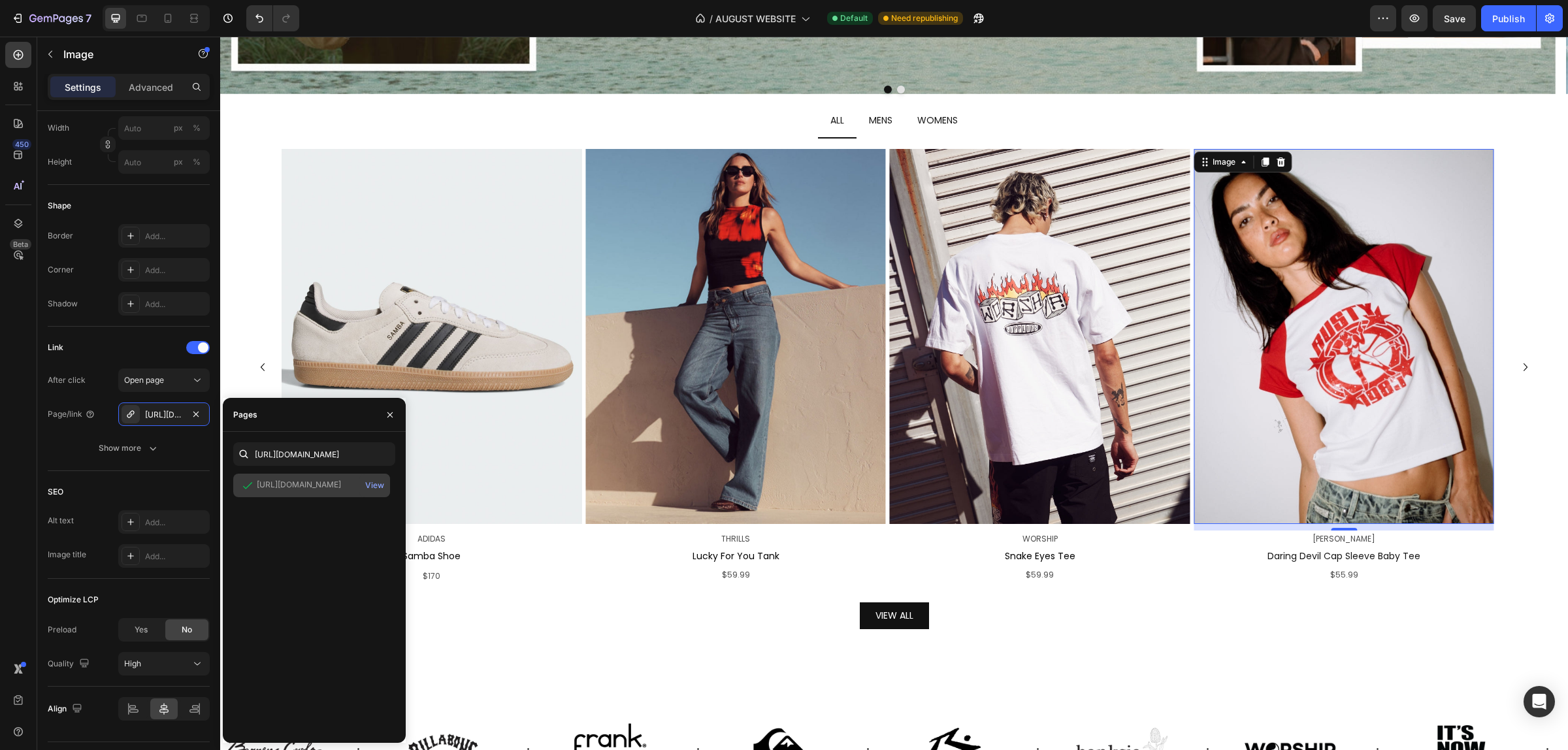
scroll to position [0, 0]
click at [353, 572] on div "[URL][DOMAIN_NAME] View" at bounding box center [313, 603] width 162 height 259
drag, startPoint x: 1518, startPoint y: 361, endPoint x: 1424, endPoint y: 365, distance: 94.1
click at [1518, 361] on icon "Carousel Next Arrow" at bounding box center [1525, 367] width 16 height 16
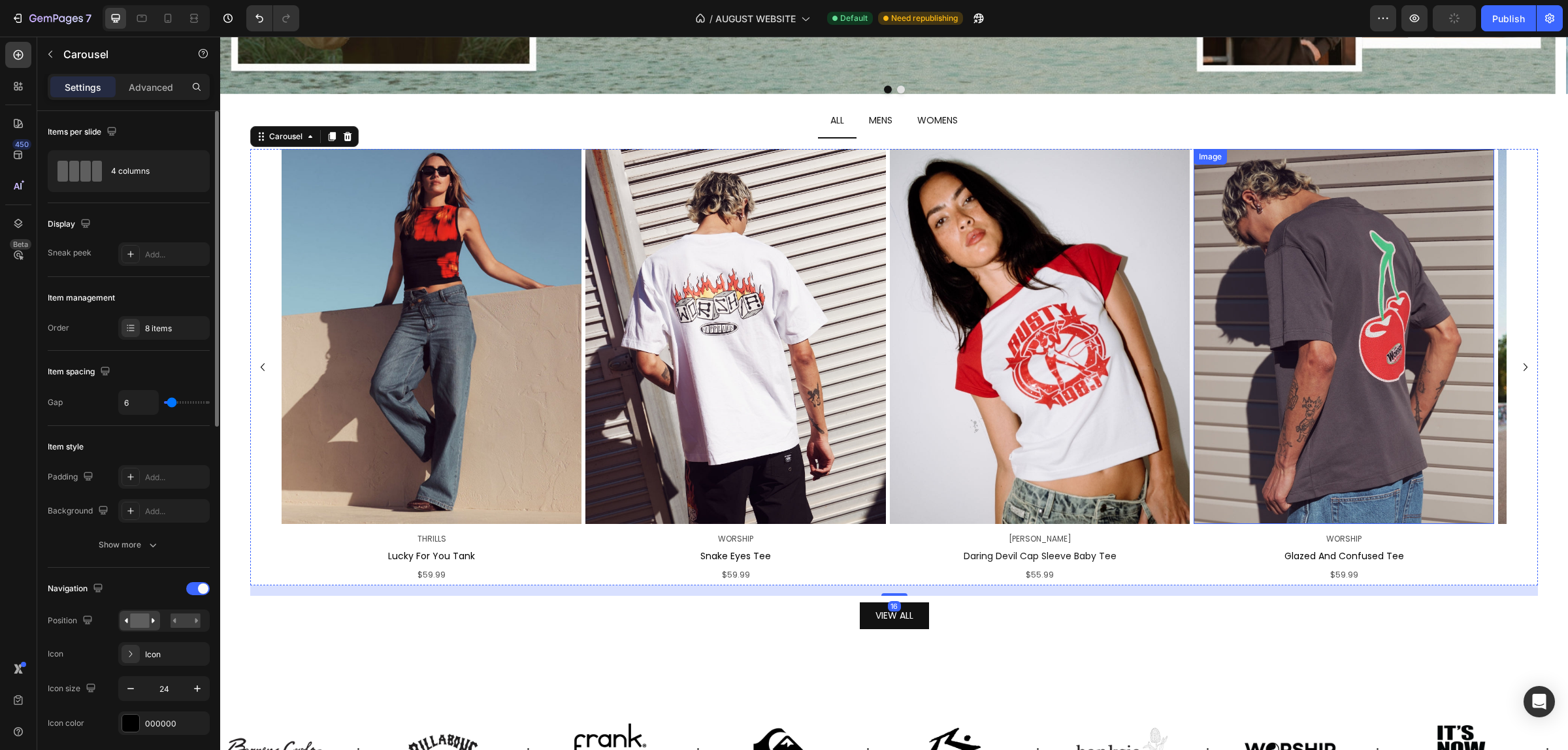
click at [1372, 313] on img at bounding box center [1344, 337] width 300 height 375
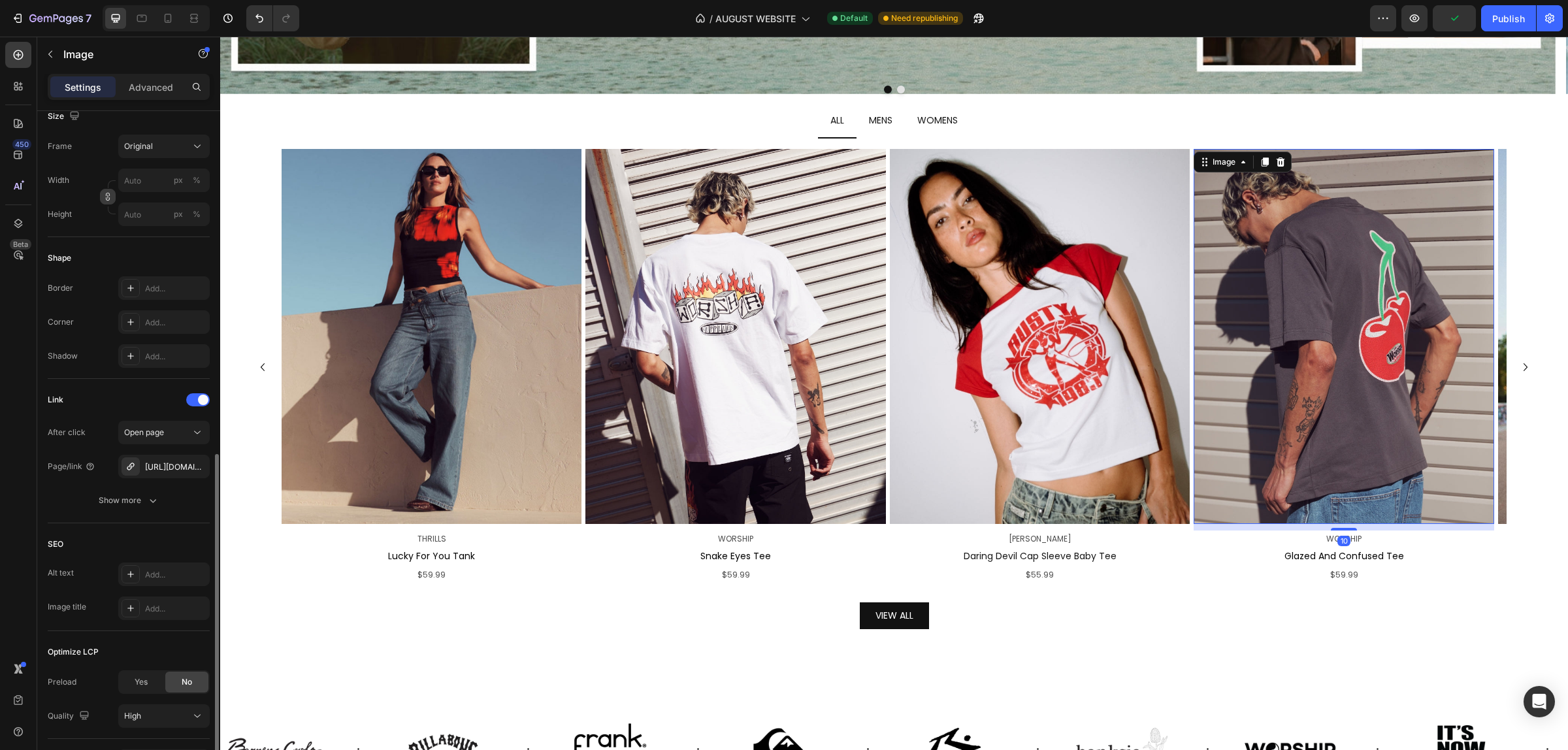
scroll to position [413, 0]
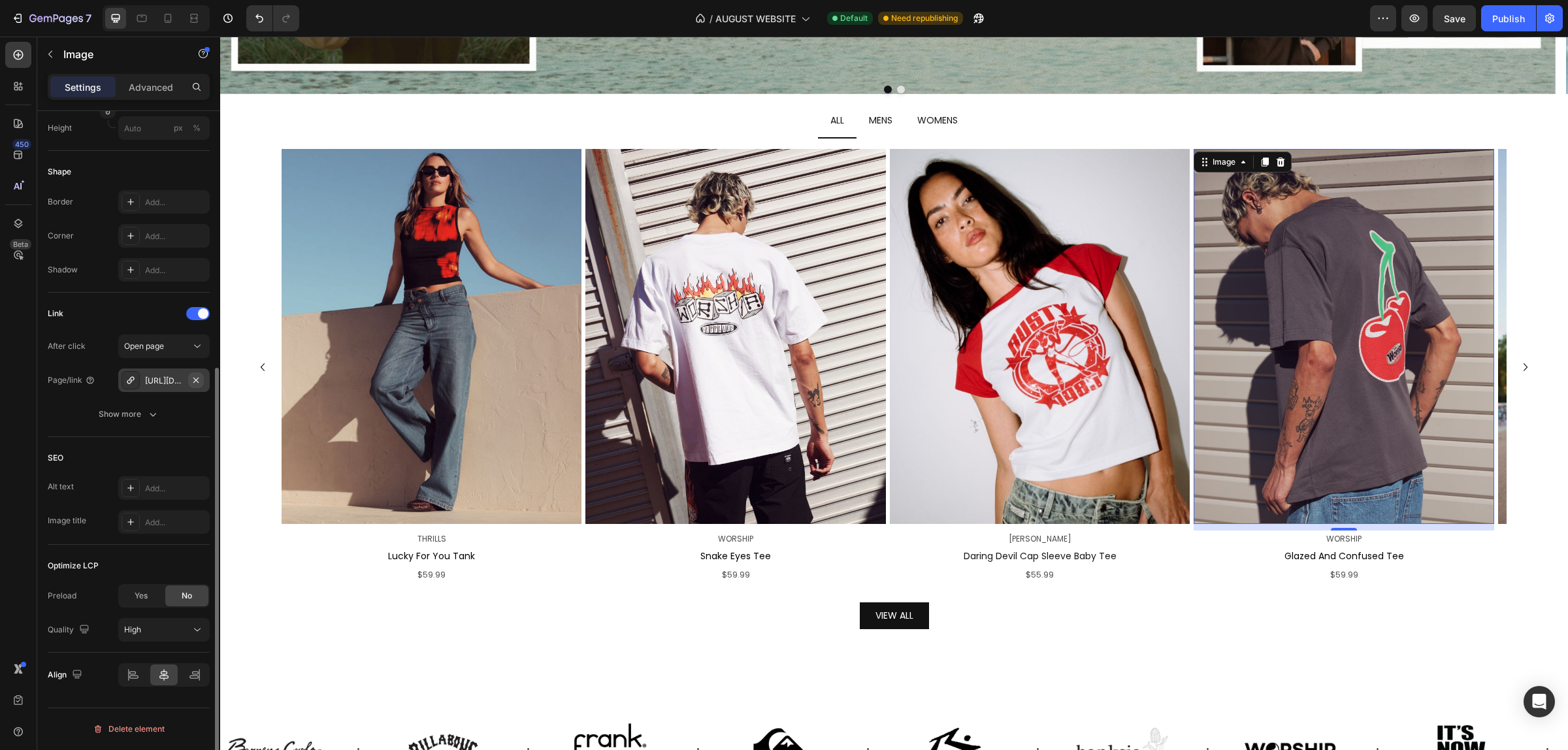
click at [198, 375] on icon "button" at bounding box center [196, 380] width 10 height 10
click at [157, 412] on div "Add..." at bounding box center [175, 415] width 61 height 12
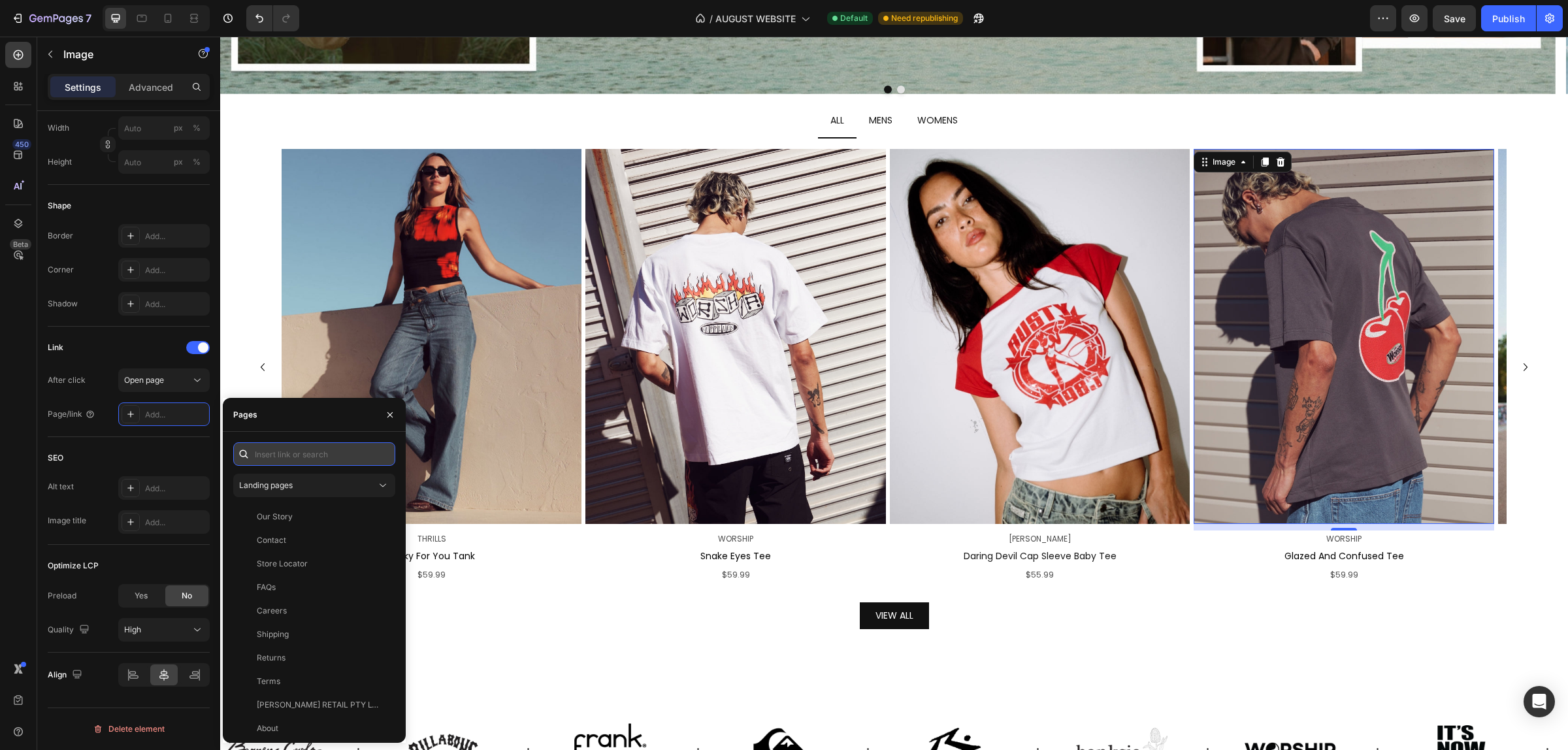
click at [279, 456] on input "text" at bounding box center [313, 454] width 162 height 23
paste input "[URL][DOMAIN_NAME]"
type input "[URL][DOMAIN_NAME]"
click at [341, 490] on div "[URL][DOMAIN_NAME]" at bounding box center [298, 485] width 85 height 12
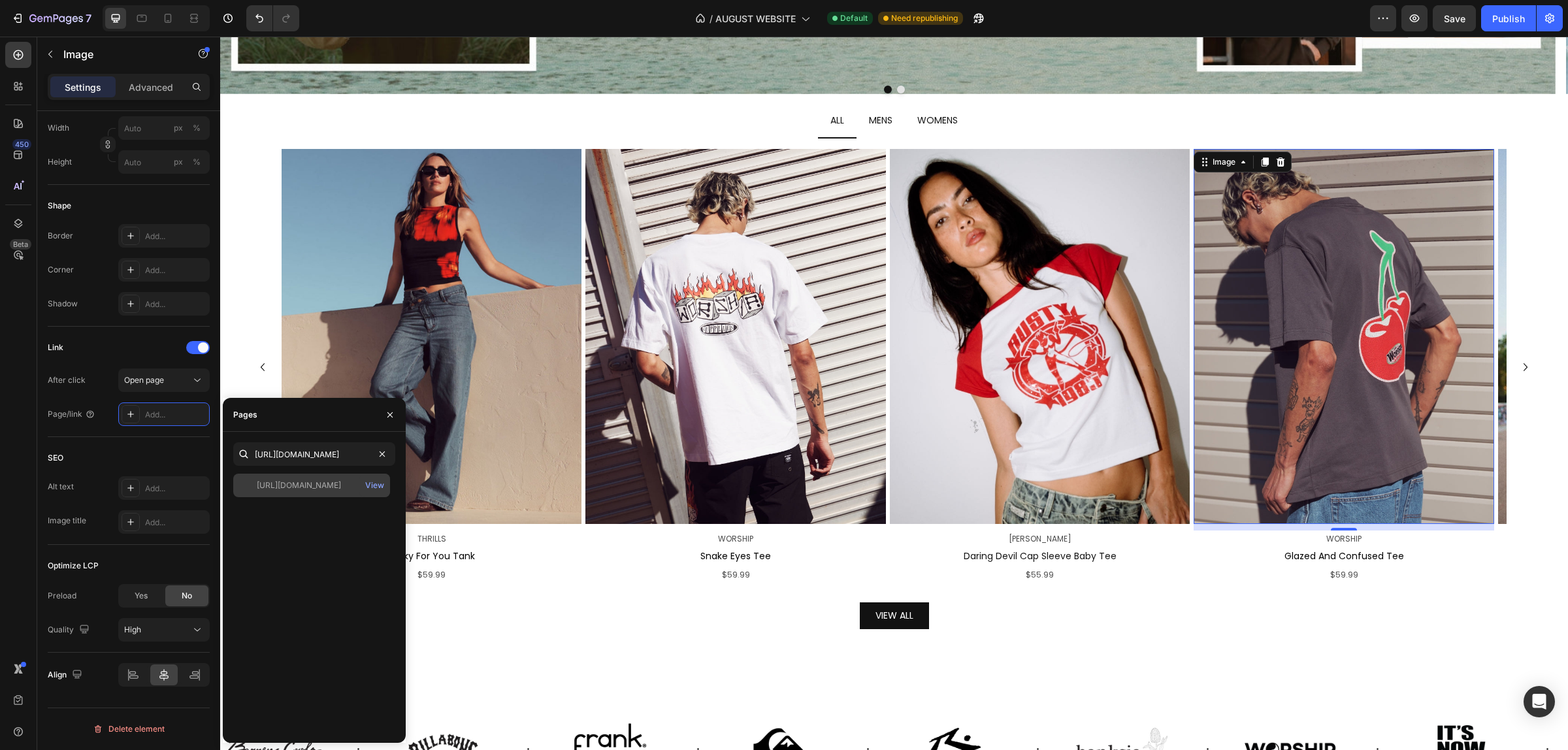
scroll to position [0, 0]
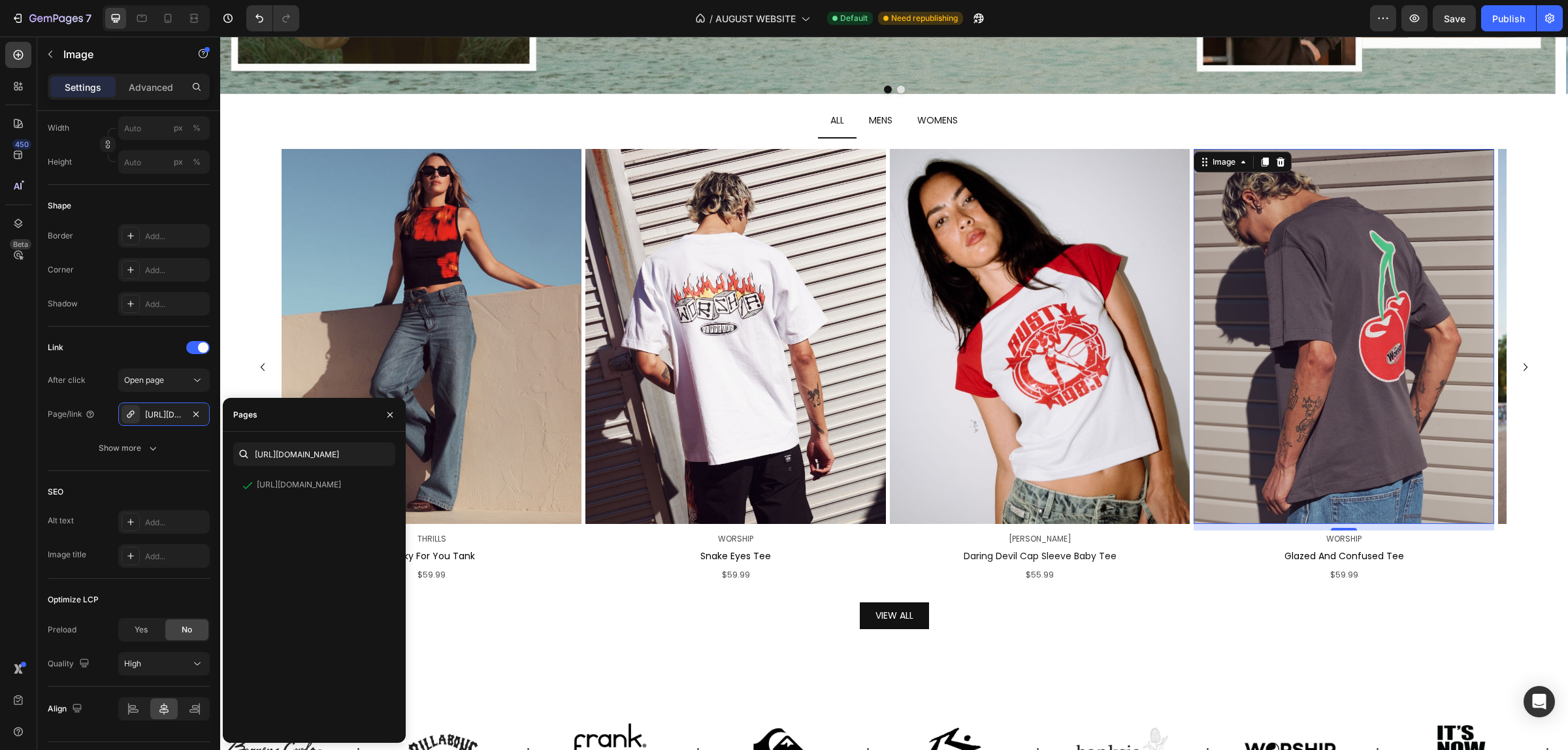
click at [334, 426] on div "Pages" at bounding box center [314, 415] width 183 height 34
click at [776, 229] on img at bounding box center [735, 337] width 300 height 375
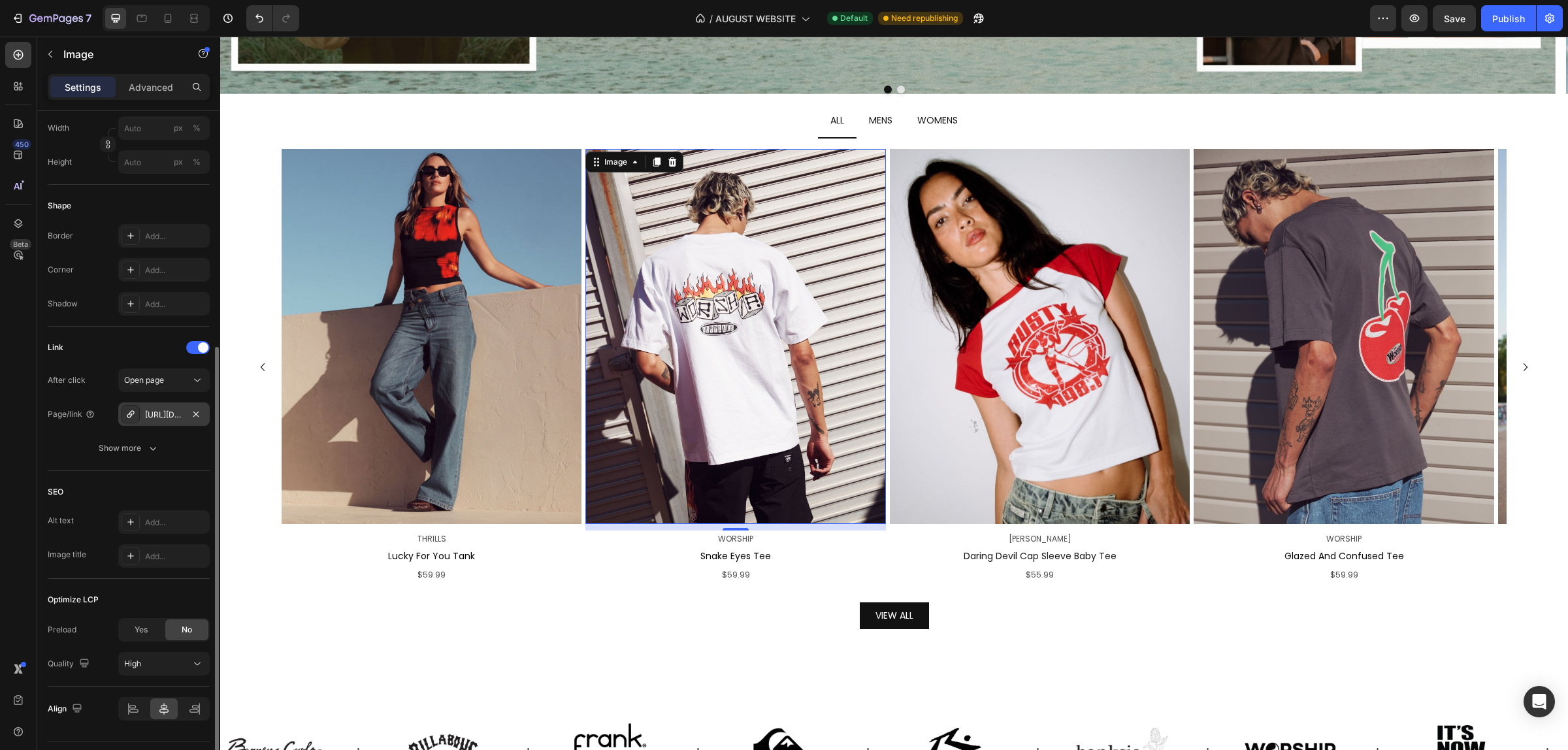
click at [188, 406] on div at bounding box center [196, 414] width 16 height 16
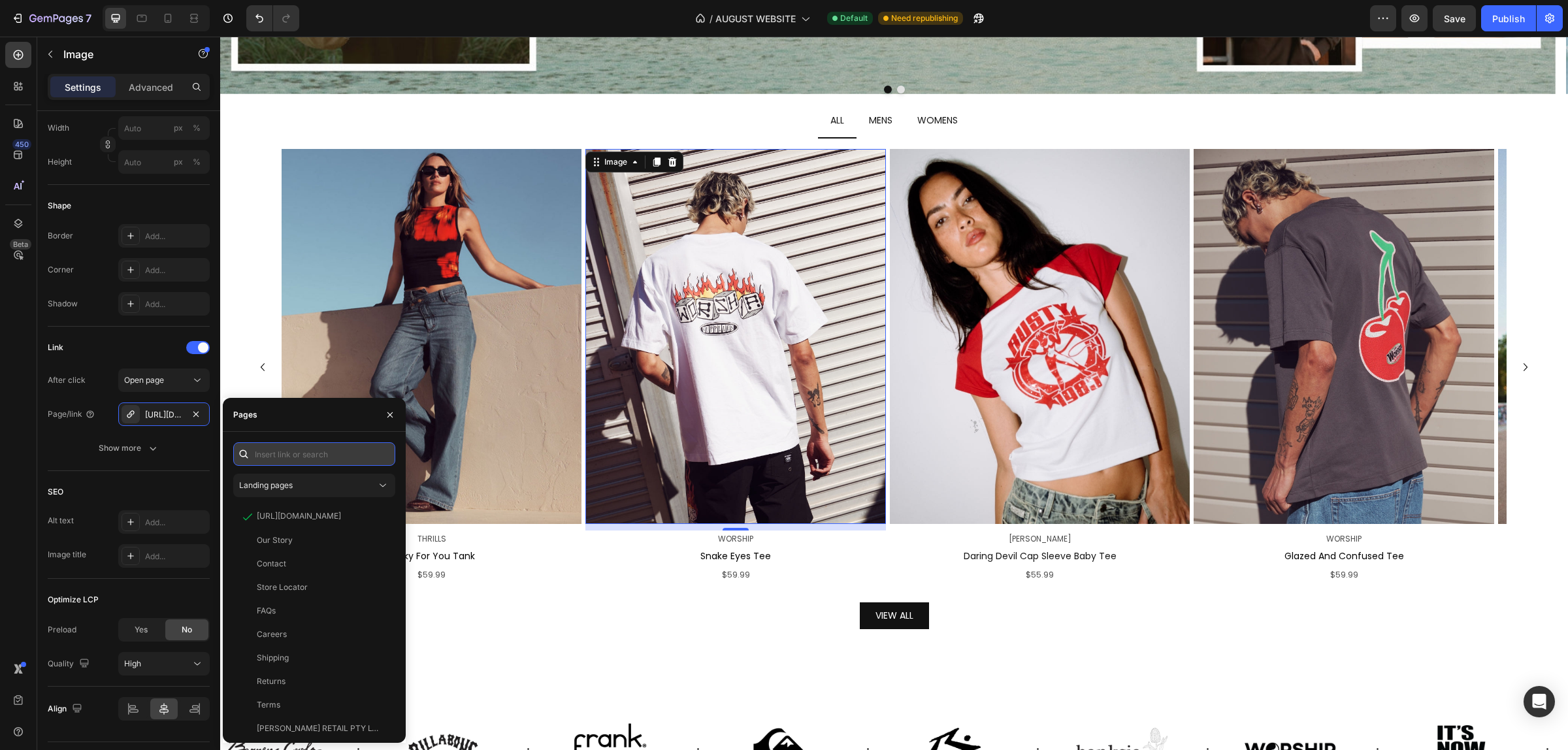
click at [304, 462] on input "text" at bounding box center [313, 454] width 162 height 23
paste input "[URL][DOMAIN_NAME]"
type input "[URL][DOMAIN_NAME]"
click at [331, 478] on div "[URL][DOMAIN_NAME] View" at bounding box center [311, 485] width 157 height 23
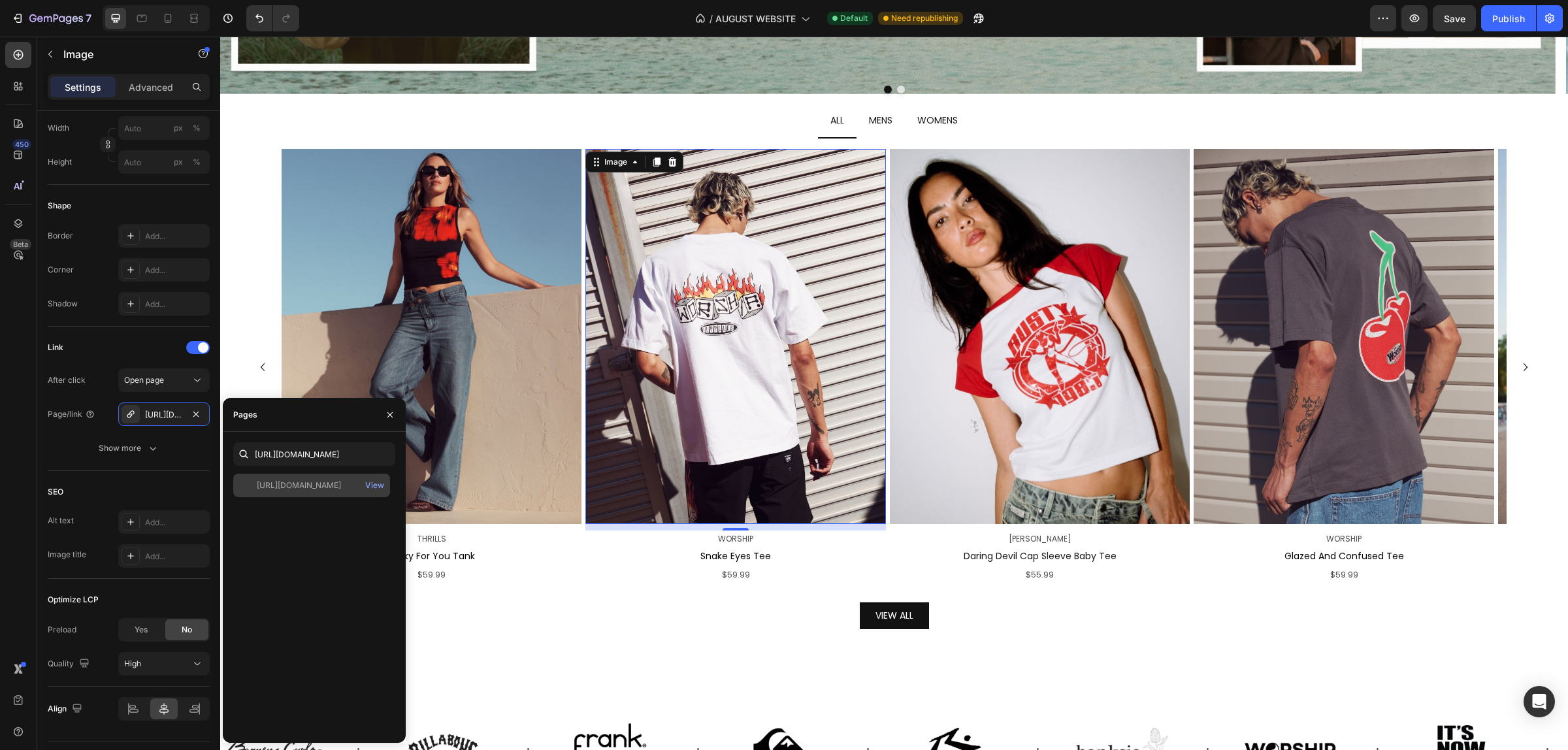
scroll to position [0, 0]
click at [1529, 302] on div "Image THRILLS Text Block Lucky For You Tank Text Block $59.99 Text Block Image …" at bounding box center [894, 394] width 1308 height 512
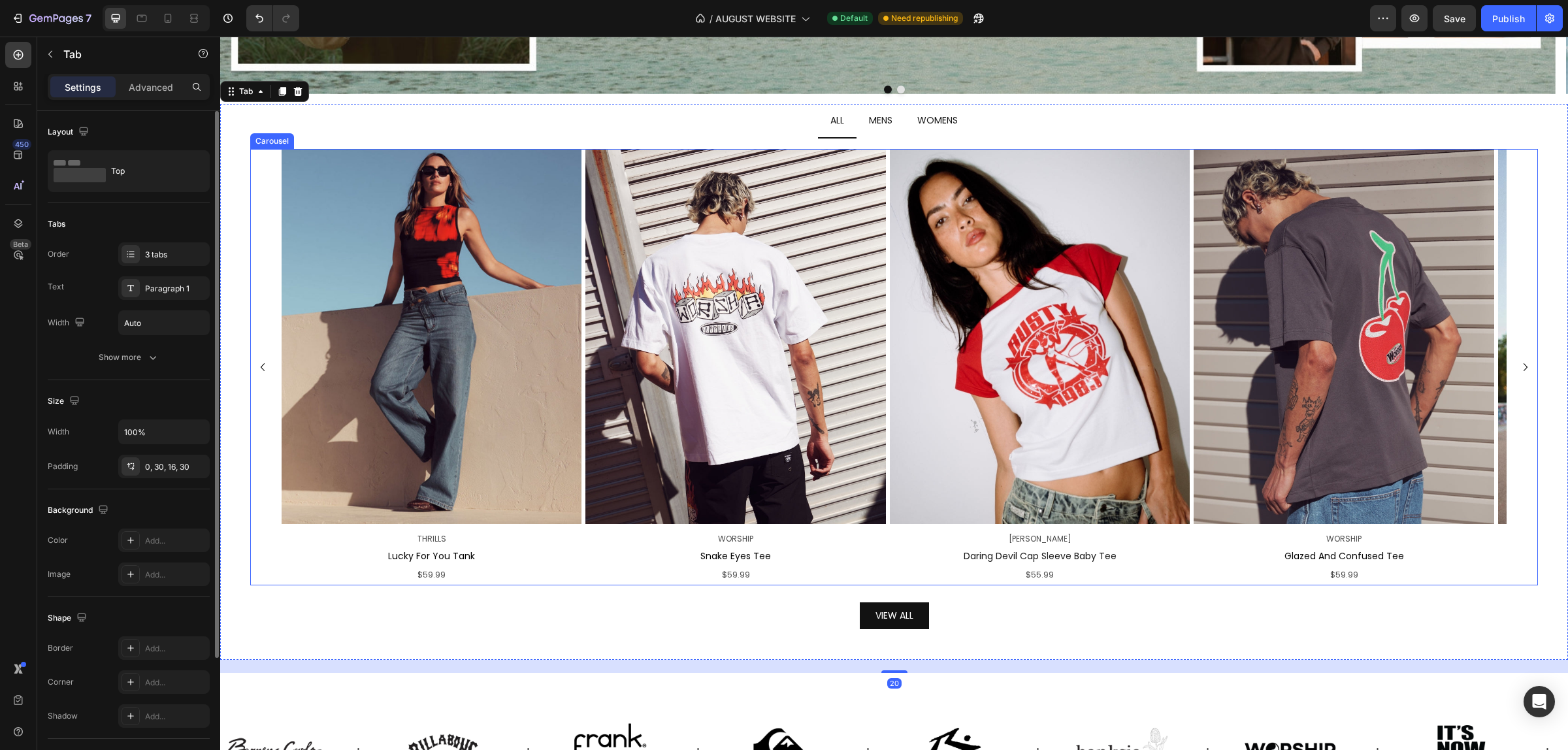
click at [1518, 364] on icon "Carousel Next Arrow" at bounding box center [1525, 367] width 16 height 16
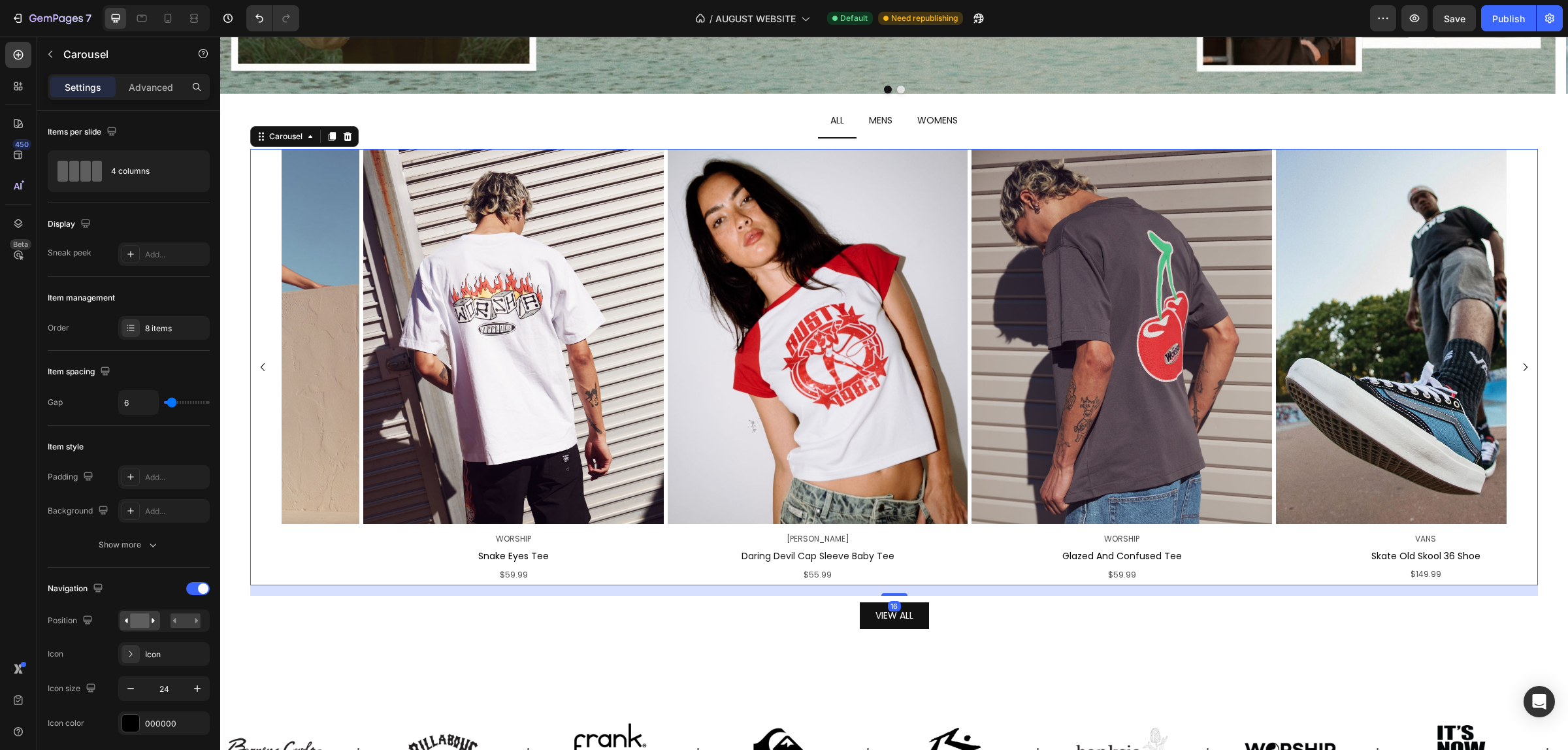
click at [1518, 364] on icon "Carousel Next Arrow" at bounding box center [1525, 367] width 16 height 16
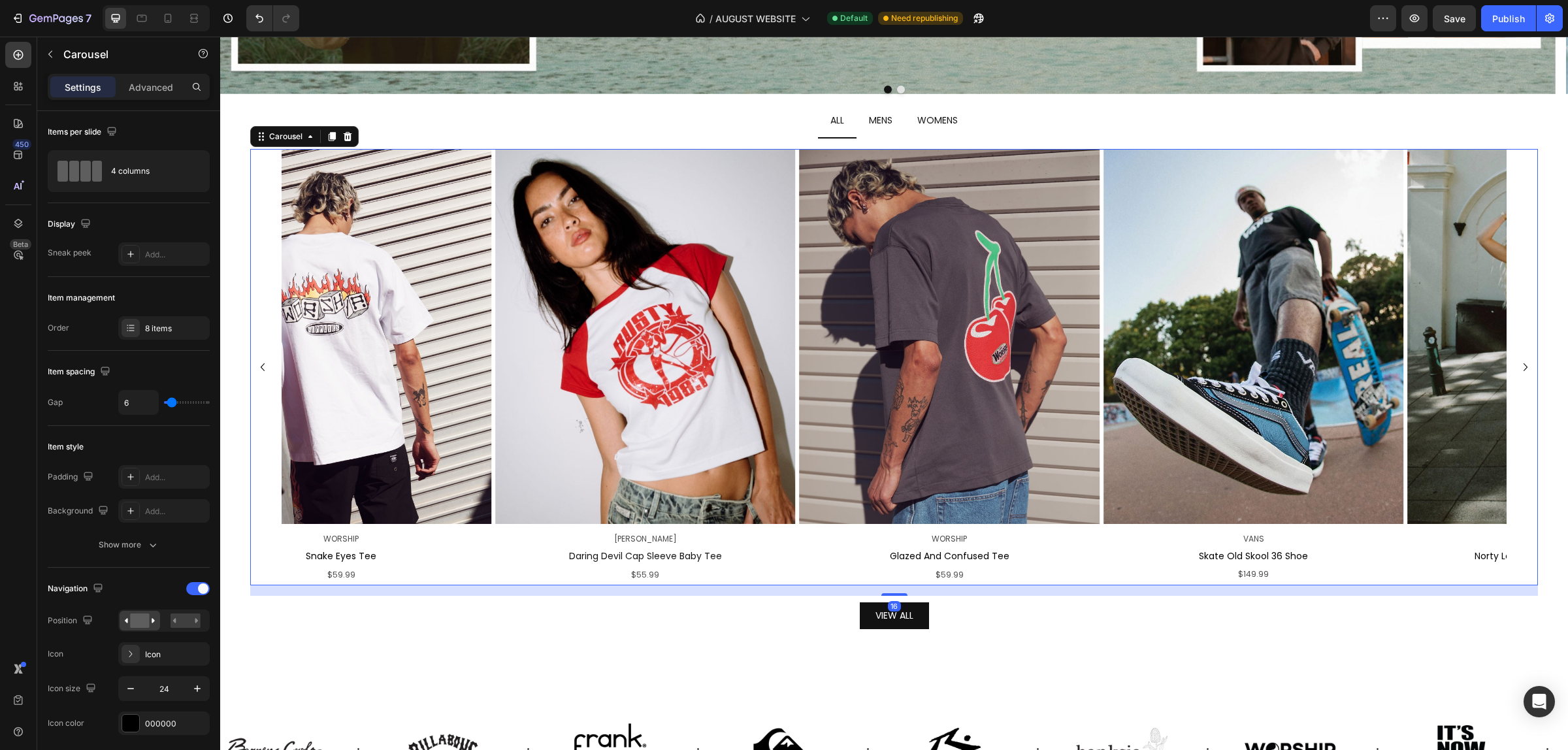
click at [1518, 364] on icon "Carousel Next Arrow" at bounding box center [1525, 367] width 16 height 16
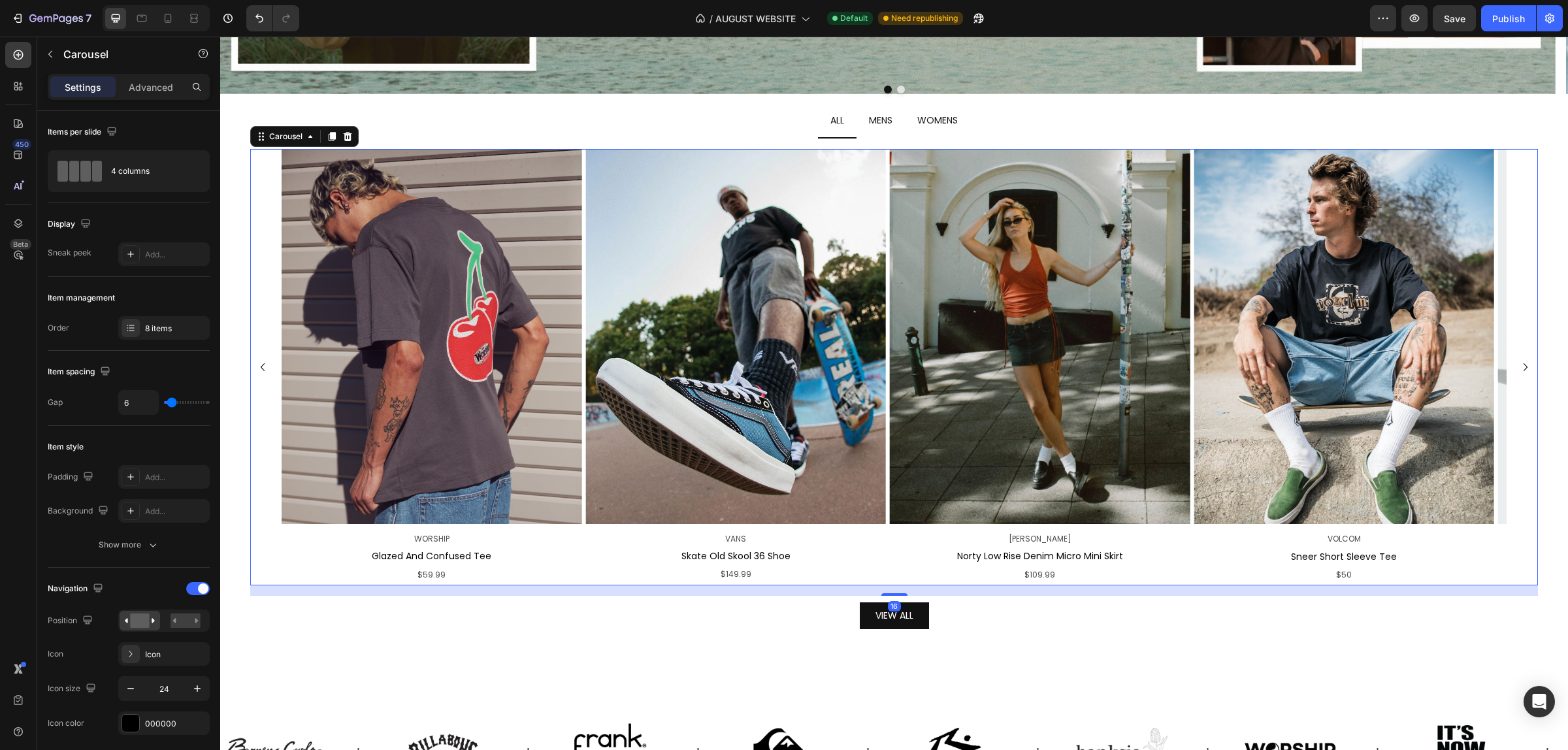
click at [1518, 364] on icon "Carousel Next Arrow" at bounding box center [1525, 367] width 16 height 16
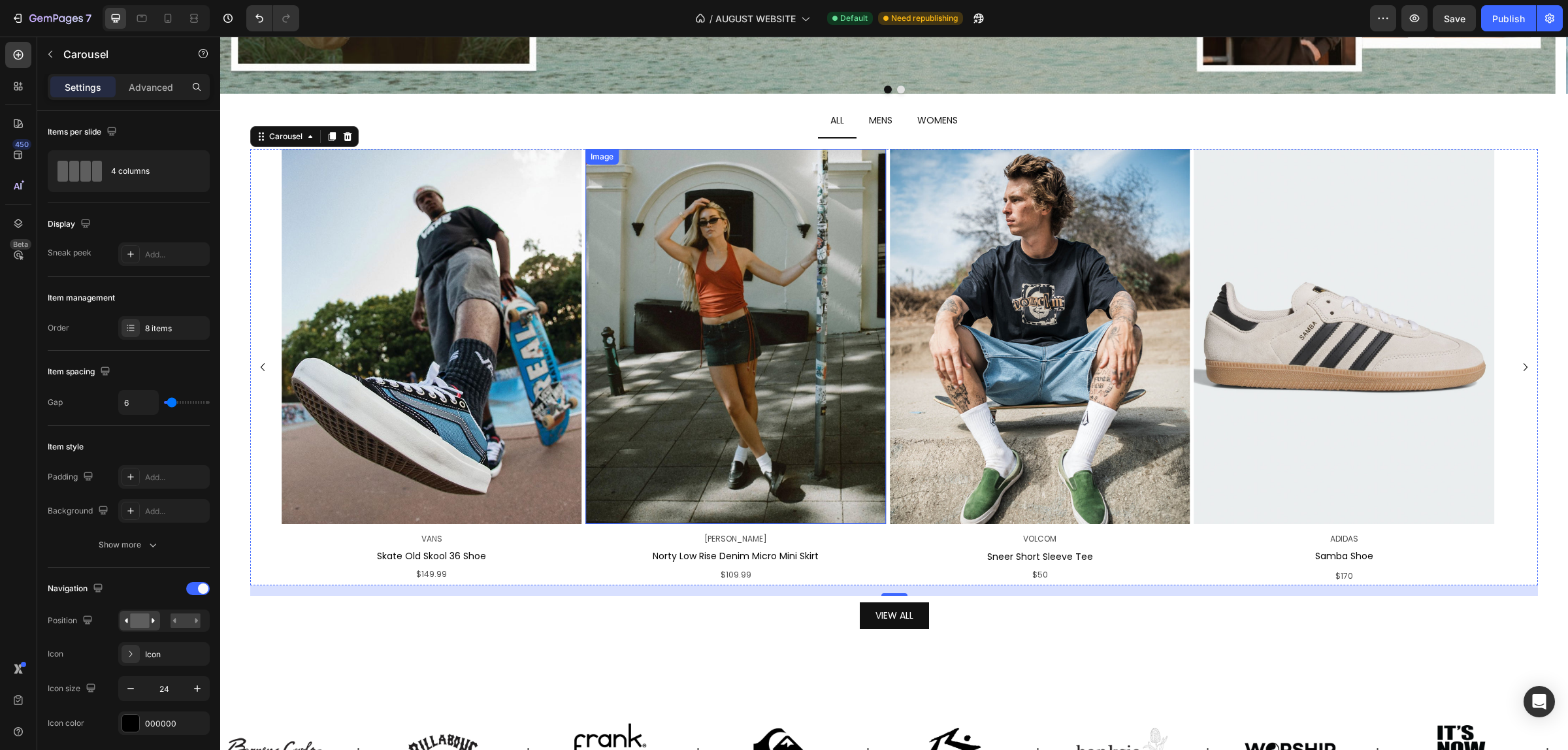
drag, startPoint x: 698, startPoint y: 332, endPoint x: 669, endPoint y: 345, distance: 31.8
click at [699, 331] on img at bounding box center [735, 337] width 300 height 375
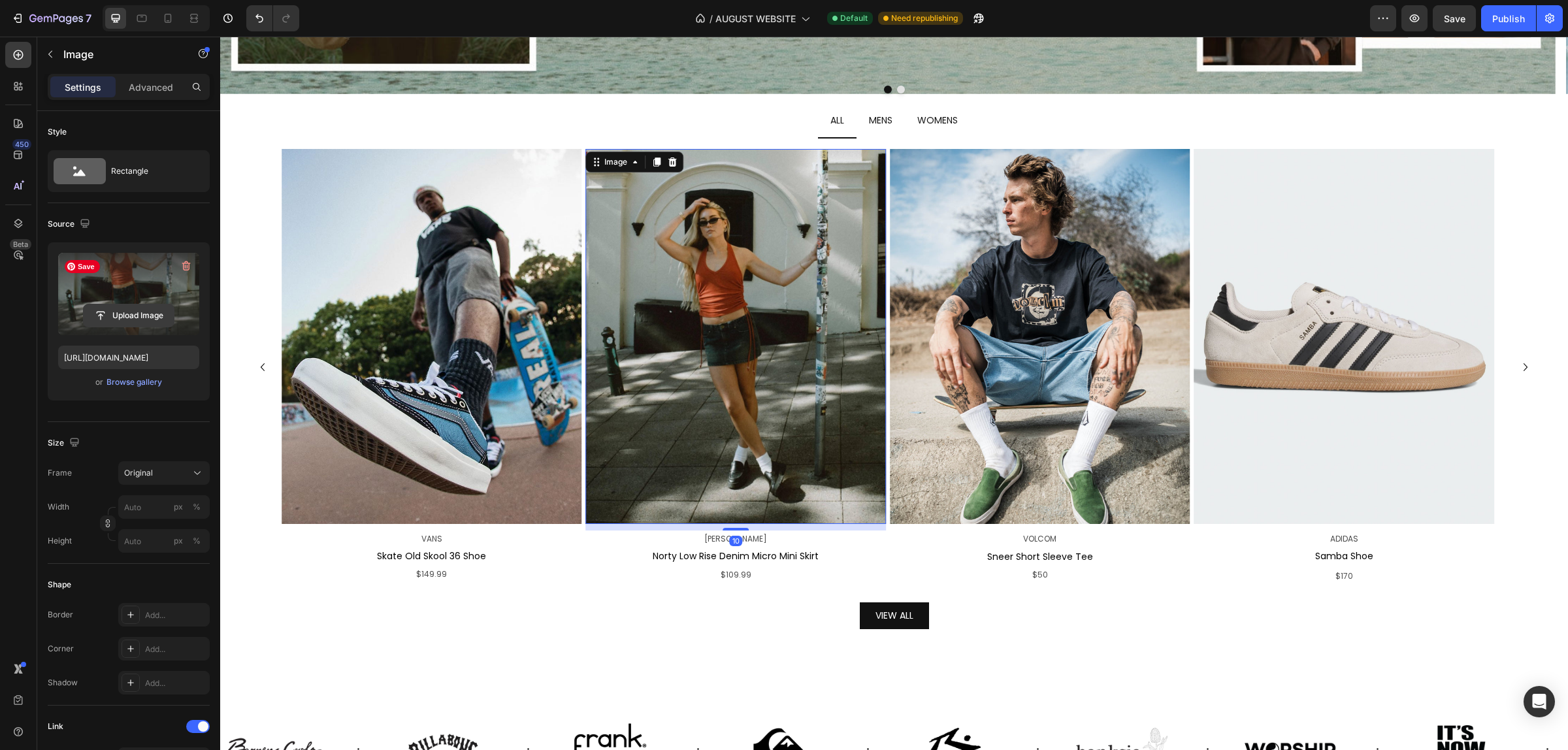
click at [142, 314] on input "file" at bounding box center [129, 315] width 90 height 23
click at [743, 302] on img at bounding box center [735, 337] width 300 height 375
click at [154, 317] on input "file" at bounding box center [129, 315] width 90 height 23
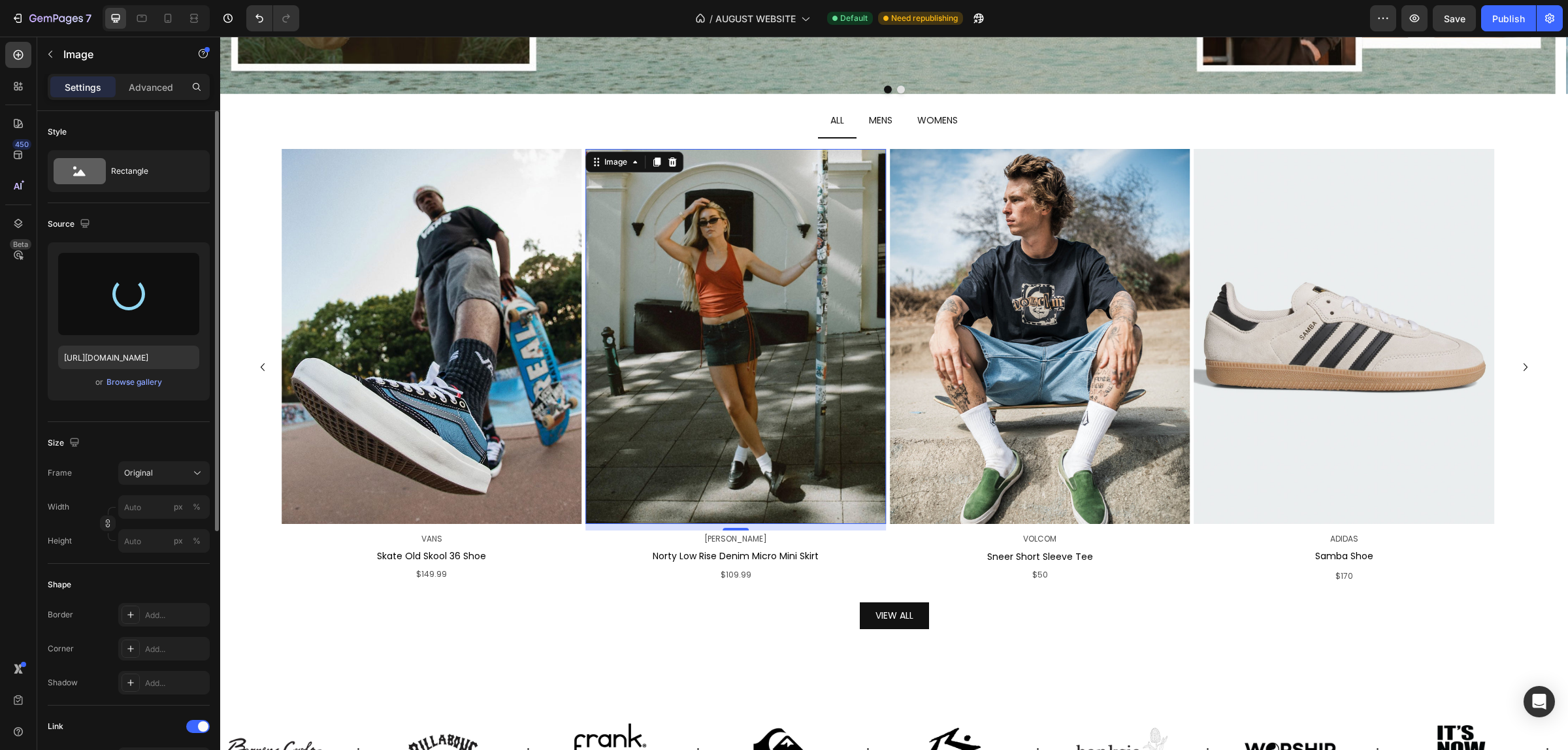
type input "[URL][DOMAIN_NAME]"
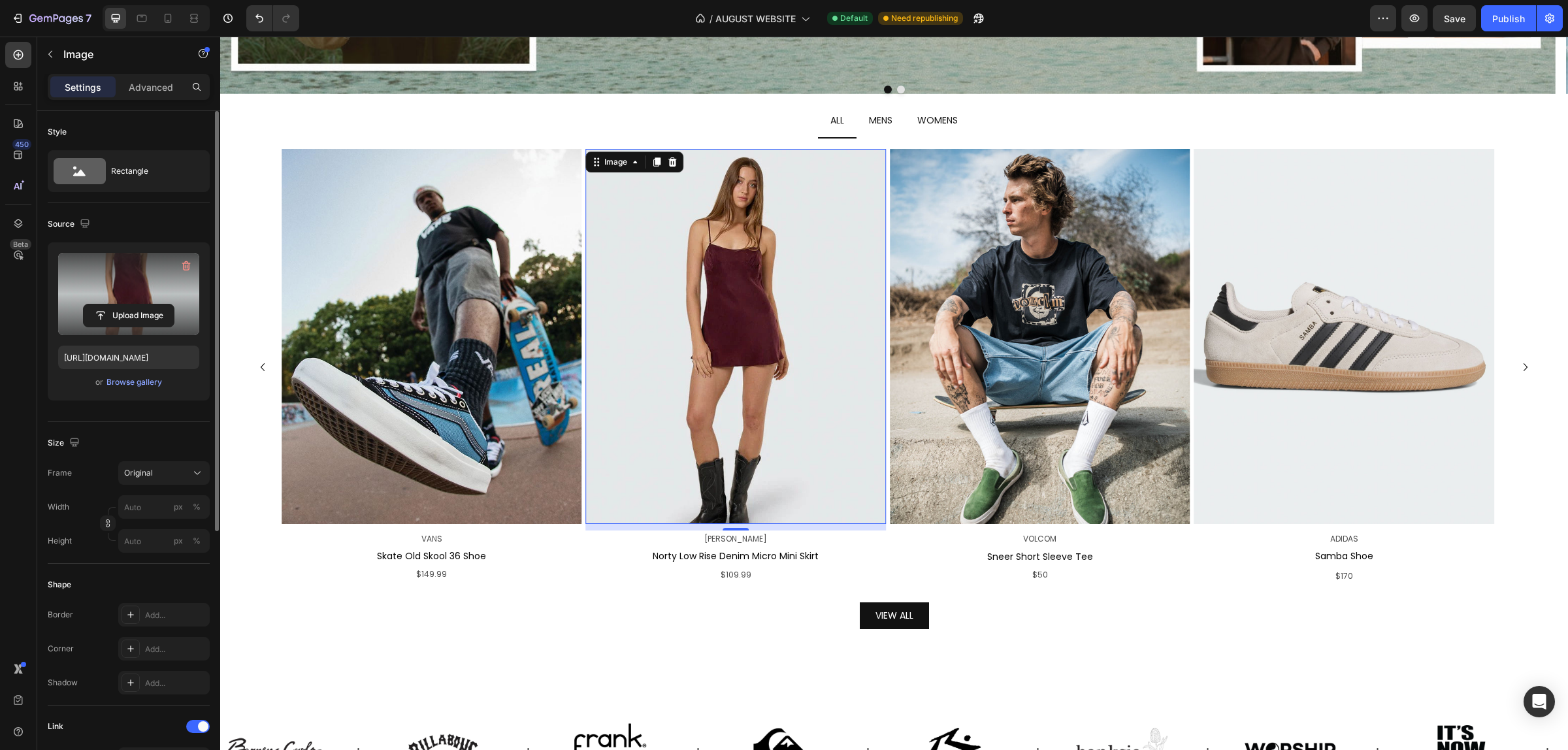
click at [740, 544] on div "10" at bounding box center [735, 541] width 13 height 10
click at [745, 536] on span "[PERSON_NAME]" at bounding box center [735, 538] width 63 height 11
click at [745, 536] on span "[PERSON_NAME]" at bounding box center [735, 538] width 63 height 11
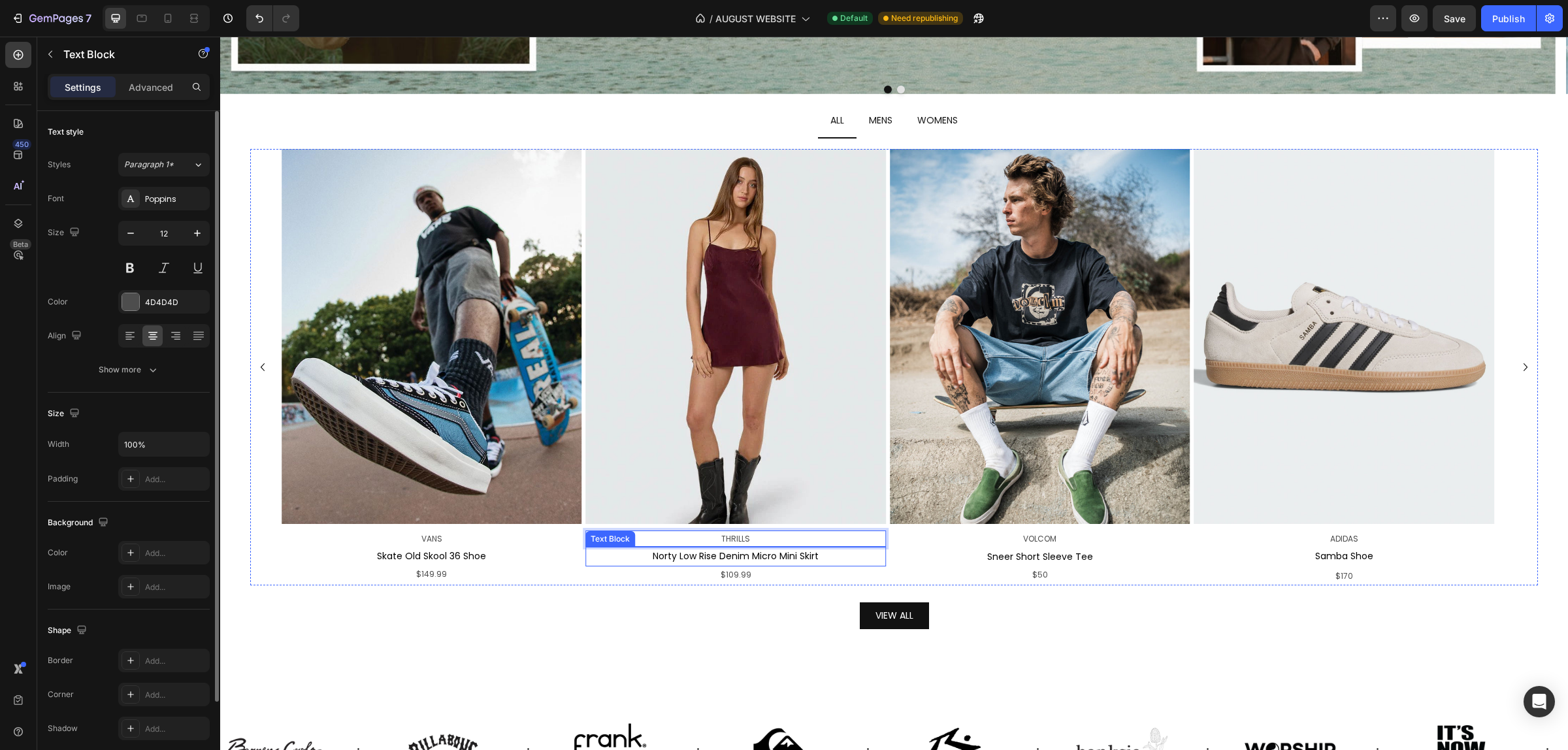
click at [756, 557] on span "Norty Low Rise Denim Micro Mini Skirt" at bounding box center [735, 556] width 166 height 13
click at [840, 560] on p "Norty Low Rise Denim Micro Mini Skirt" at bounding box center [735, 556] width 297 height 16
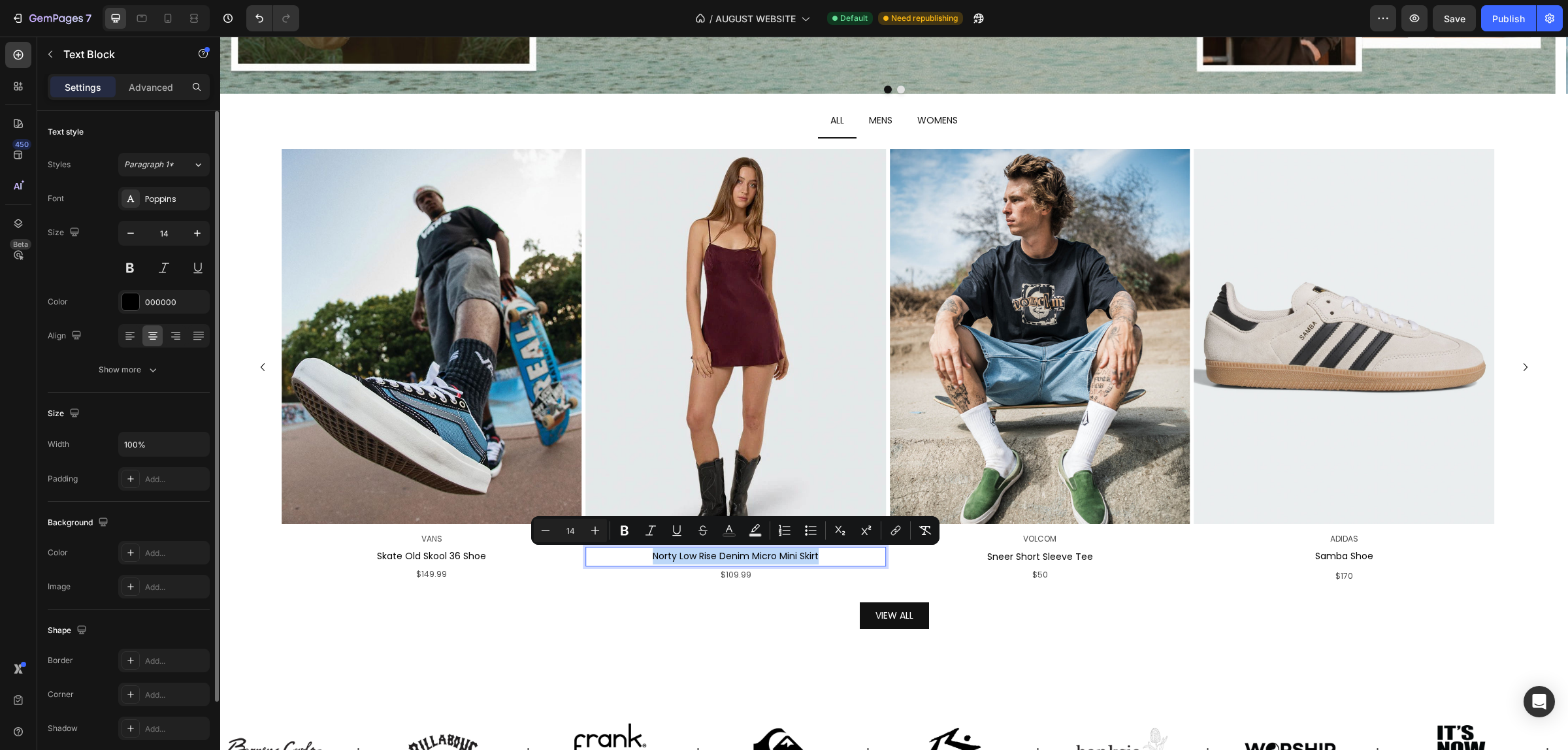
drag, startPoint x: 844, startPoint y: 560, endPoint x: 634, endPoint y: 550, distance: 210.2
click at [634, 550] on p "Norty Low Rise Denim Micro Mini Skirt" at bounding box center [735, 556] width 297 height 16
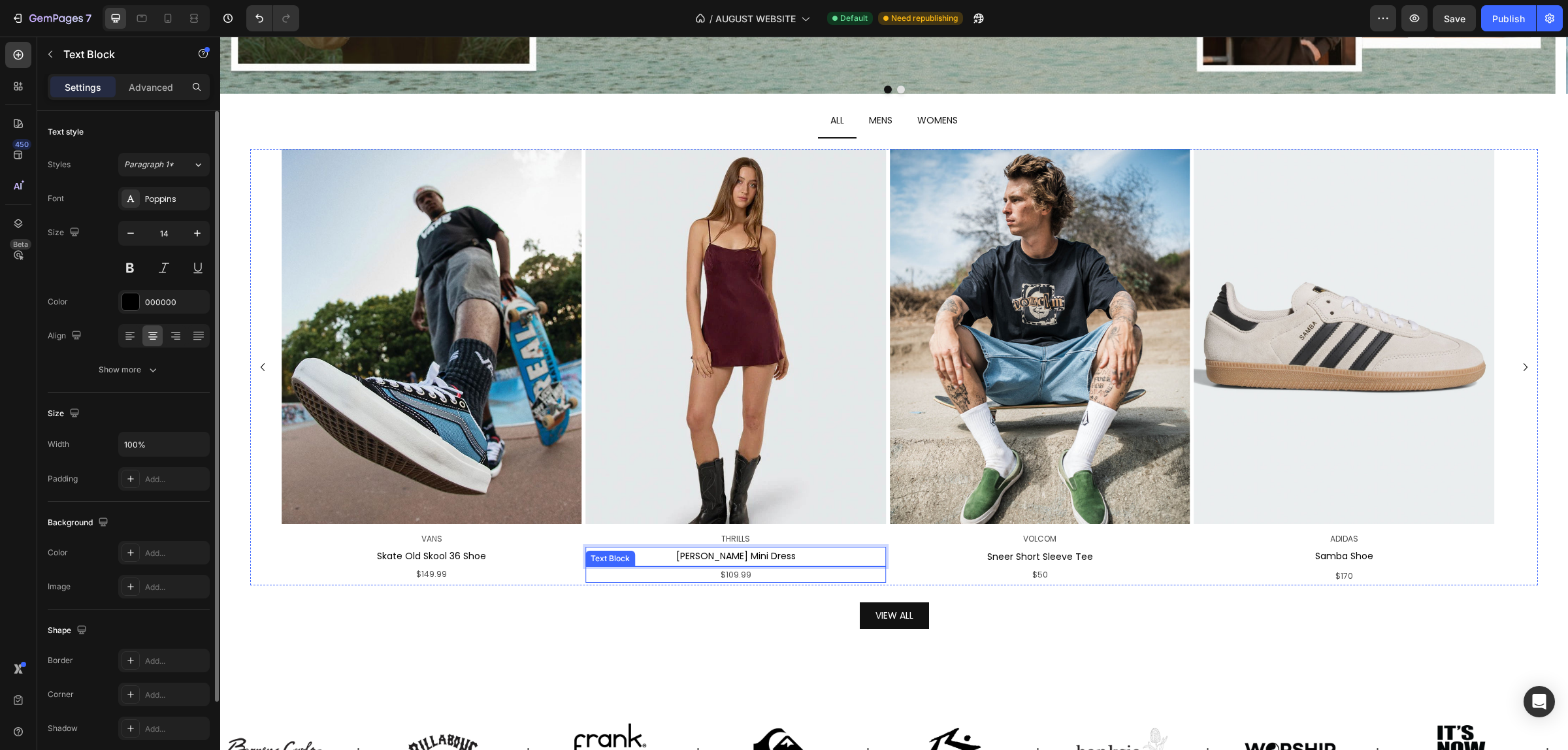
click at [751, 574] on p "$109.99" at bounding box center [735, 575] width 297 height 14
click at [668, 279] on img at bounding box center [735, 337] width 300 height 375
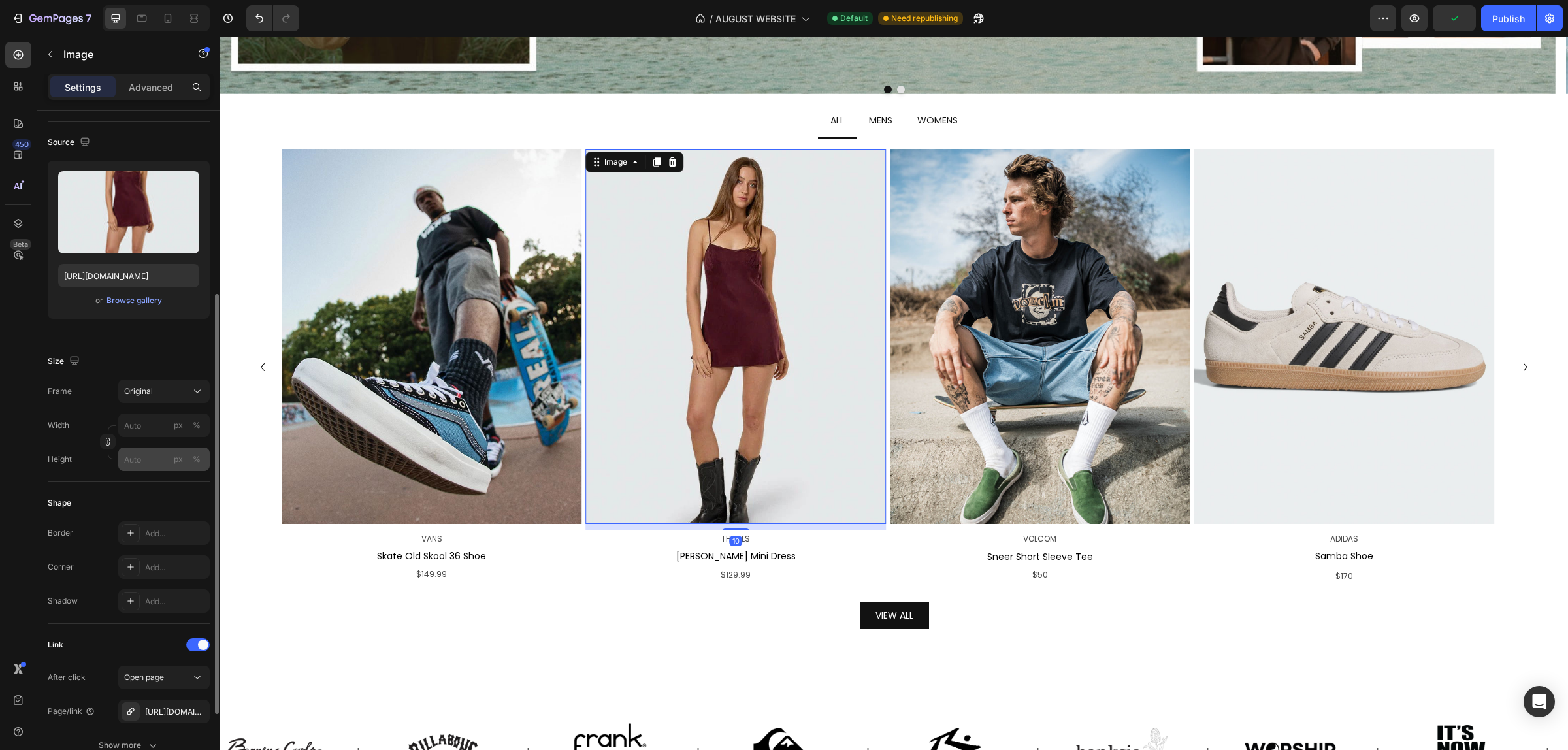
scroll to position [163, 0]
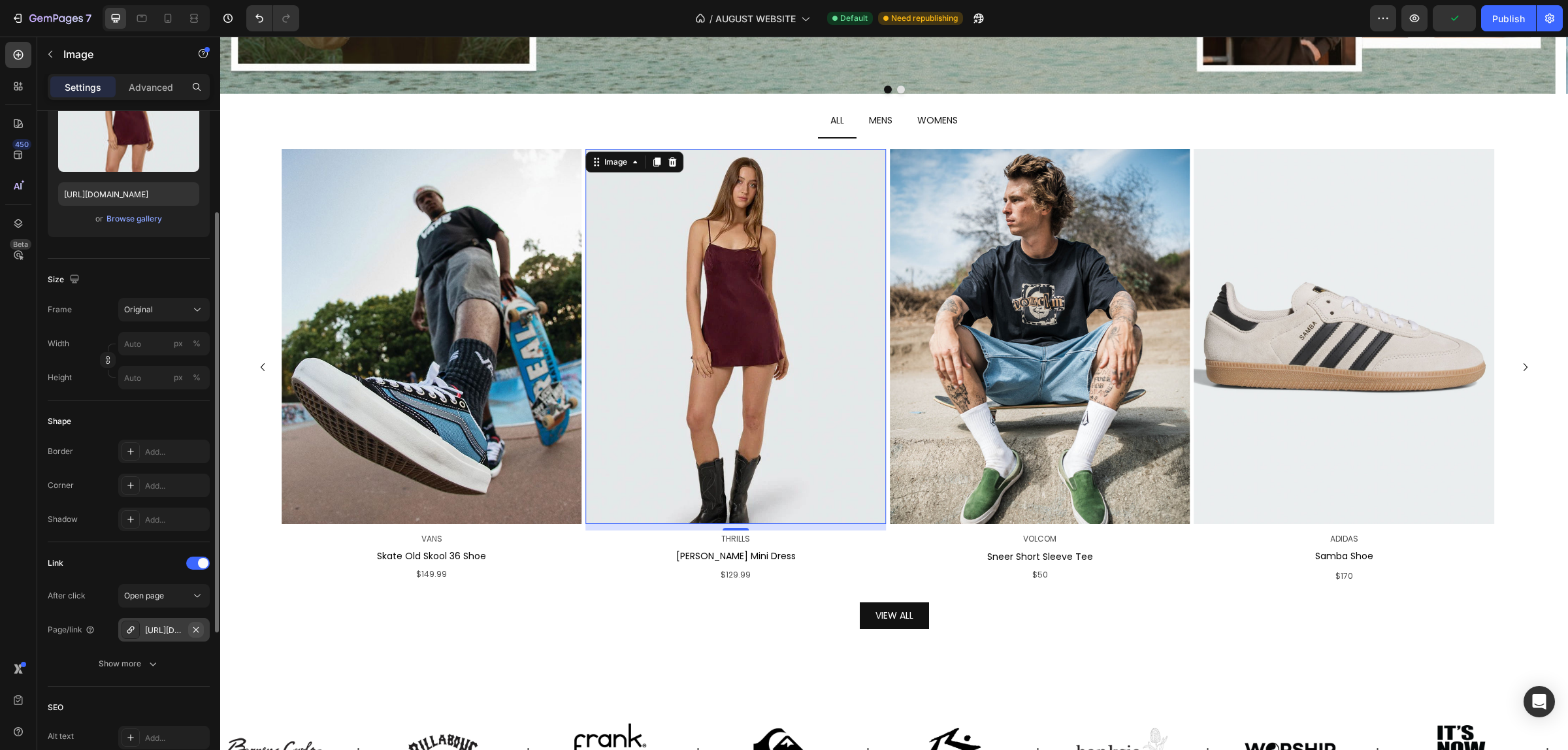
click at [193, 631] on icon "button" at bounding box center [196, 630] width 10 height 10
click at [165, 628] on div "Add..." at bounding box center [175, 631] width 61 height 12
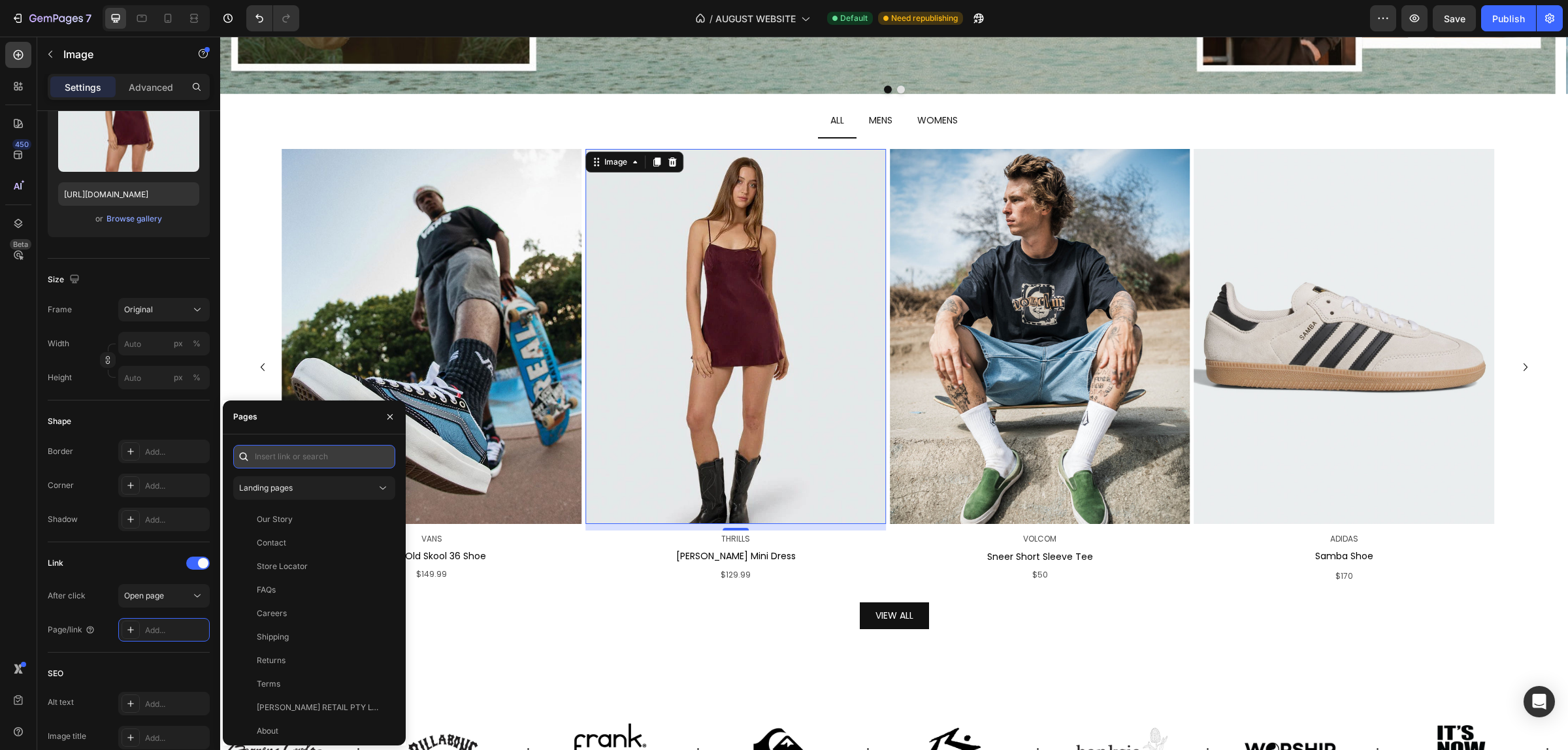
click at [283, 464] on input "text" at bounding box center [313, 457] width 162 height 23
paste input "[URL][DOMAIN_NAME]"
type input "[URL][DOMAIN_NAME]"
click at [331, 488] on div "[URL][DOMAIN_NAME]" at bounding box center [298, 489] width 85 height 12
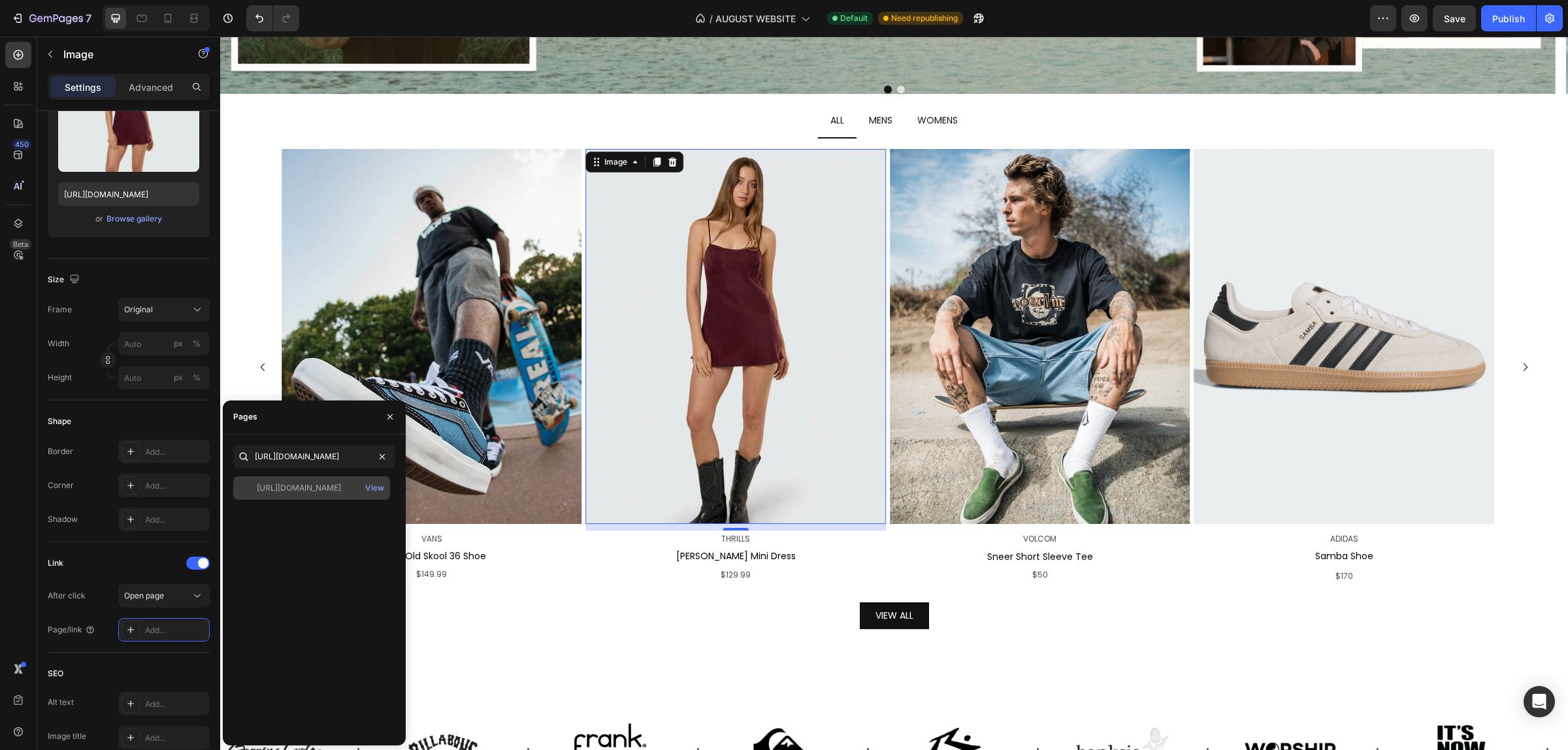
scroll to position [0, 0]
click at [328, 420] on div "Pages" at bounding box center [314, 417] width 183 height 34
click at [478, 615] on div "VIEW ALL Button" at bounding box center [894, 613] width 1287 height 34
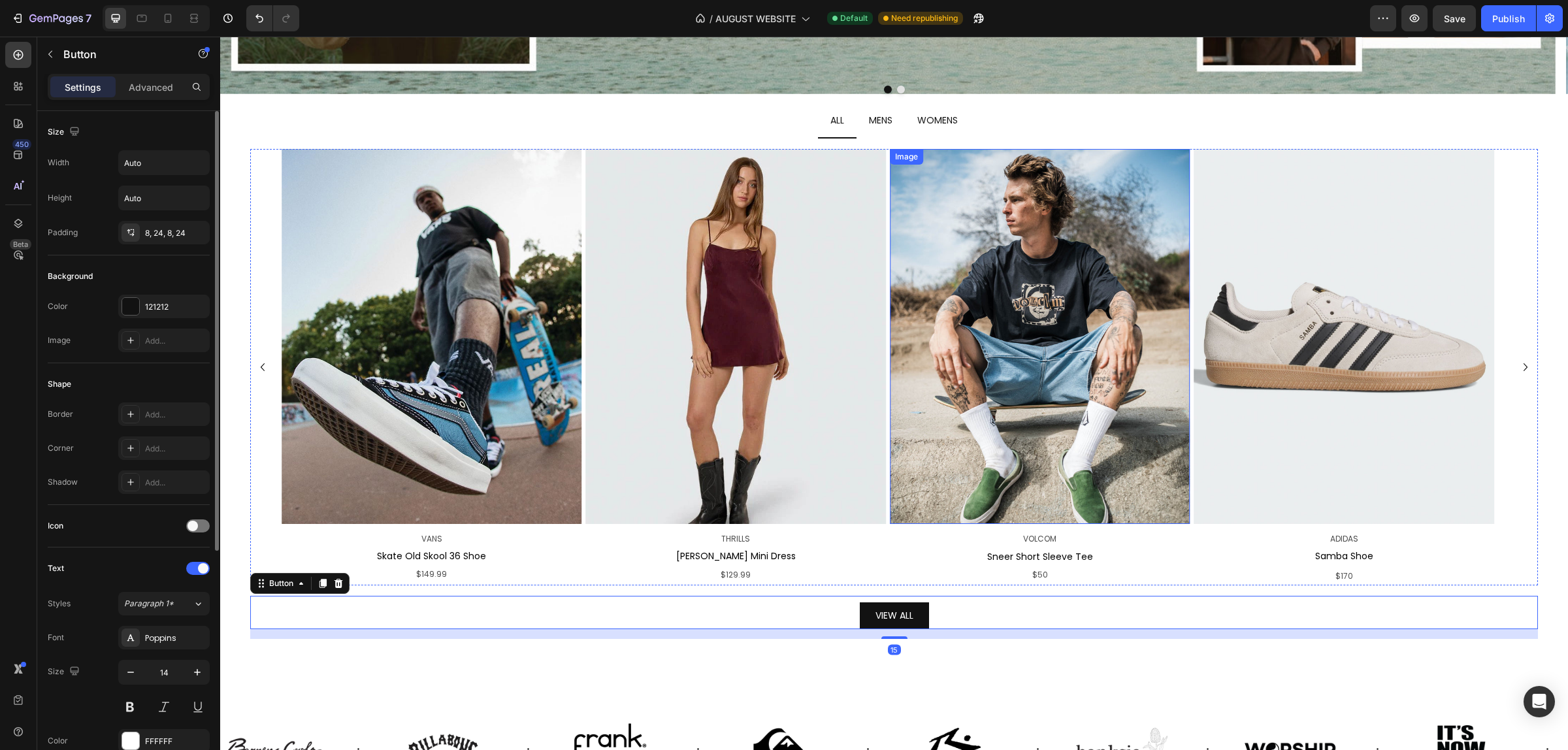
click at [1014, 376] on img at bounding box center [1039, 337] width 300 height 375
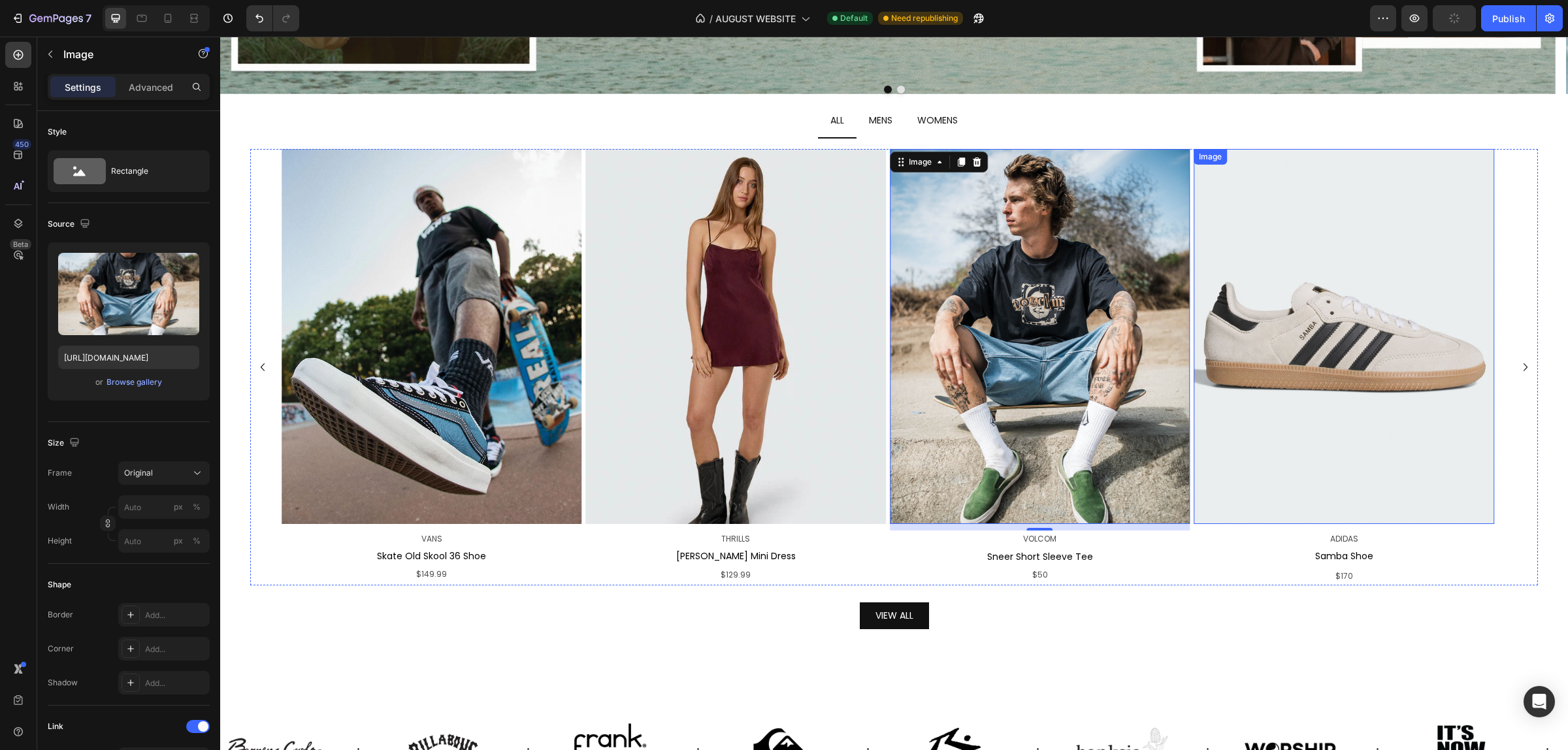
click at [1396, 358] on img at bounding box center [1344, 337] width 300 height 375
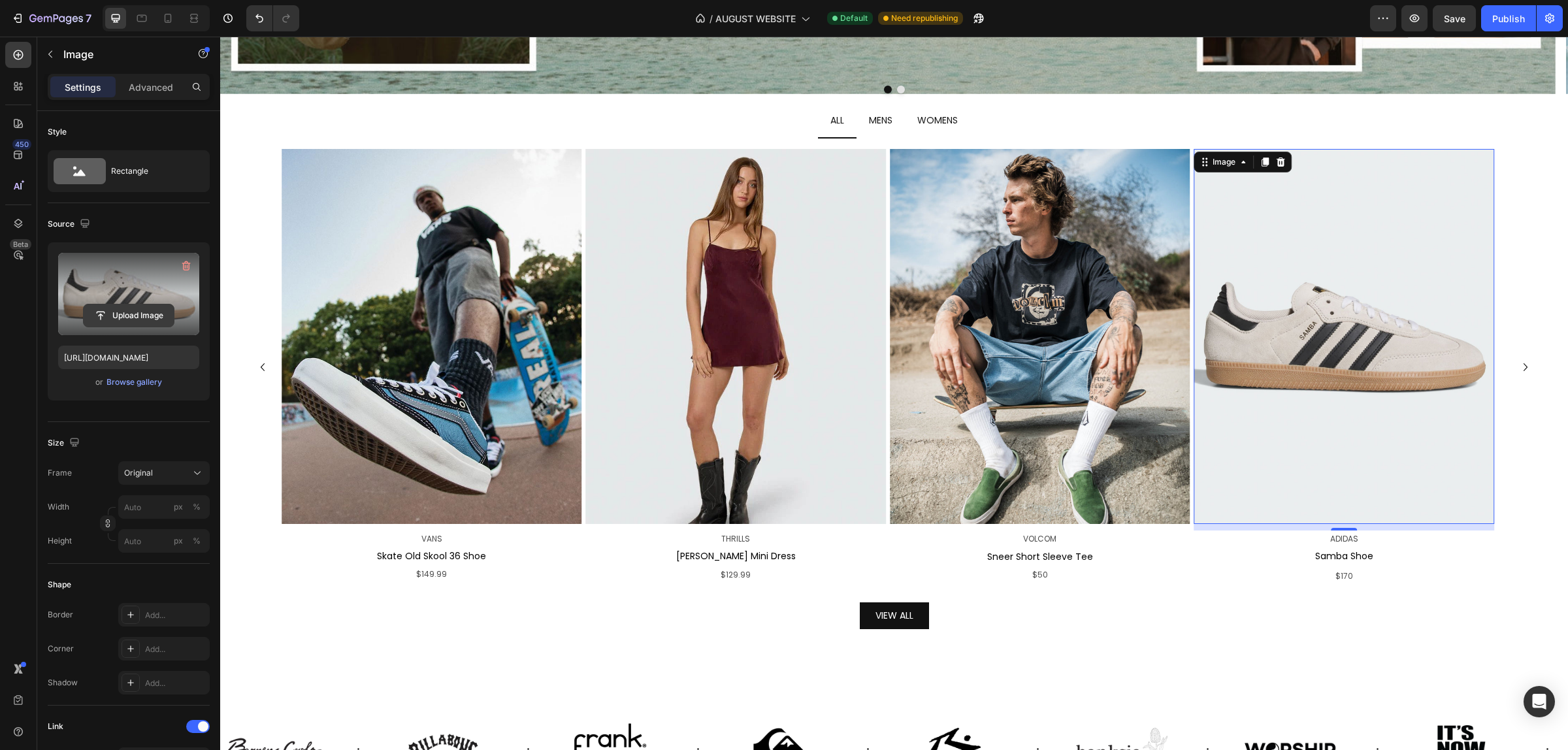
click at [142, 304] on input "file" at bounding box center [129, 315] width 90 height 23
type input "[URL][DOMAIN_NAME]"
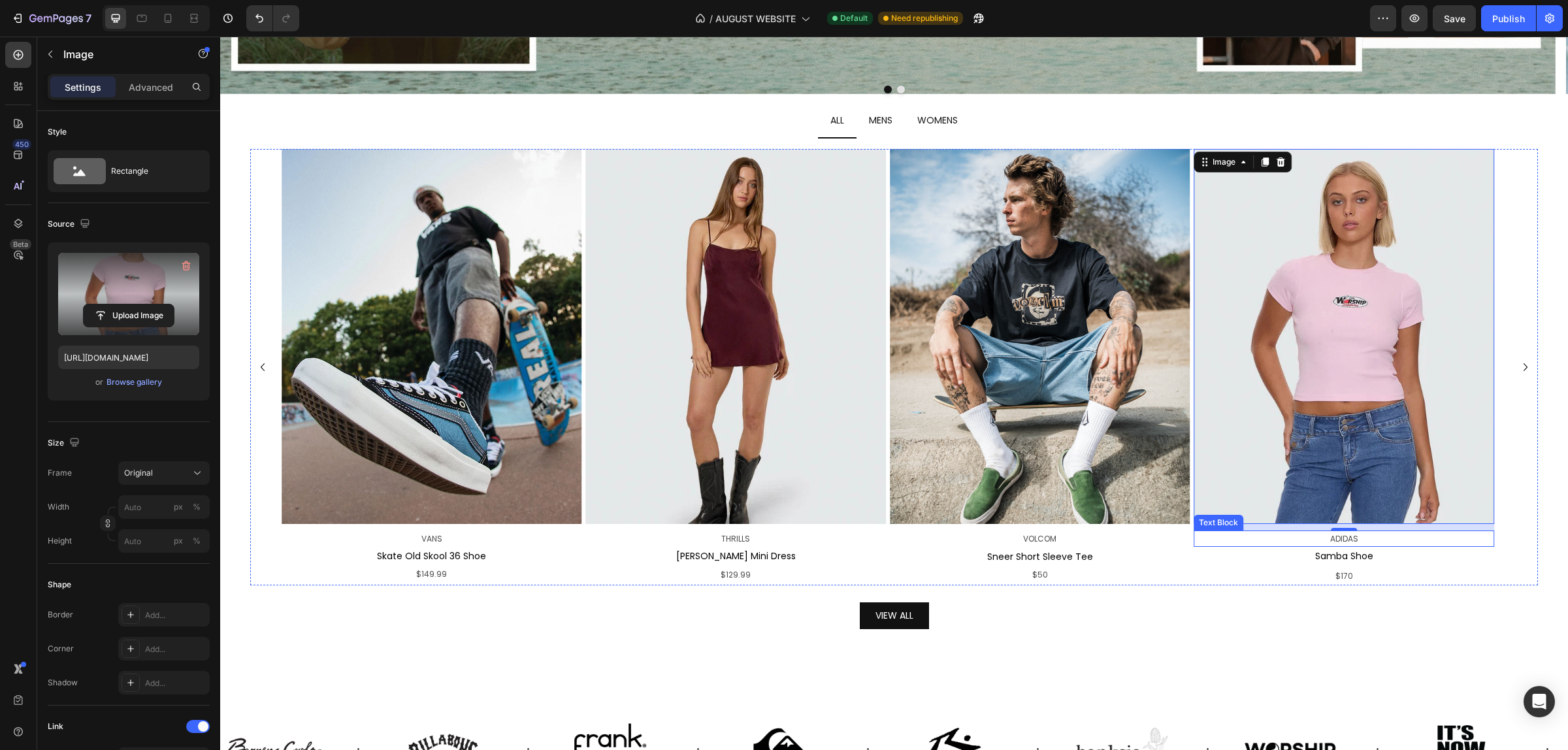
click at [1352, 544] on span "ADIDAS" at bounding box center [1344, 538] width 28 height 11
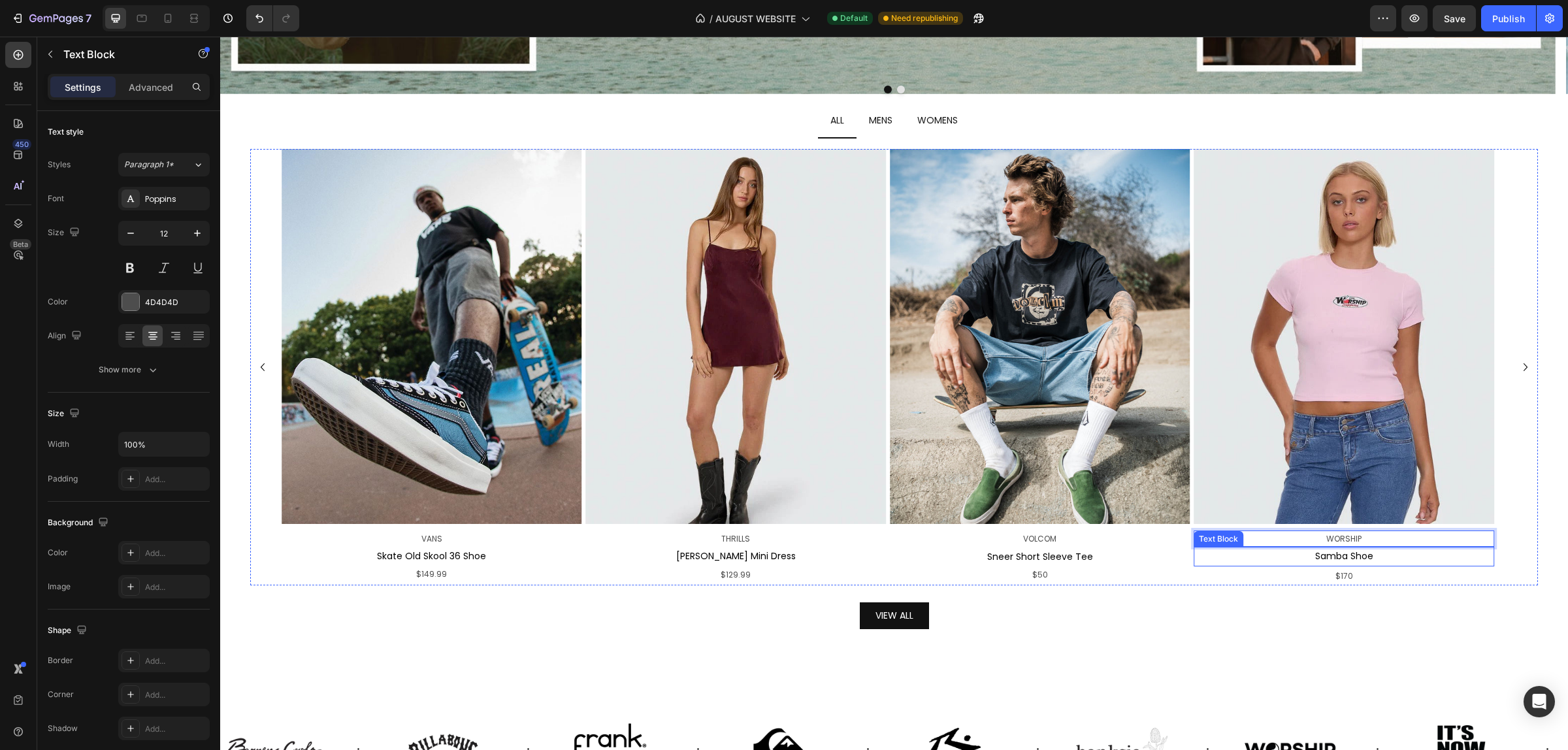
click at [1351, 556] on p "Samba Shoe" at bounding box center [1343, 556] width 297 height 16
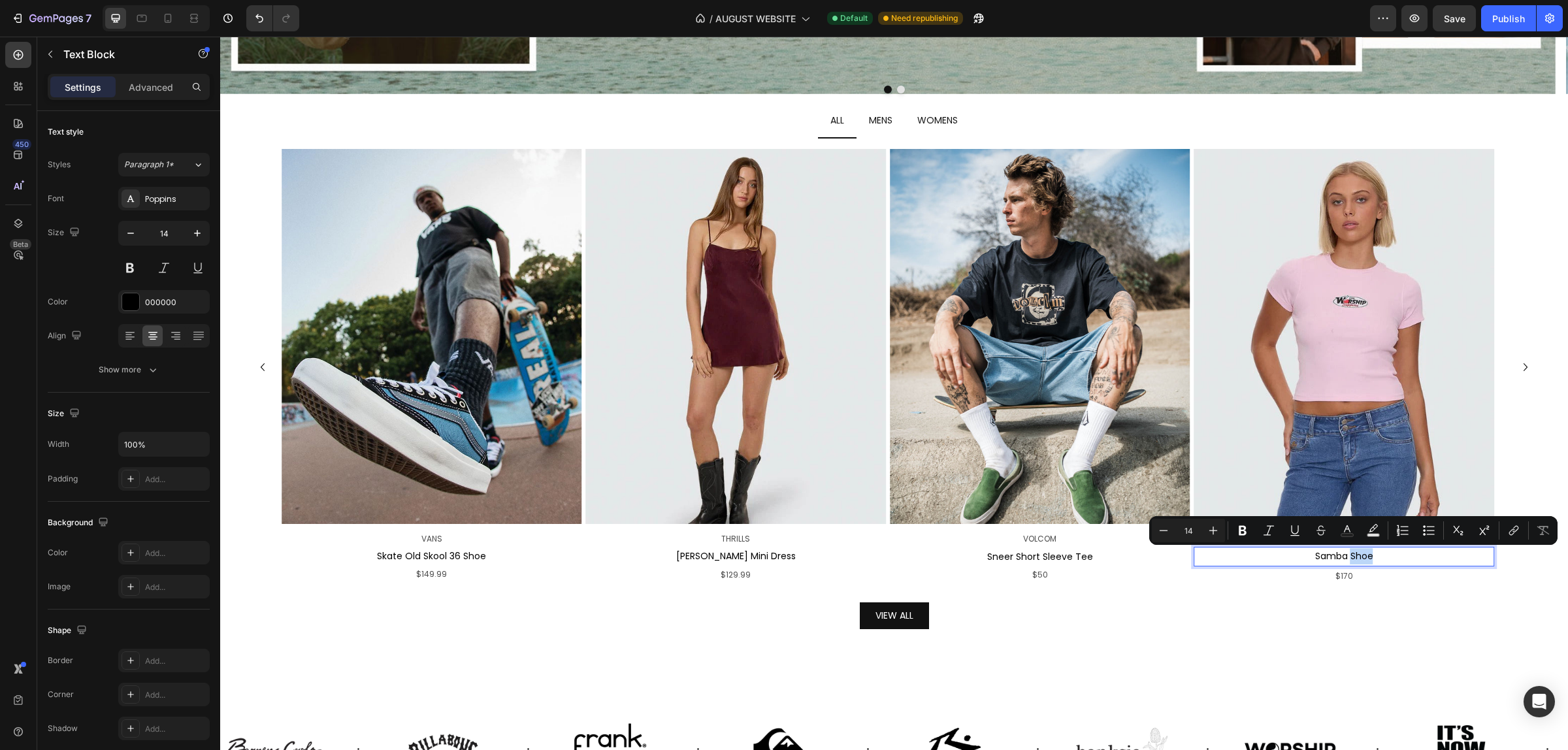
click at [1385, 557] on p "Samba Shoe" at bounding box center [1343, 556] width 297 height 16
drag, startPoint x: 1359, startPoint y: 556, endPoint x: 1268, endPoint y: 556, distance: 91.0
click at [1268, 556] on p "Samba Shoe" at bounding box center [1343, 556] width 297 height 16
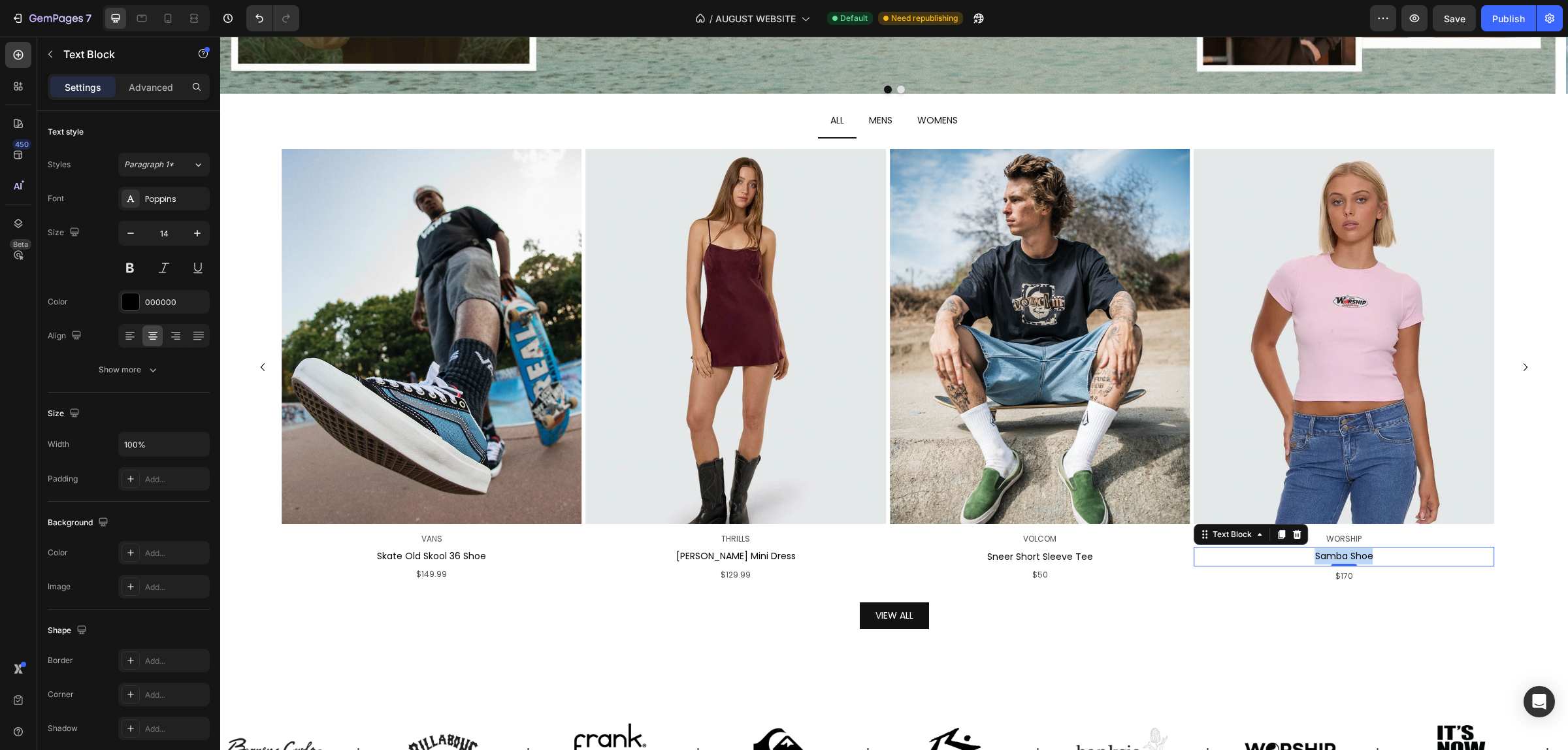
click at [1382, 557] on p "Samba Shoe" at bounding box center [1343, 556] width 297 height 16
click at [1391, 556] on p "Samba Shoe" at bounding box center [1343, 556] width 297 height 16
click at [1295, 546] on div "Image WORSHIP Text Block Samba Shoe Text Block 0 $170 Text Block" at bounding box center [1344, 367] width 300 height 437
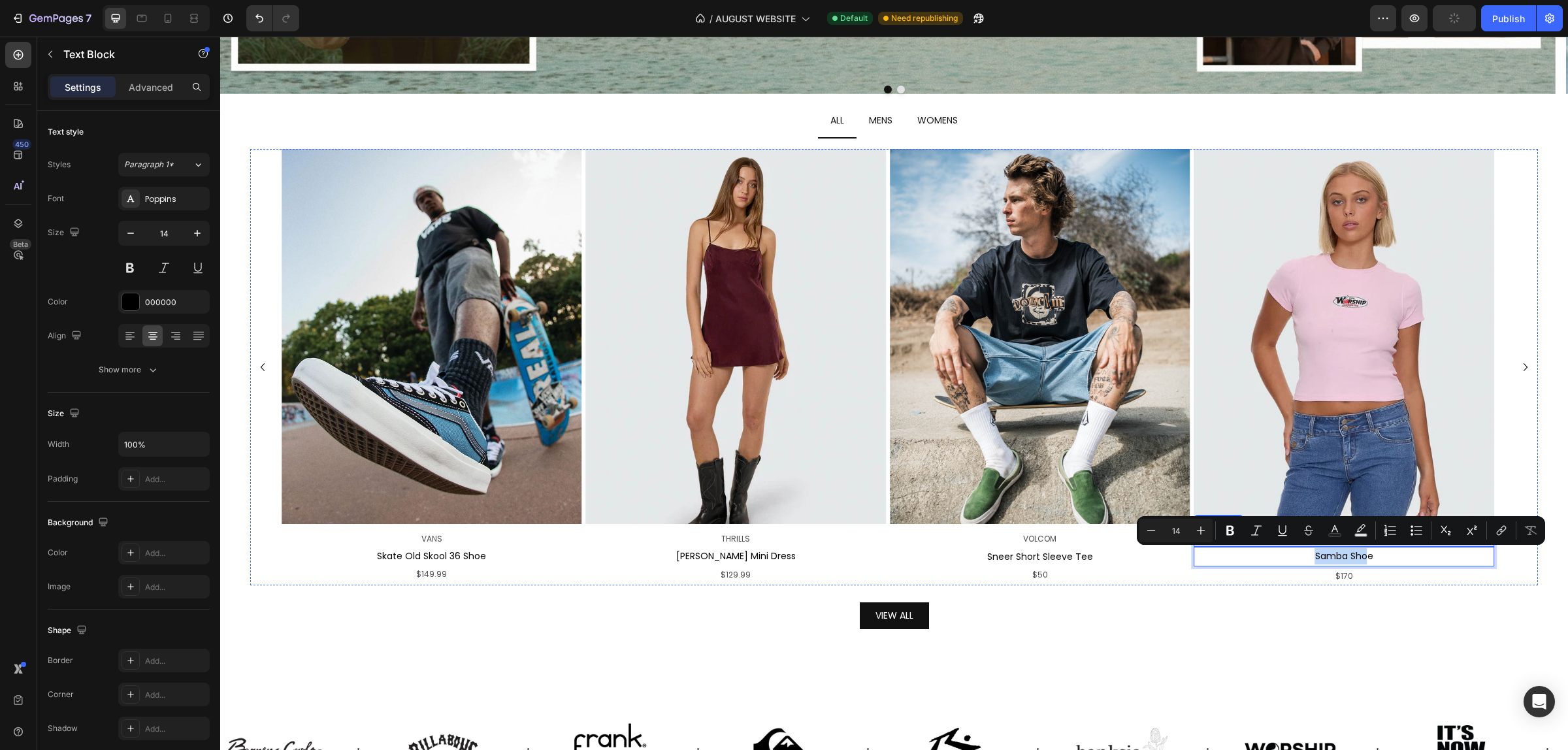
click at [1390, 552] on p "Samba Shoe" at bounding box center [1343, 556] width 297 height 16
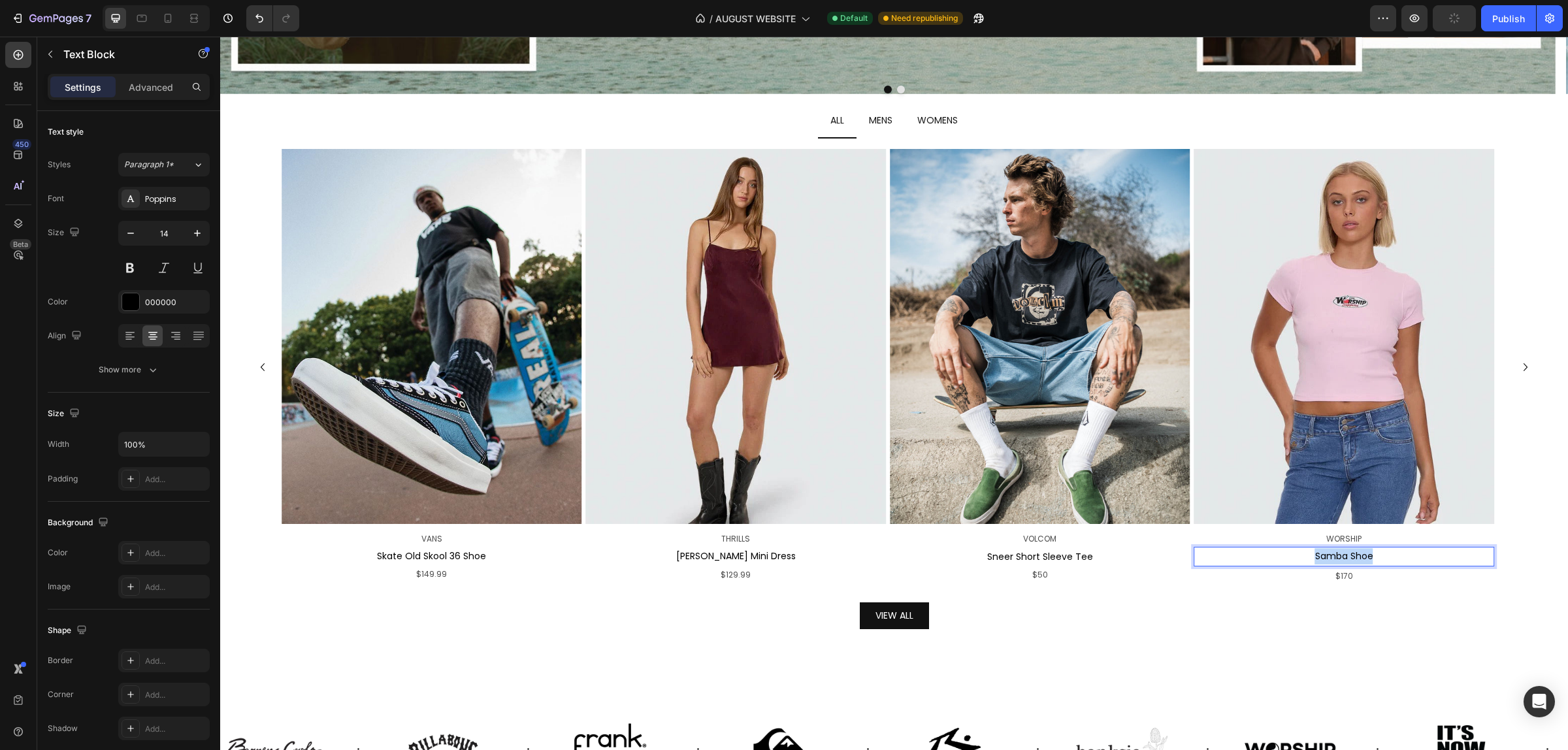
drag, startPoint x: 1392, startPoint y: 552, endPoint x: 1281, endPoint y: 554, distance: 111.0
click at [1281, 554] on p "Samba Shoe" at bounding box center [1343, 556] width 297 height 16
click at [1375, 580] on p "$170" at bounding box center [1343, 576] width 297 height 16
click at [1518, 359] on icon "Carousel Next Arrow" at bounding box center [1525, 367] width 16 height 16
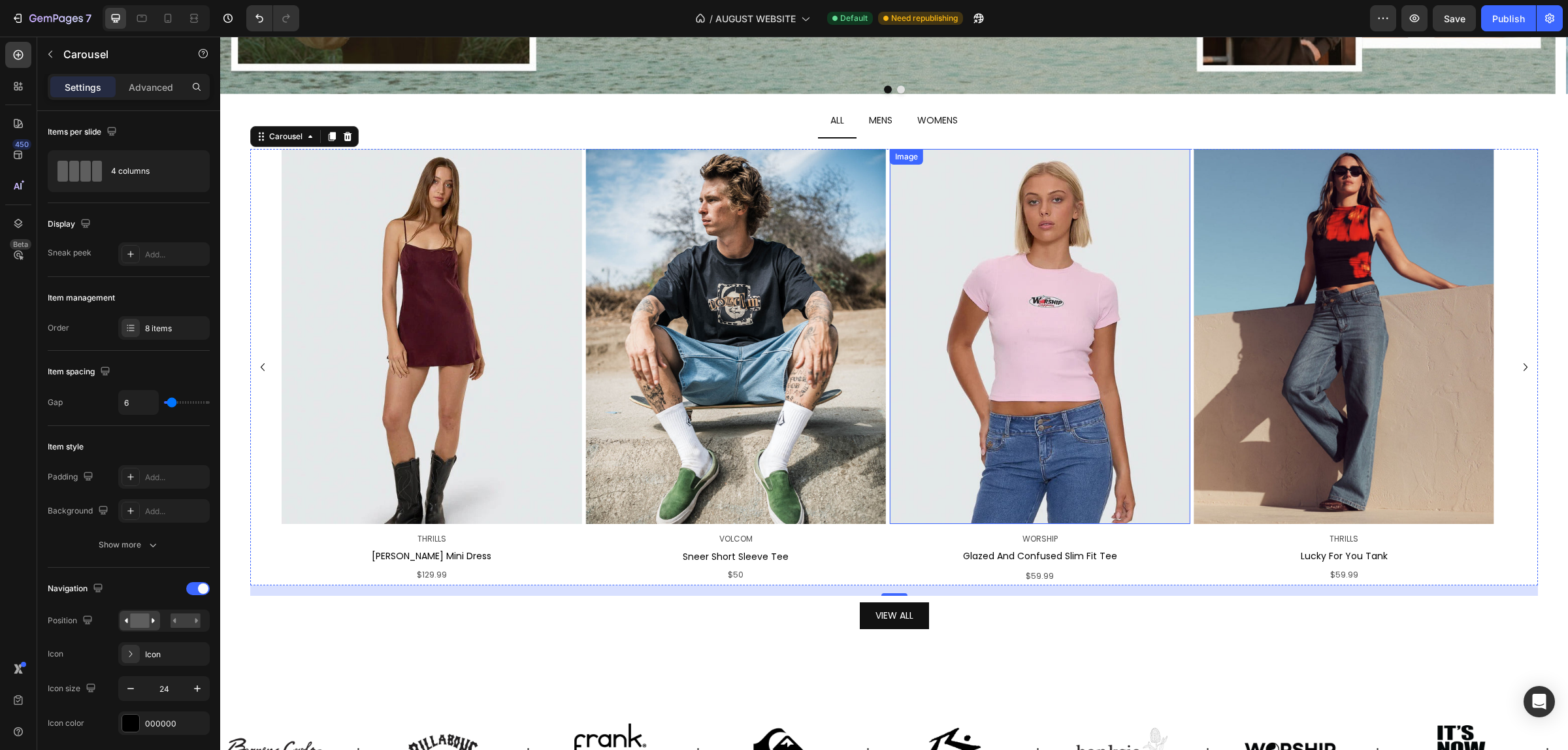
drag, startPoint x: 1071, startPoint y: 356, endPoint x: 1045, endPoint y: 367, distance: 28.2
click at [1071, 356] on img at bounding box center [1039, 337] width 300 height 375
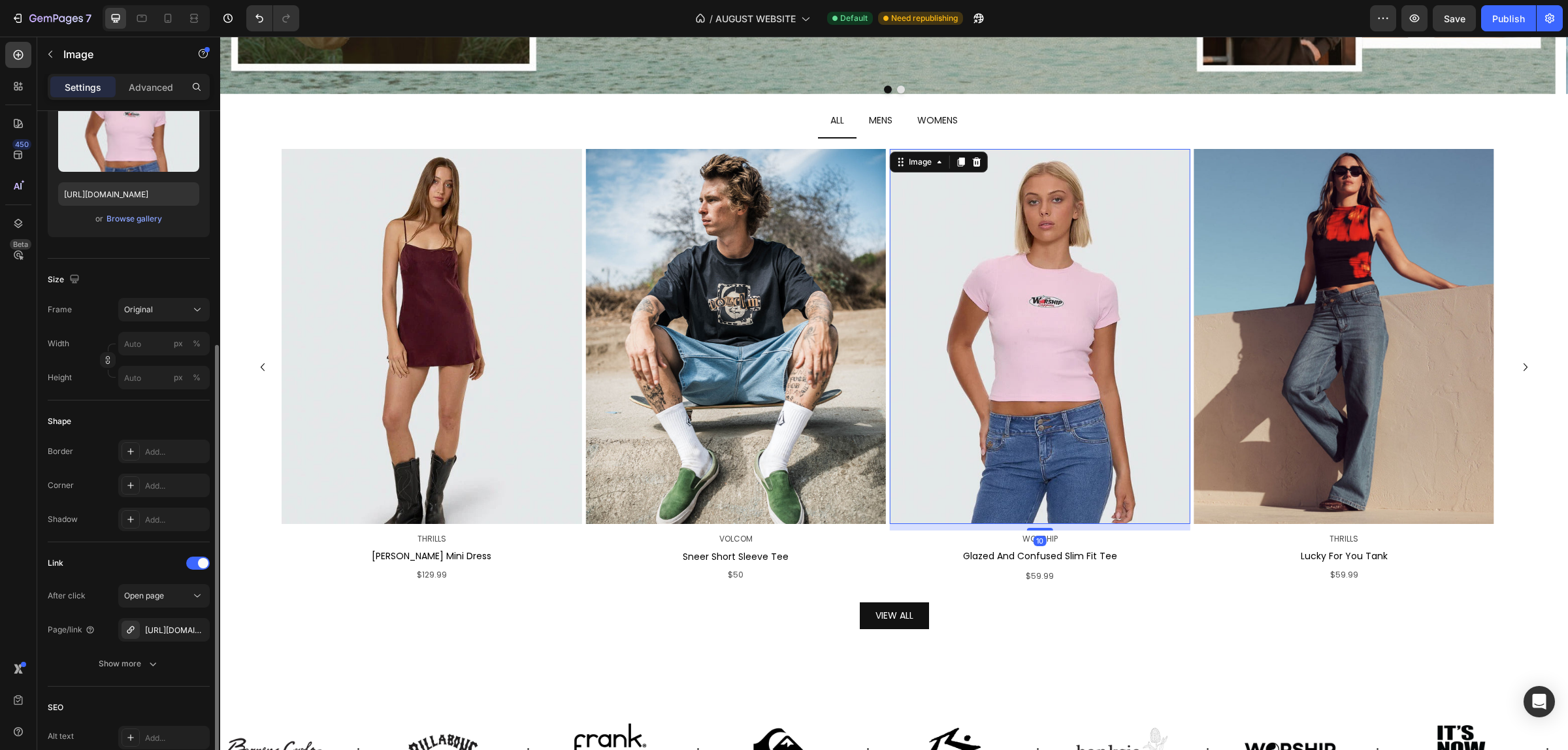
scroll to position [245, 0]
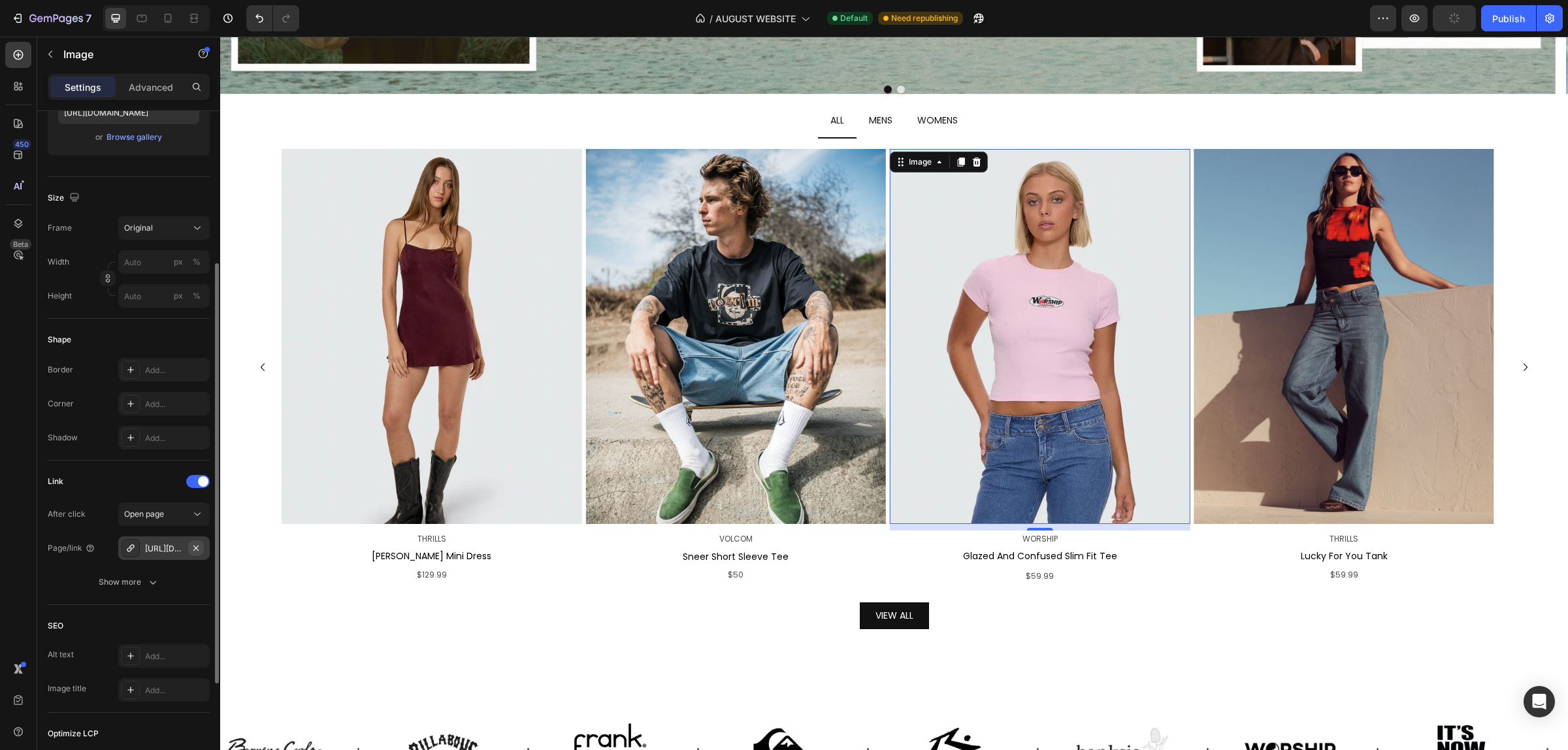
click at [189, 549] on button "button" at bounding box center [196, 548] width 16 height 16
click at [155, 550] on div "Add..." at bounding box center [175, 549] width 61 height 12
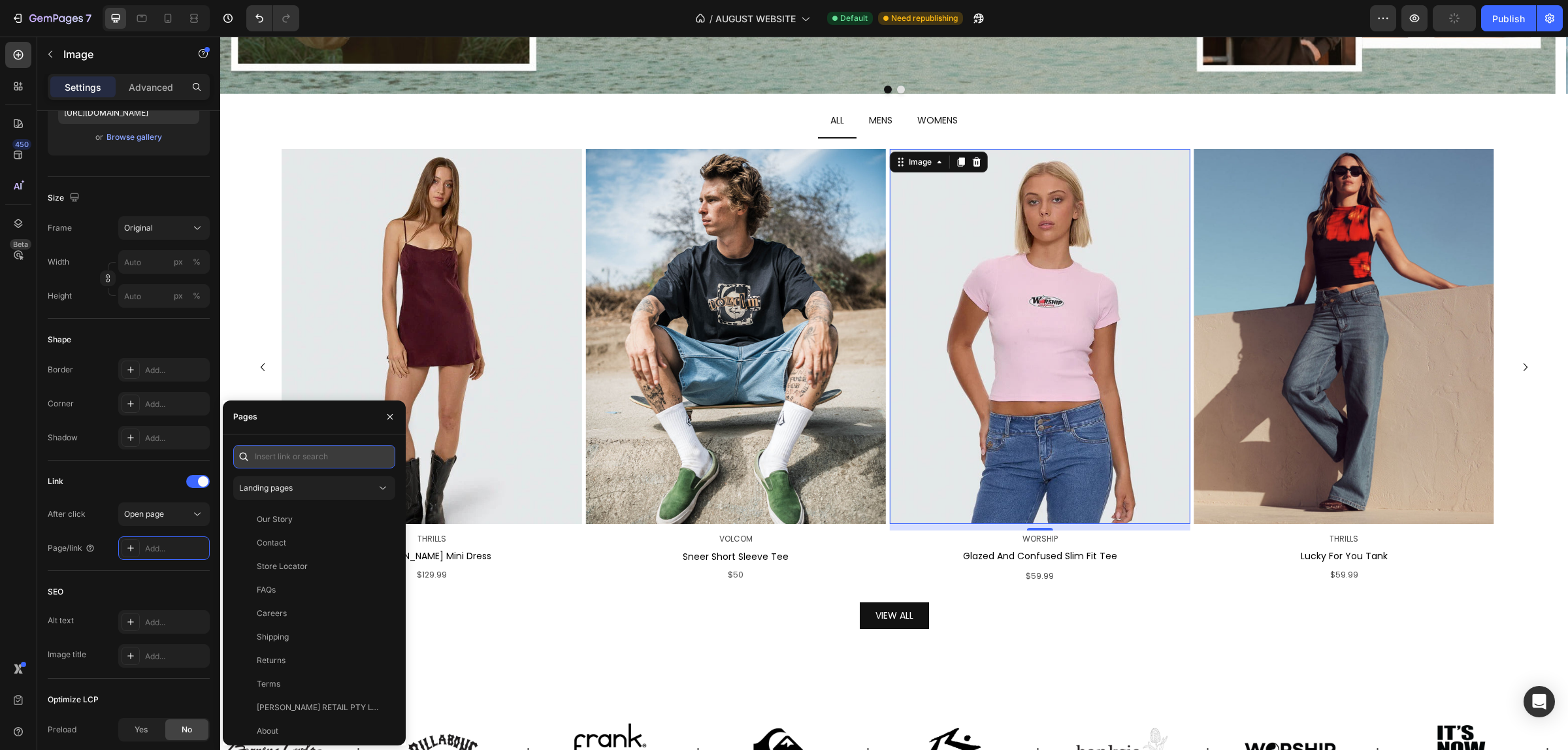
click at [271, 459] on input "text" at bounding box center [313, 457] width 162 height 23
paste input "[URL][DOMAIN_NAME]"
type input "[URL][DOMAIN_NAME]"
click at [325, 494] on div "[URL][DOMAIN_NAME]" at bounding box center [298, 489] width 85 height 12
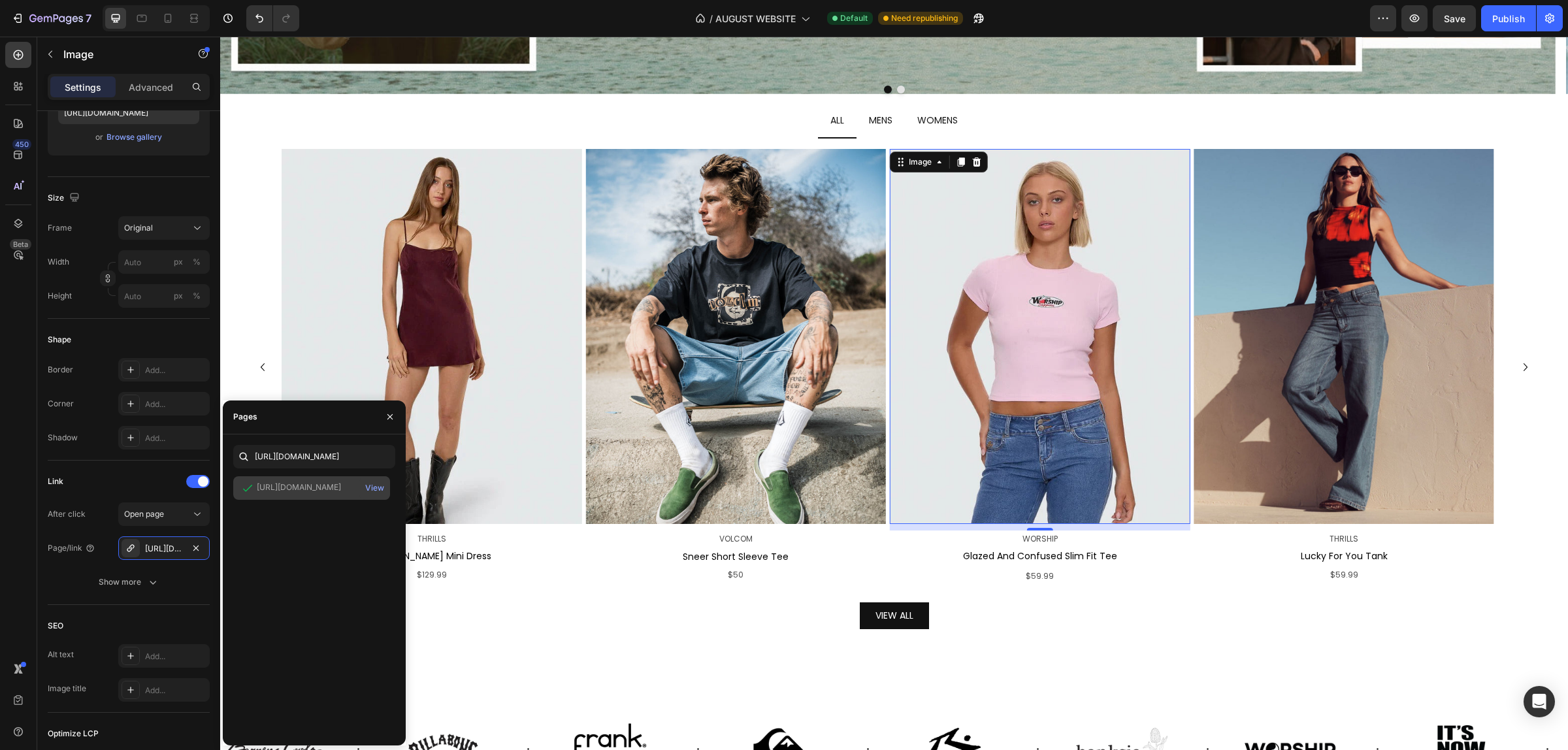
scroll to position [0, 0]
click at [691, 650] on div "Image THRILLS Text Block Lucky For You Tank Text Block $59.99 Text Block Image …" at bounding box center [894, 394] width 1308 height 512
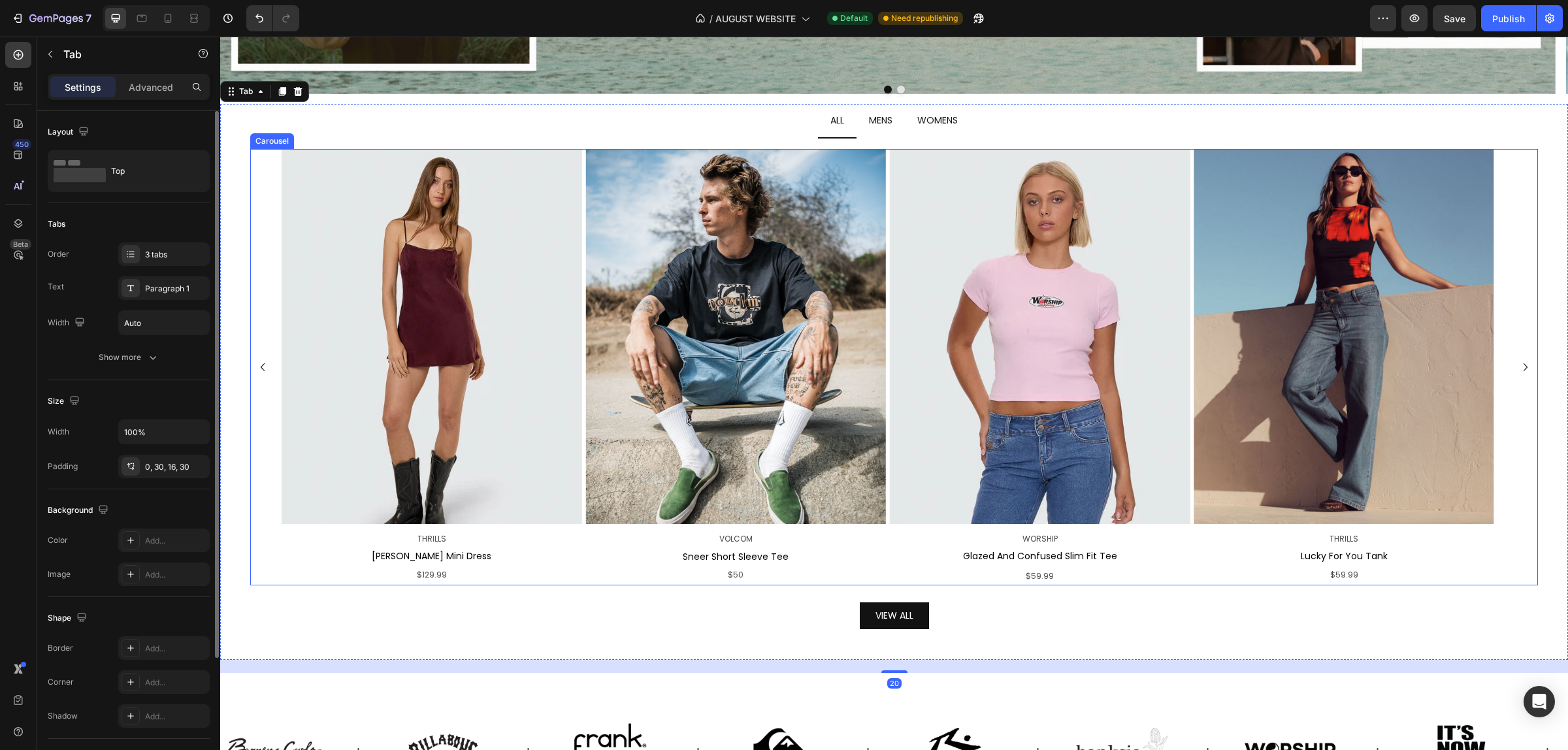
click at [1518, 359] on icon "Carousel Next Arrow" at bounding box center [1525, 367] width 16 height 16
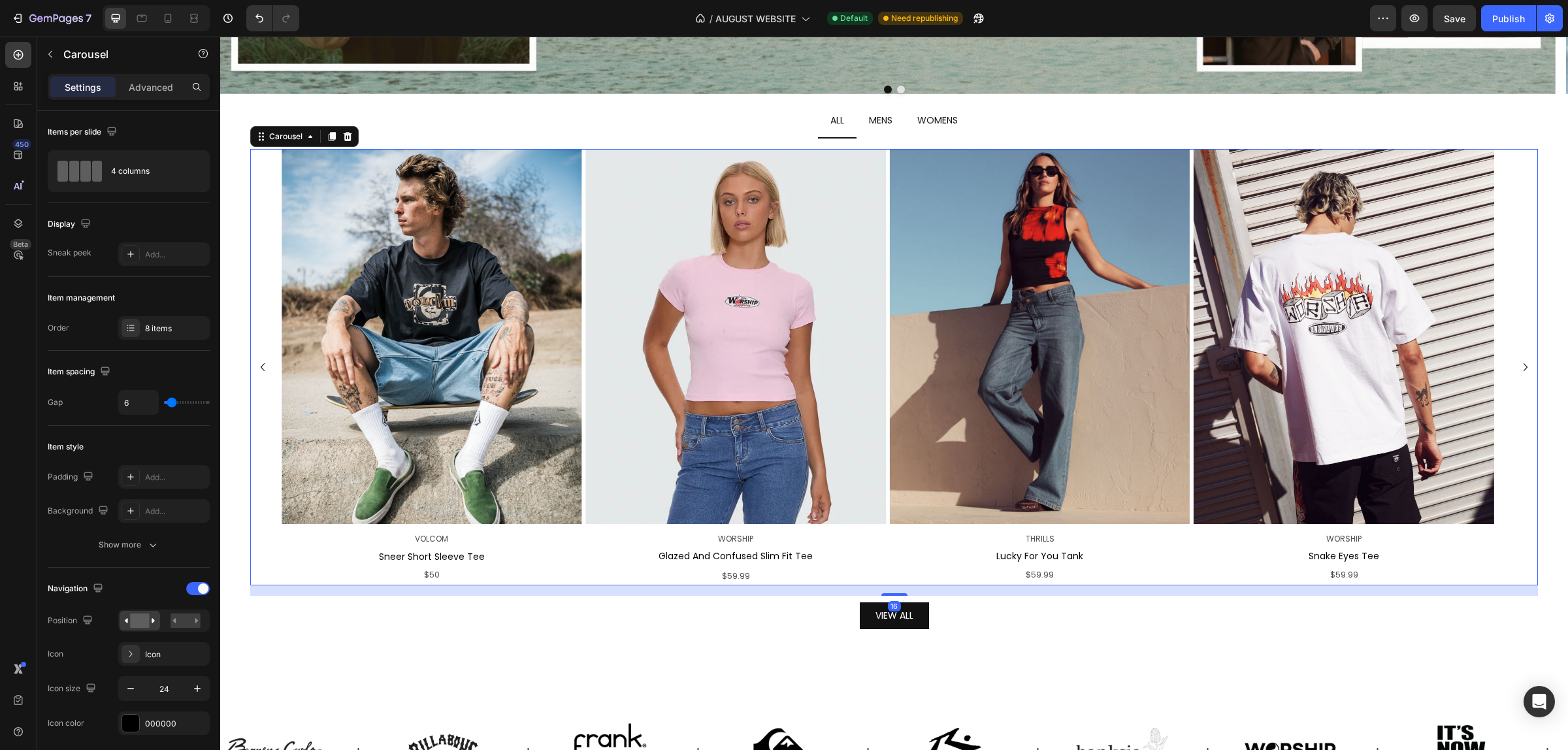
click at [1518, 359] on icon "Carousel Next Arrow" at bounding box center [1525, 367] width 16 height 16
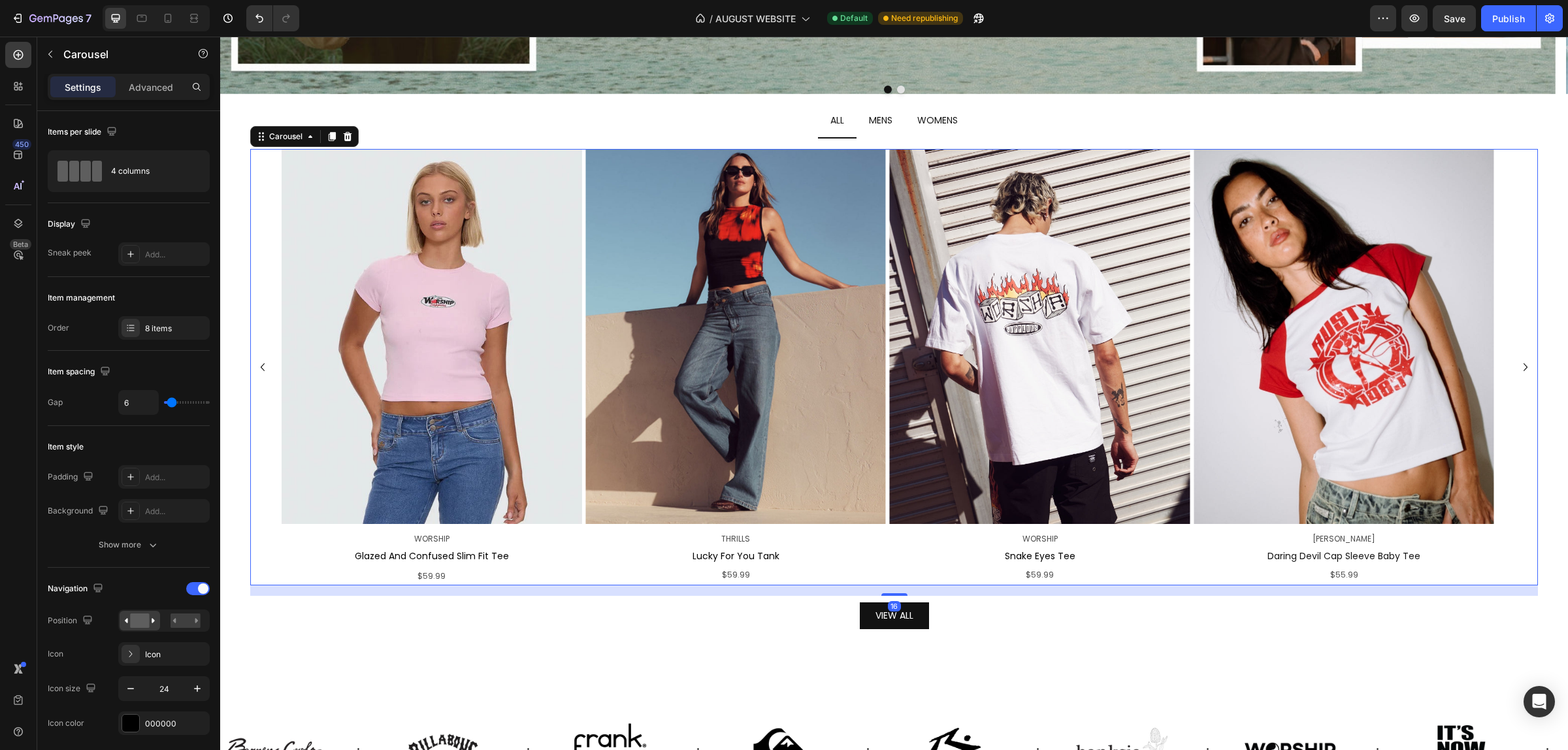
click at [1518, 359] on icon "Carousel Next Arrow" at bounding box center [1525, 367] width 16 height 16
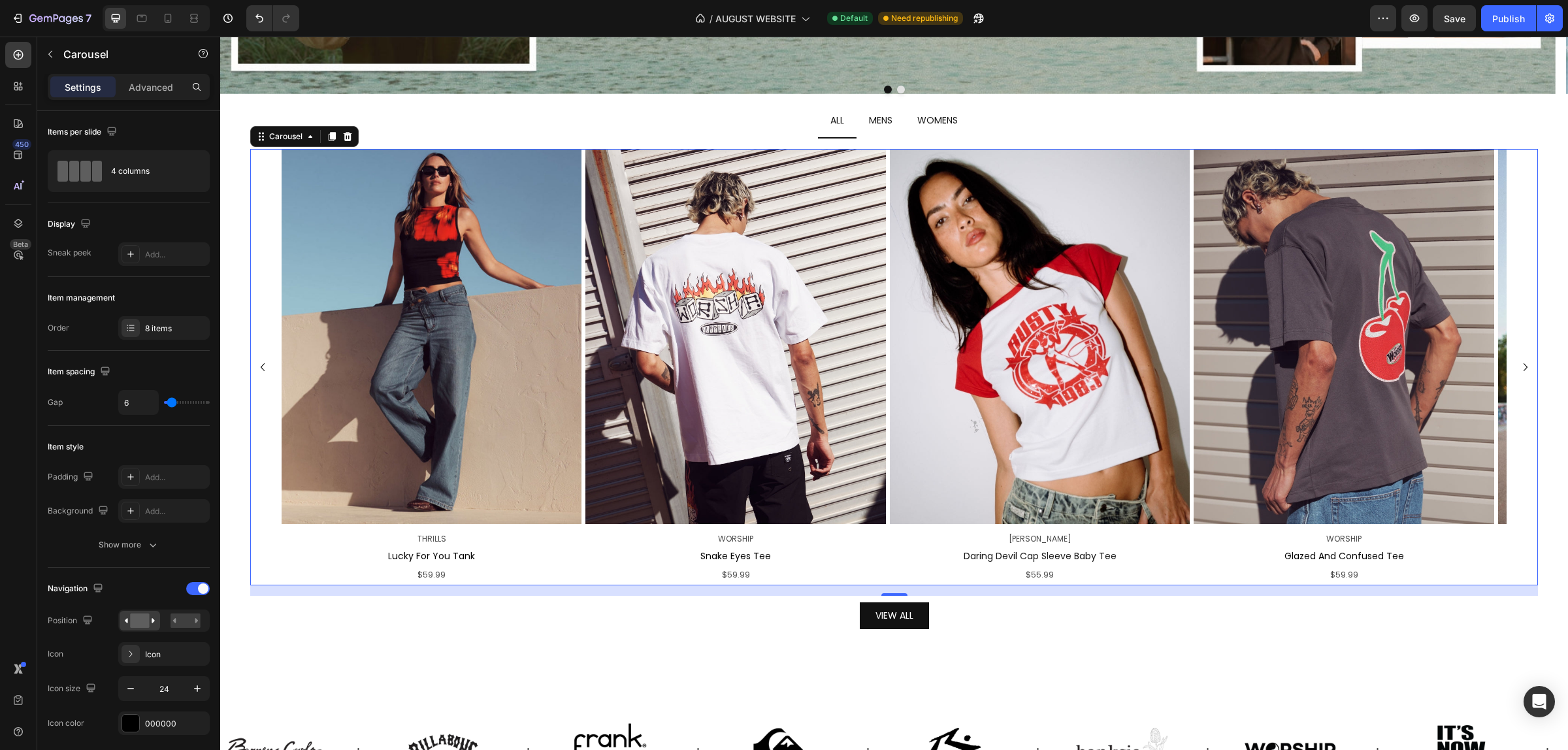
click at [1518, 359] on icon "Carousel Next Arrow" at bounding box center [1525, 367] width 16 height 16
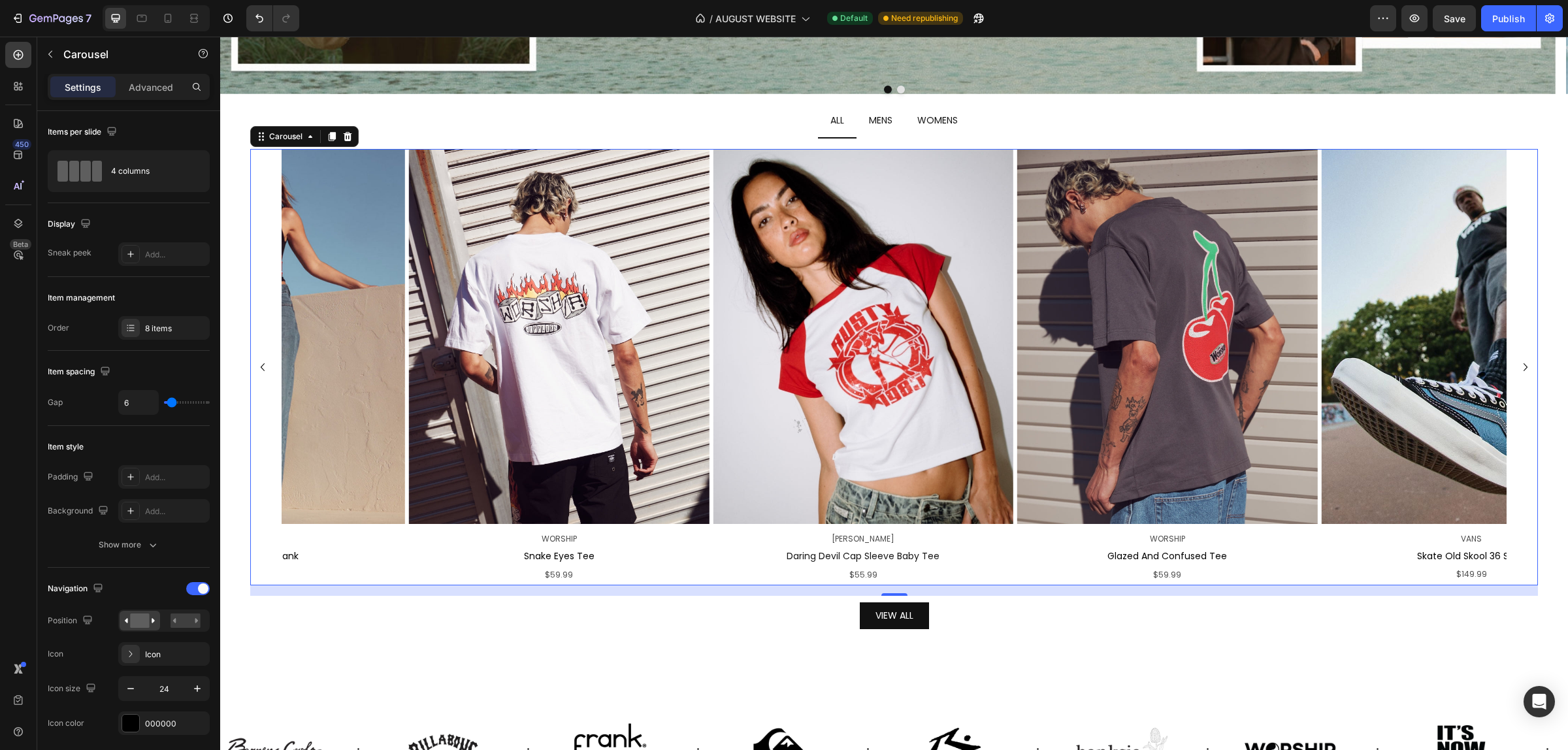
click at [1518, 359] on icon "Carousel Next Arrow" at bounding box center [1525, 367] width 16 height 16
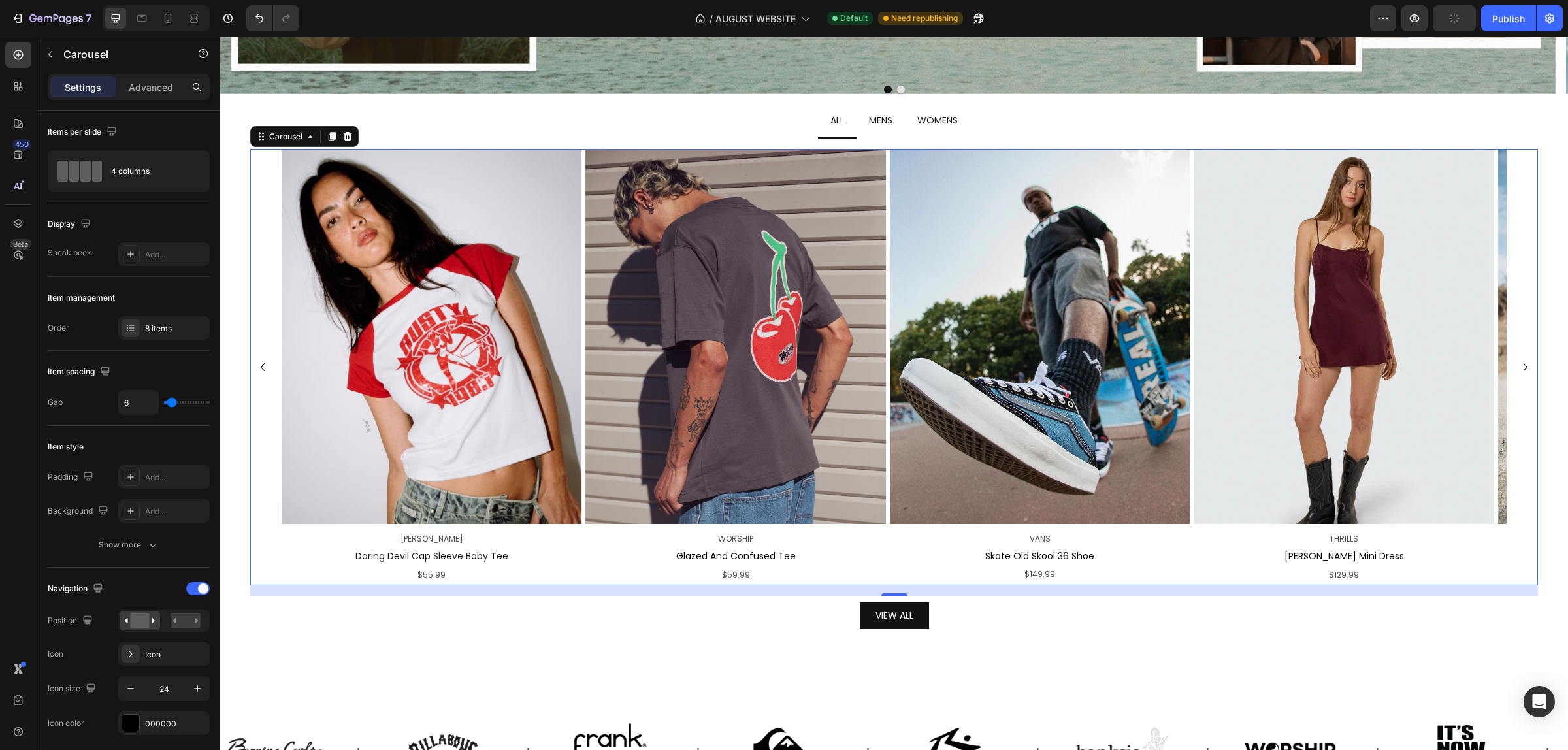
click at [1518, 359] on icon "Carousel Next Arrow" at bounding box center [1525, 367] width 16 height 16
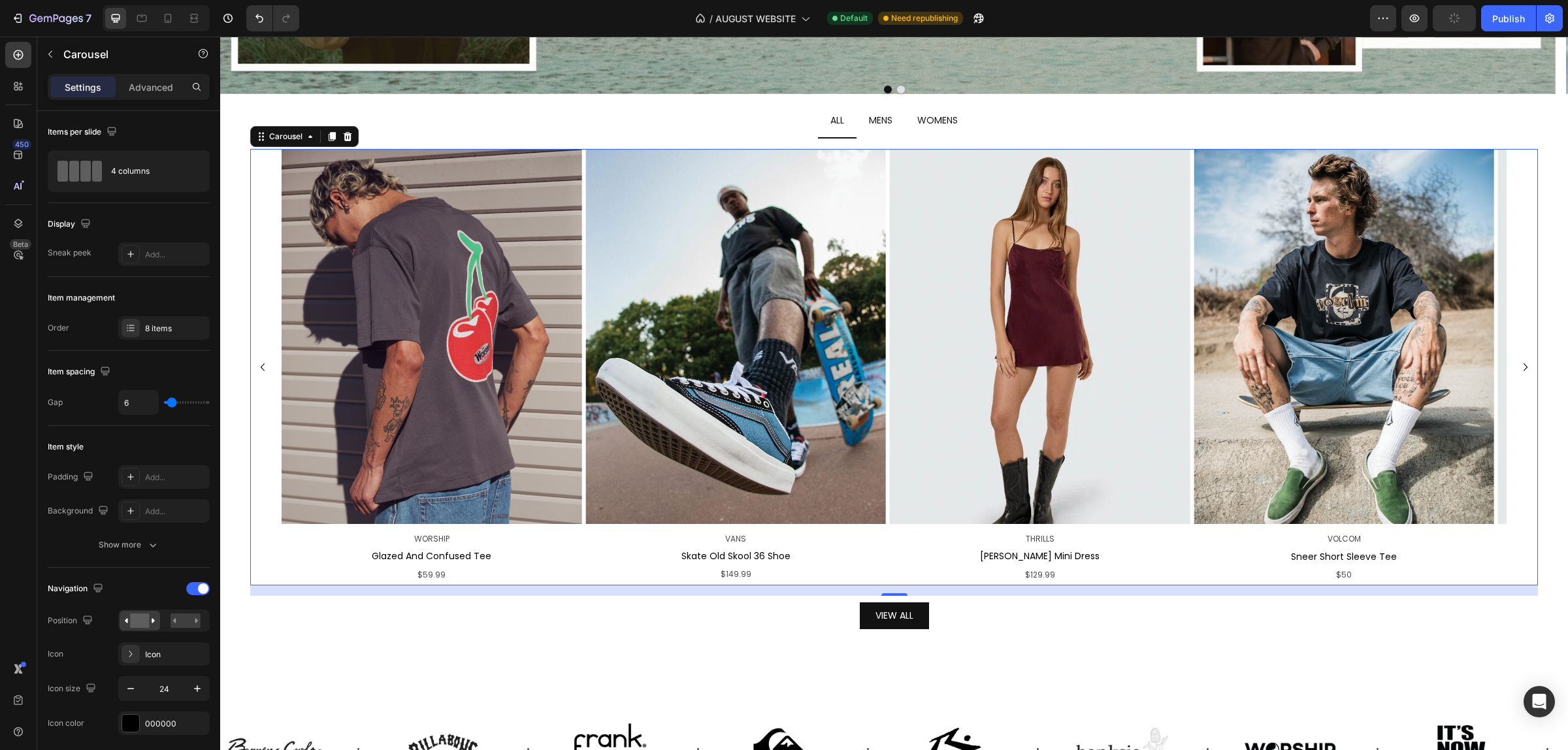
click at [1518, 359] on icon "Carousel Next Arrow" at bounding box center [1525, 367] width 16 height 16
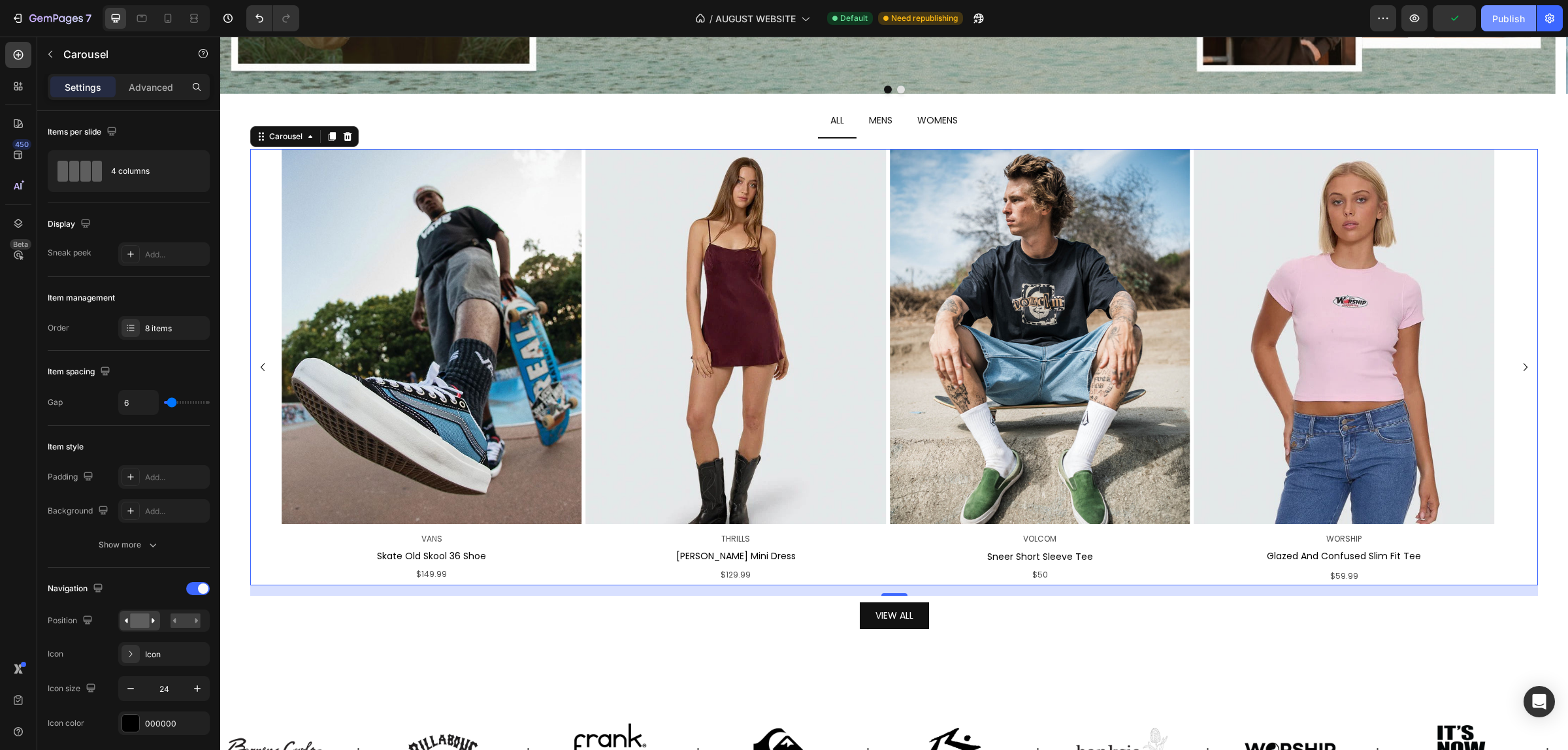
click at [1503, 20] on div "Publish" at bounding box center [1508, 18] width 33 height 13
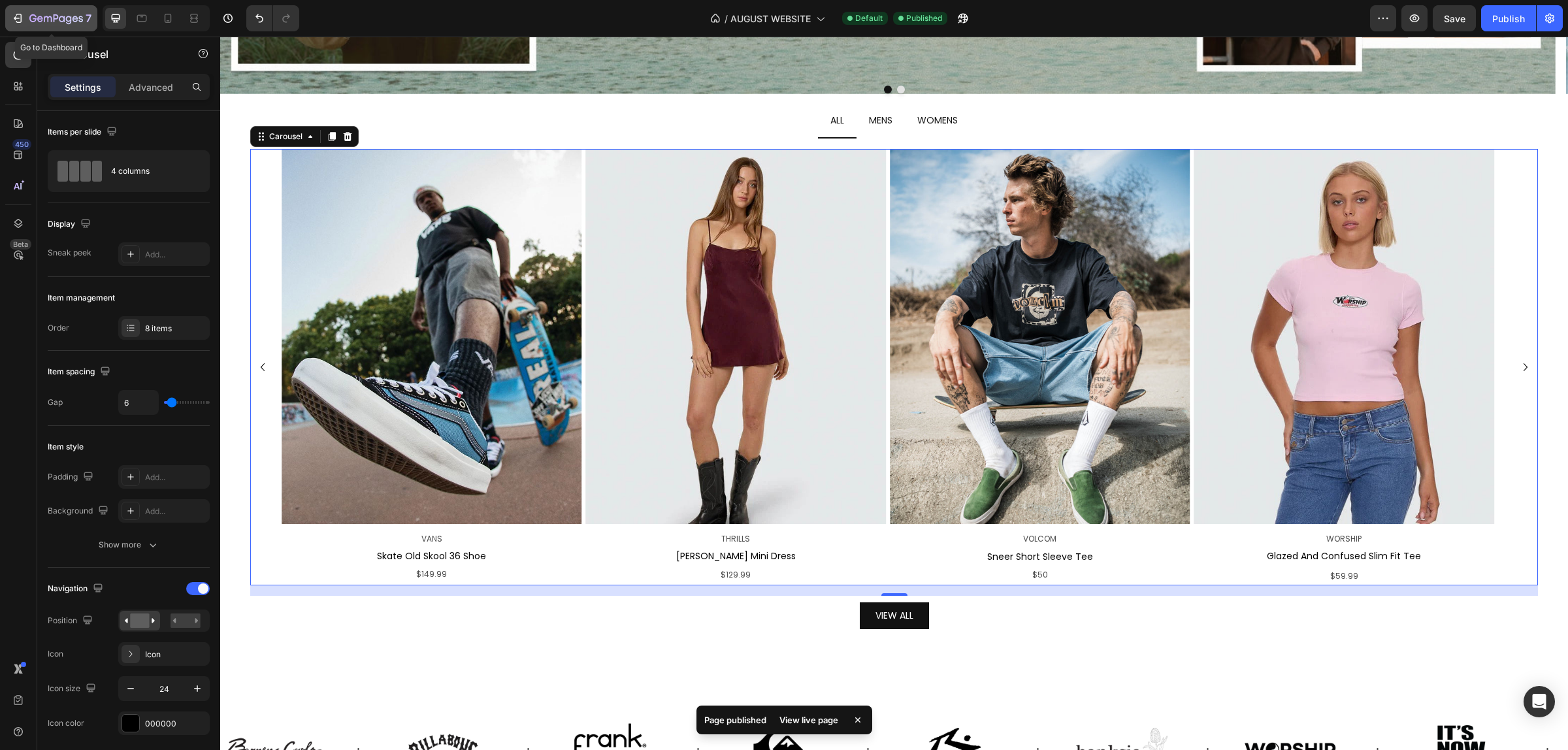
click at [43, 23] on icon "button" at bounding box center [56, 18] width 54 height 11
